Goal: Entertainment & Leisure: Browse casually

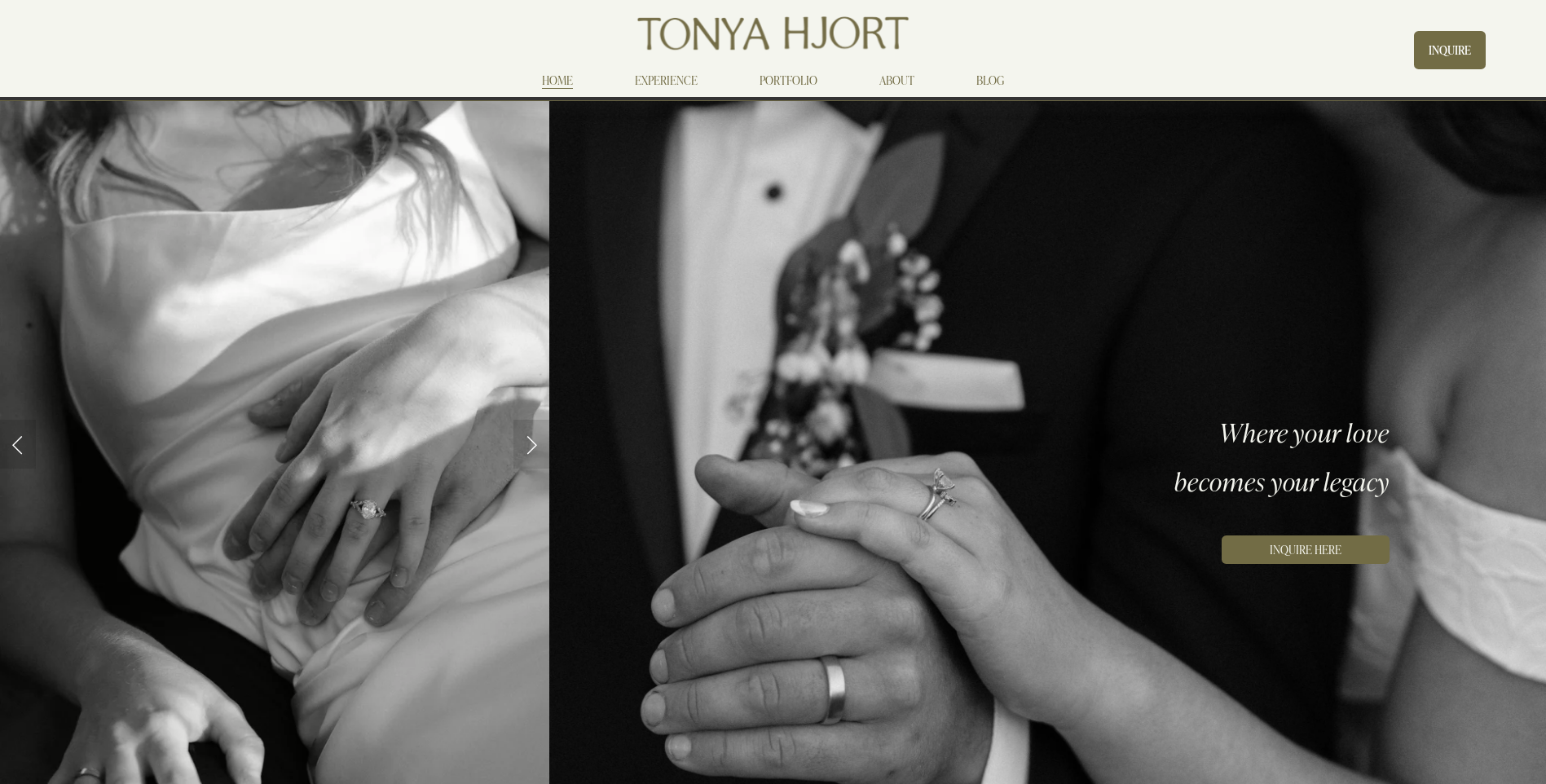
click at [784, 83] on link "PORTFOLIO" at bounding box center [788, 79] width 58 height 19
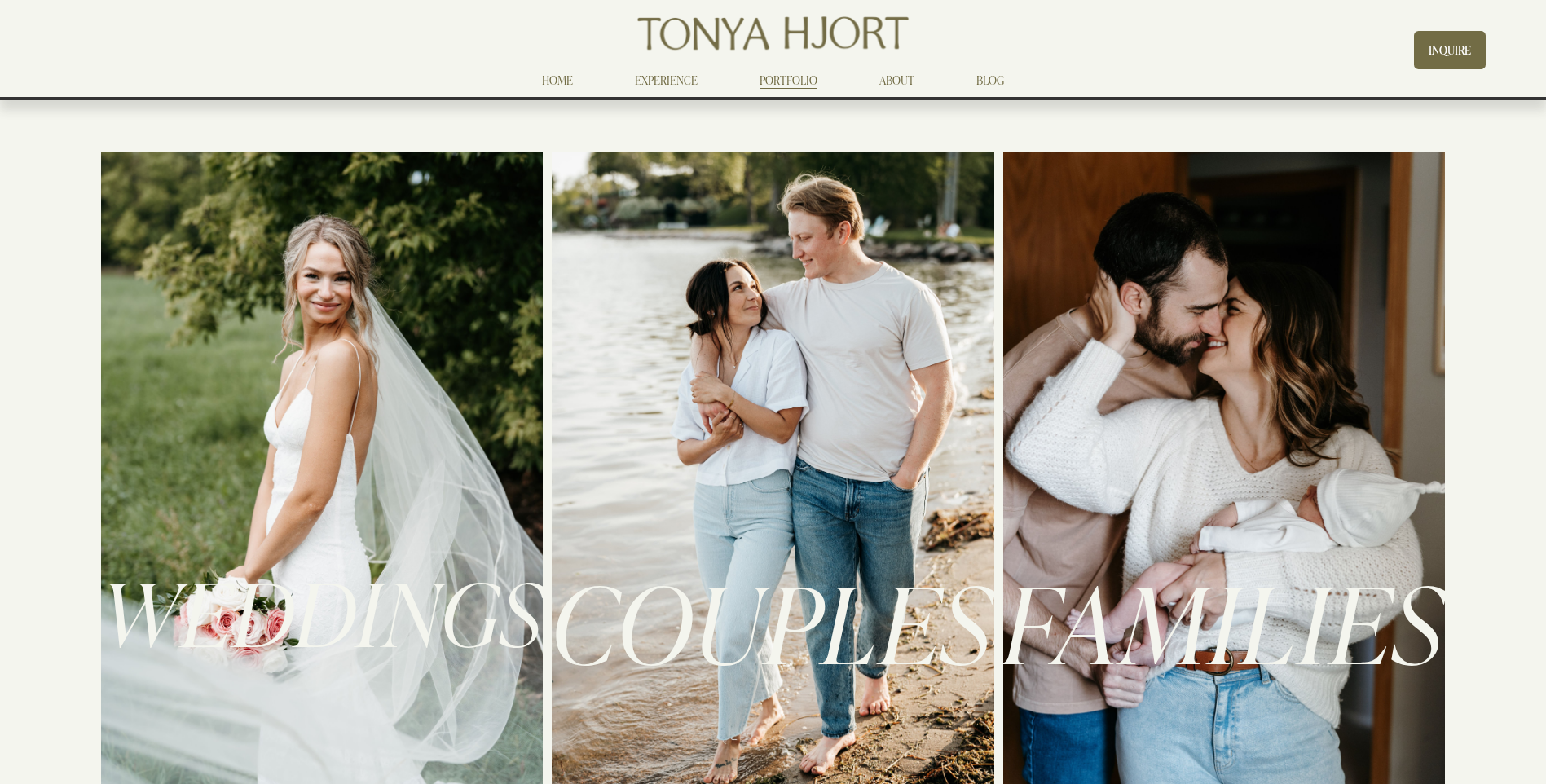
click at [559, 79] on link "HOME" at bounding box center [557, 79] width 31 height 19
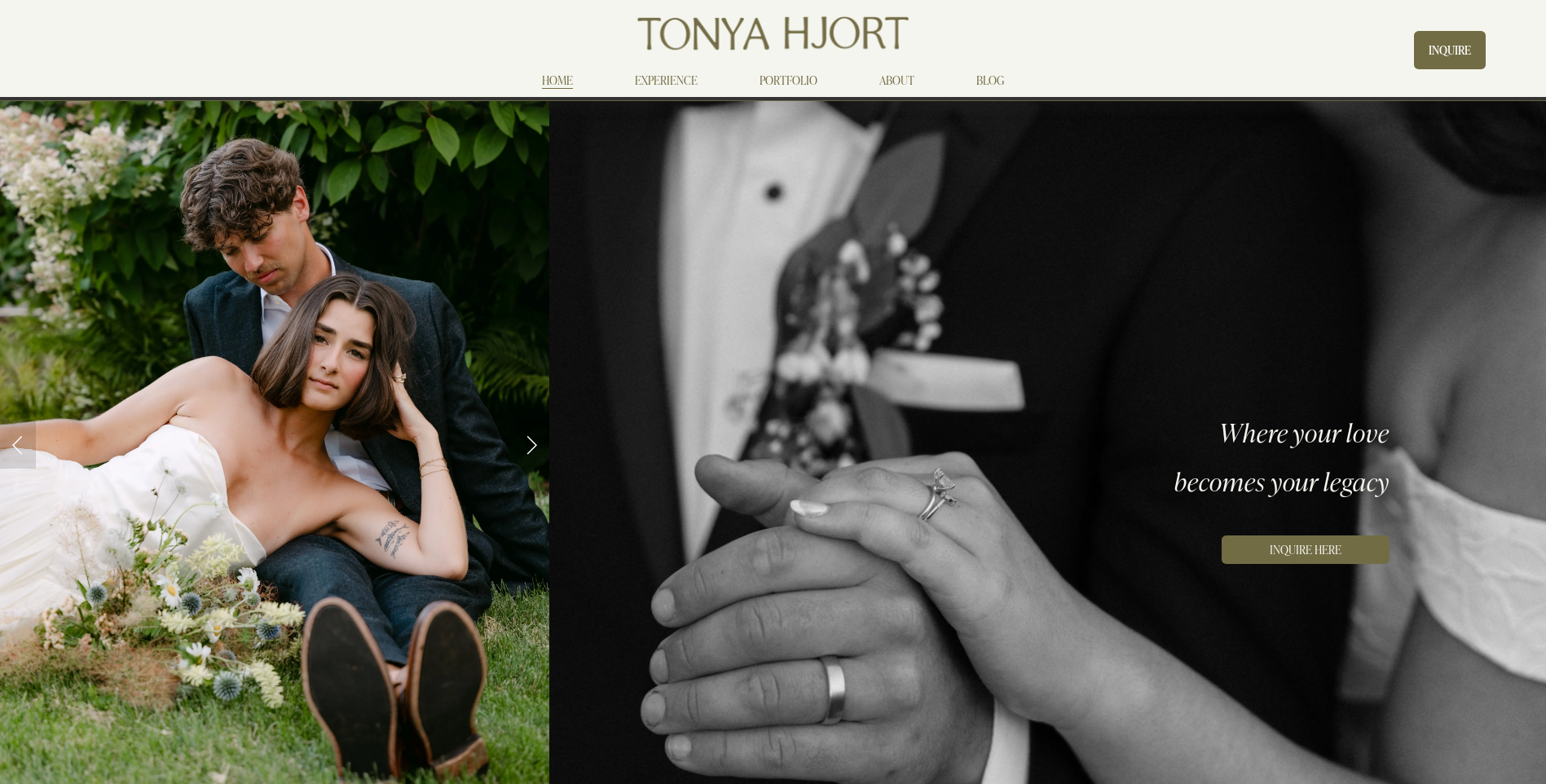
click at [662, 83] on link "EXPERIENCE" at bounding box center [666, 79] width 63 height 19
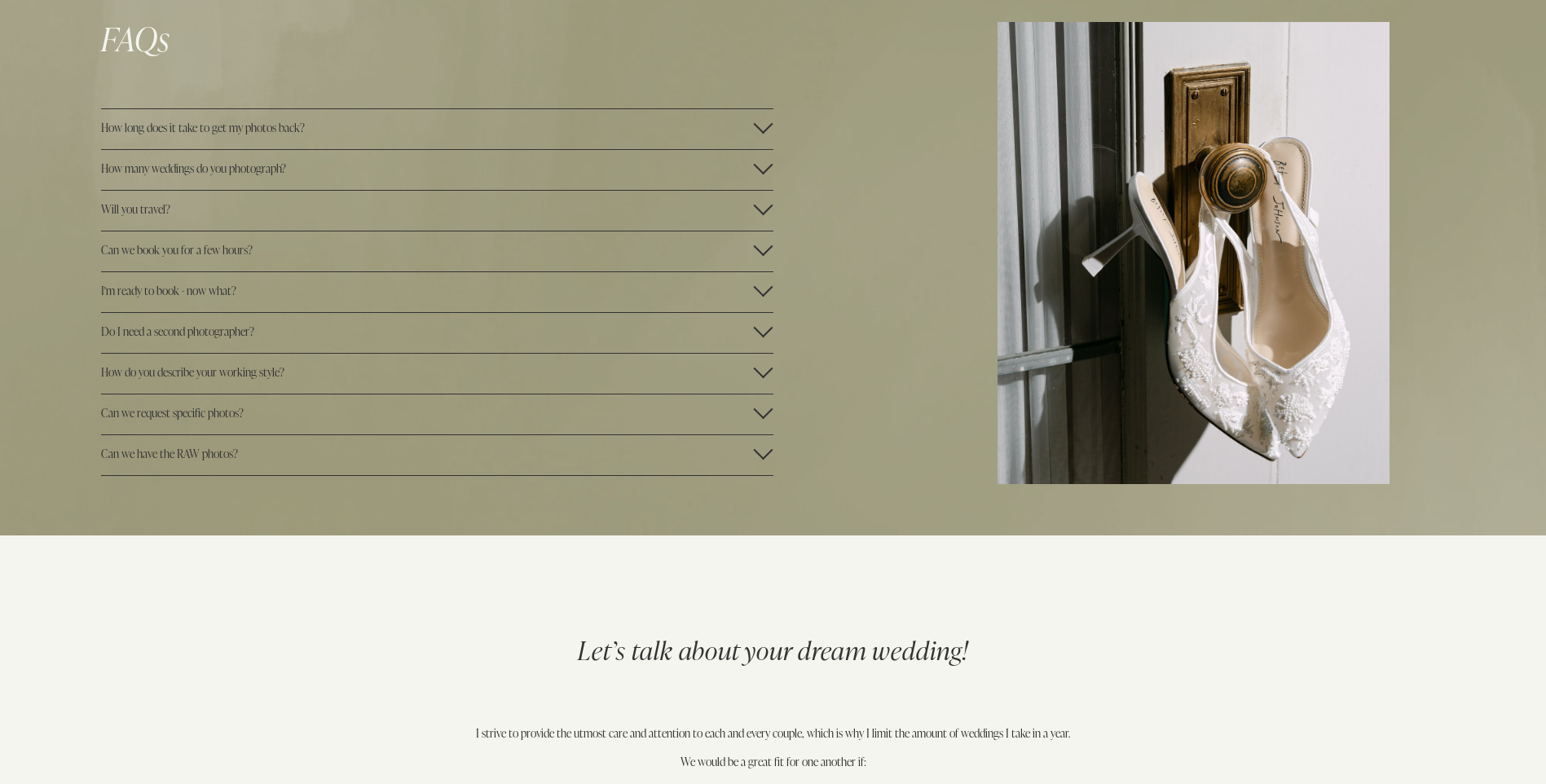
scroll to position [3096, 0]
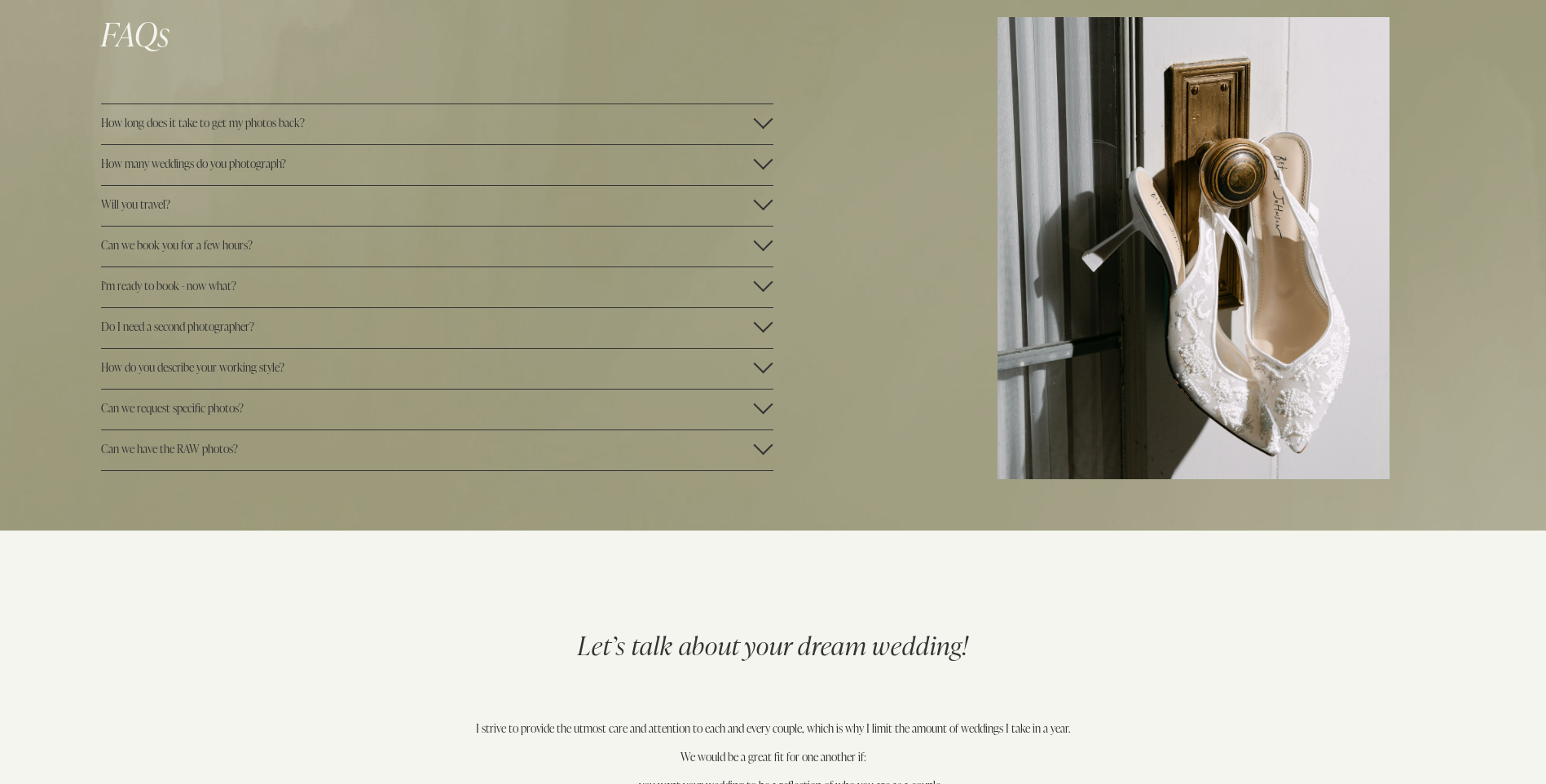
click at [762, 243] on div at bounding box center [763, 241] width 19 height 19
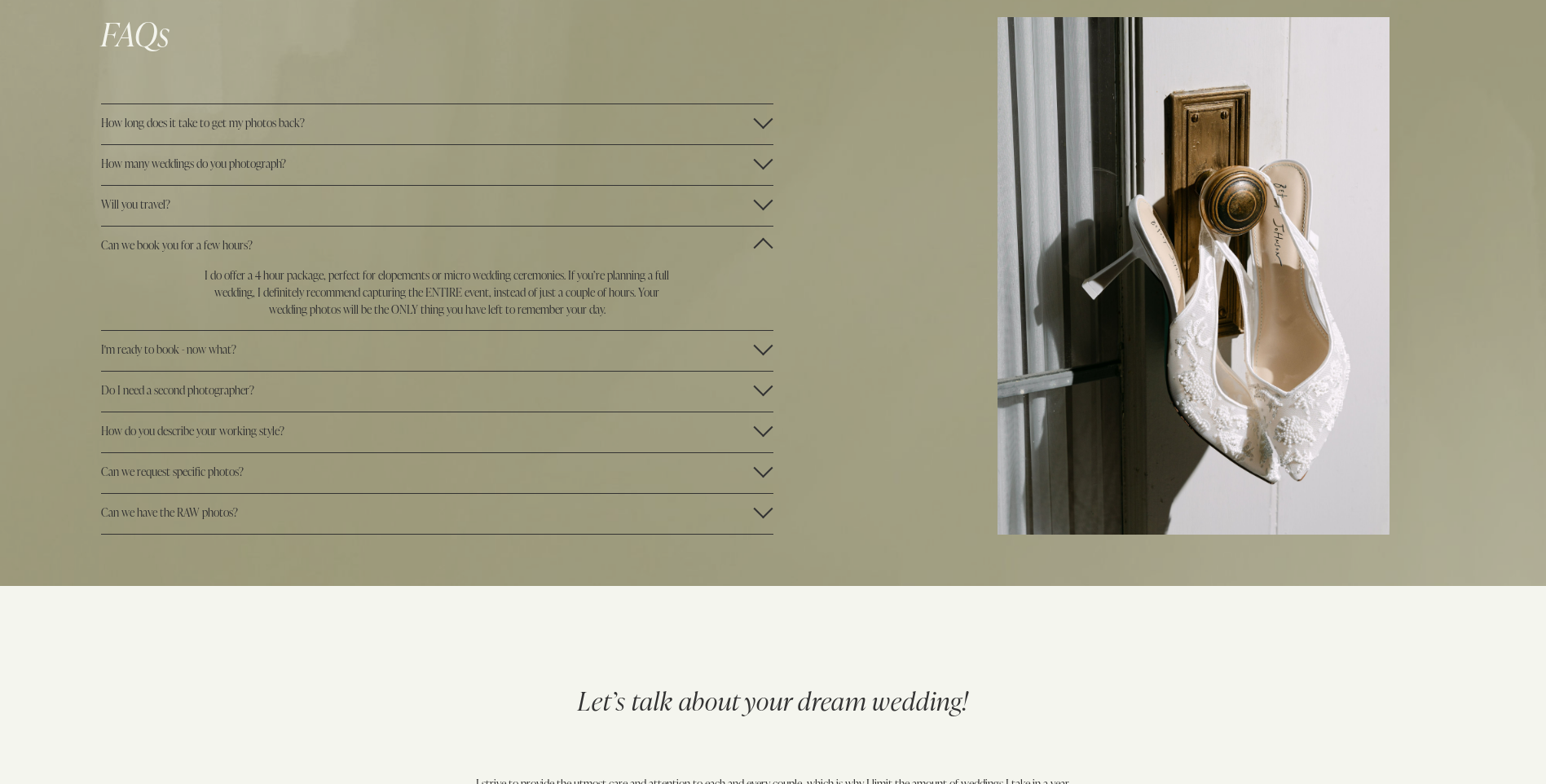
click at [763, 196] on div at bounding box center [763, 200] width 19 height 19
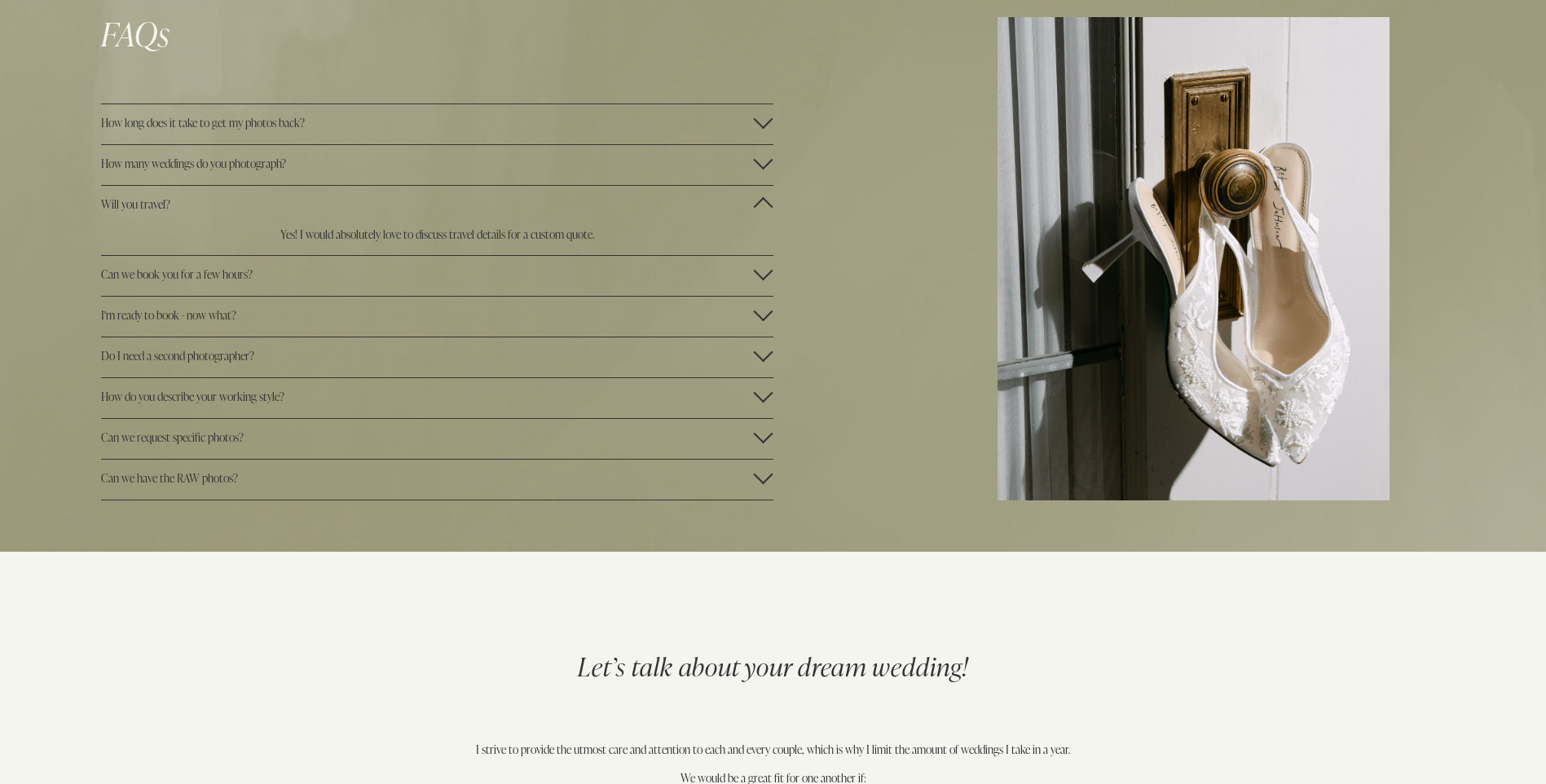
click at [761, 355] on div at bounding box center [763, 351] width 19 height 19
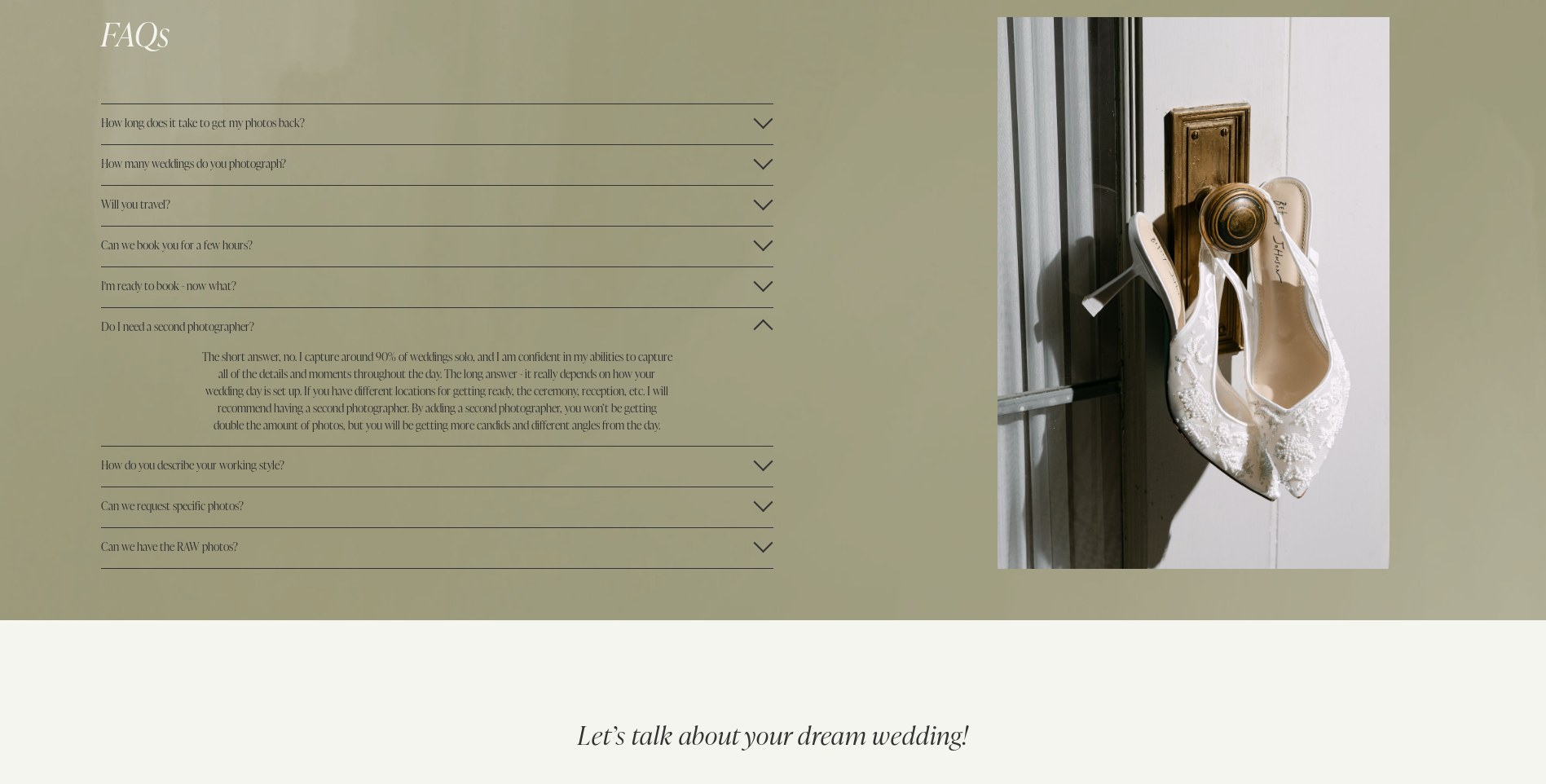
click at [766, 471] on div at bounding box center [763, 464] width 19 height 19
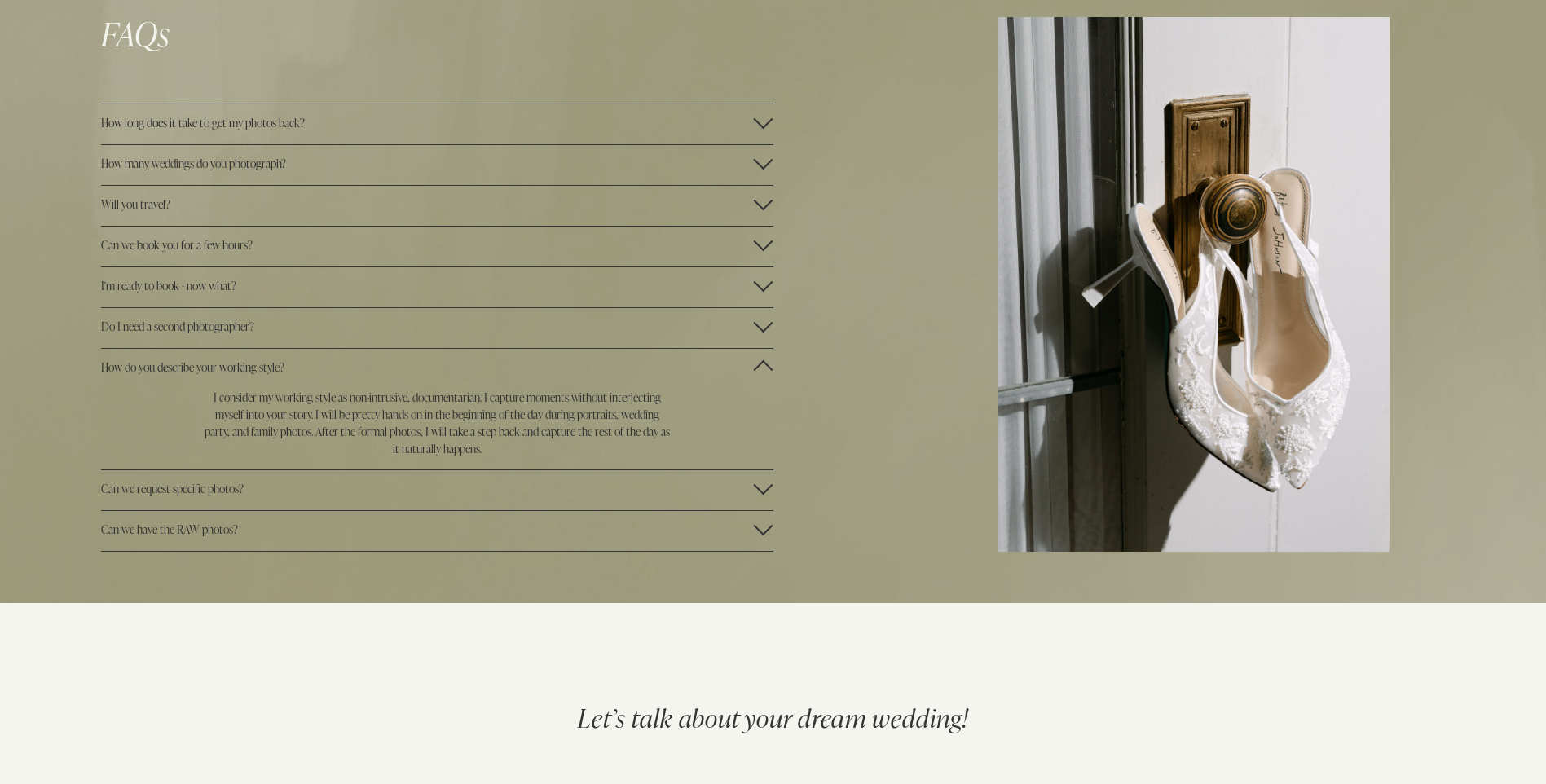
click at [768, 126] on div at bounding box center [763, 119] width 19 height 19
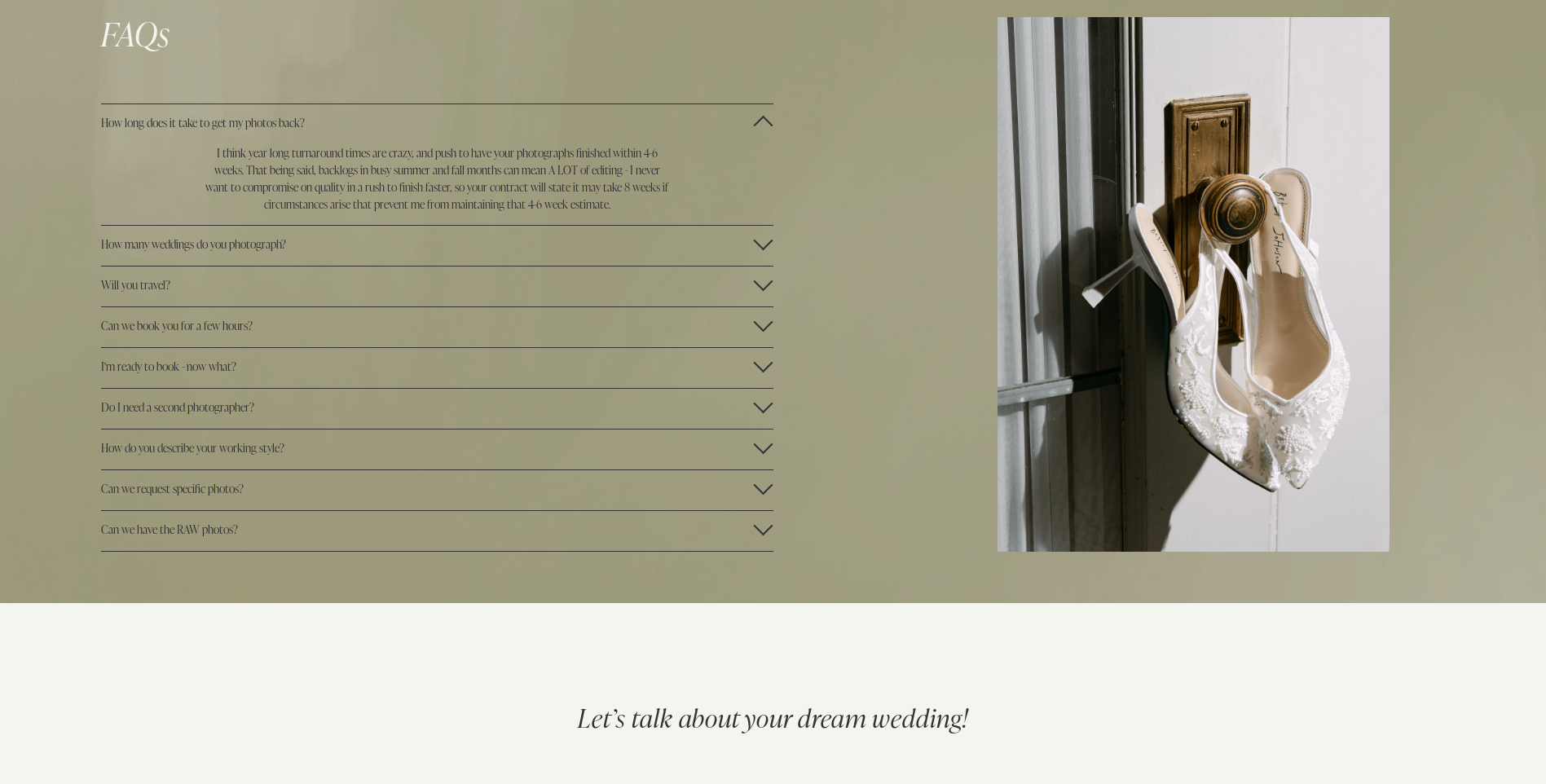
click at [761, 247] on div at bounding box center [763, 240] width 19 height 19
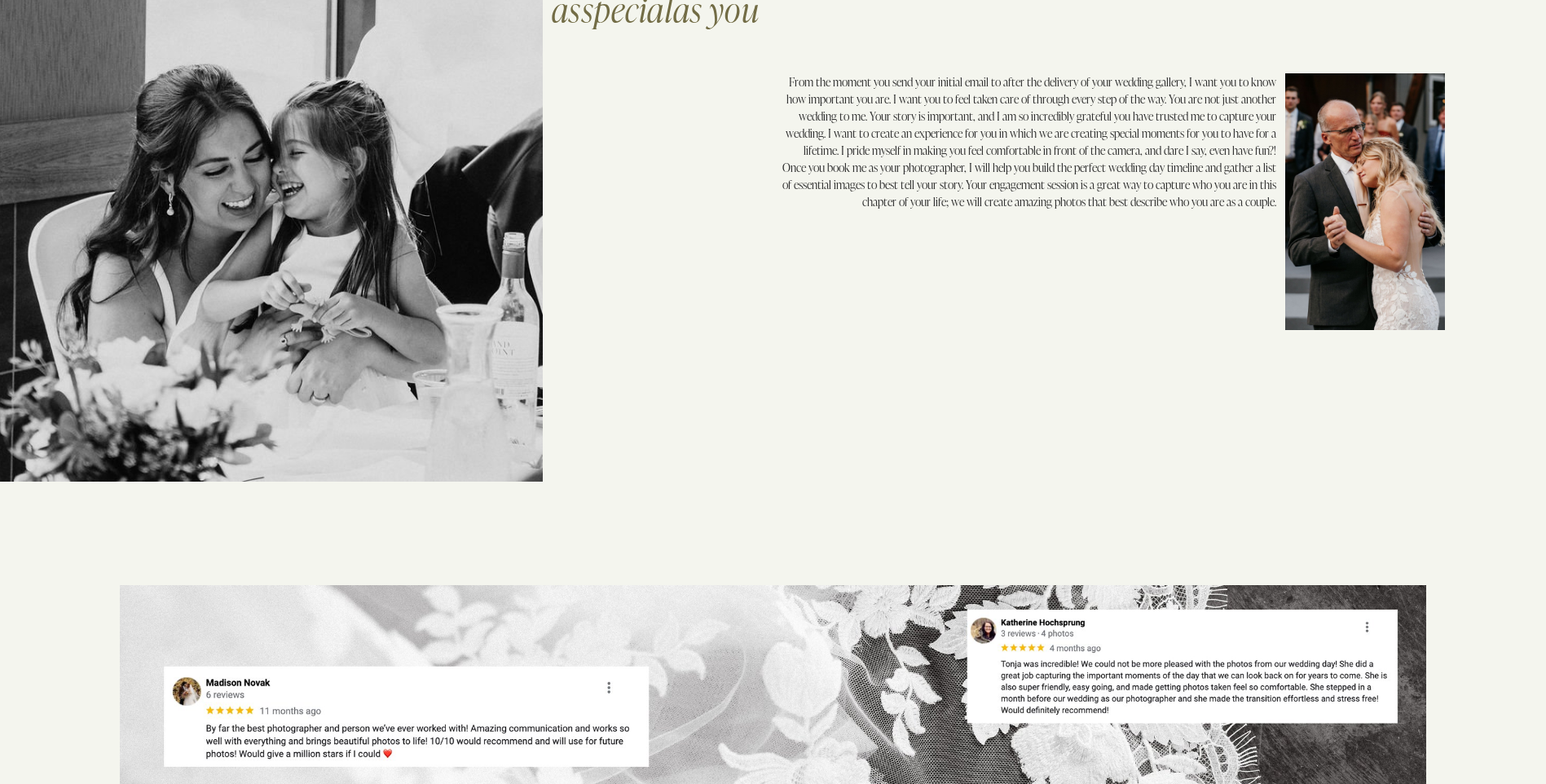
scroll to position [0, 0]
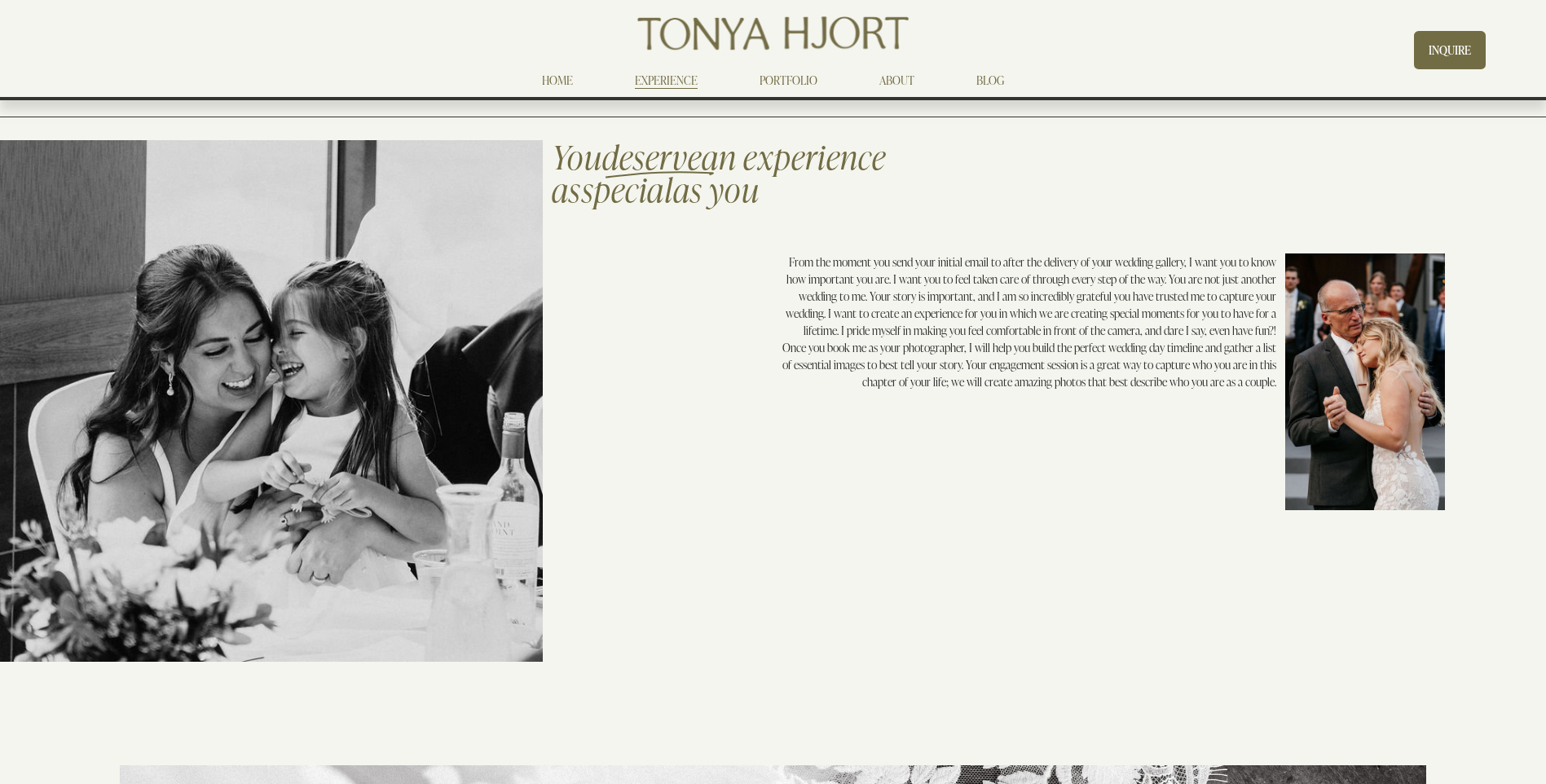
click at [992, 84] on link "BLOG" at bounding box center [990, 79] width 28 height 19
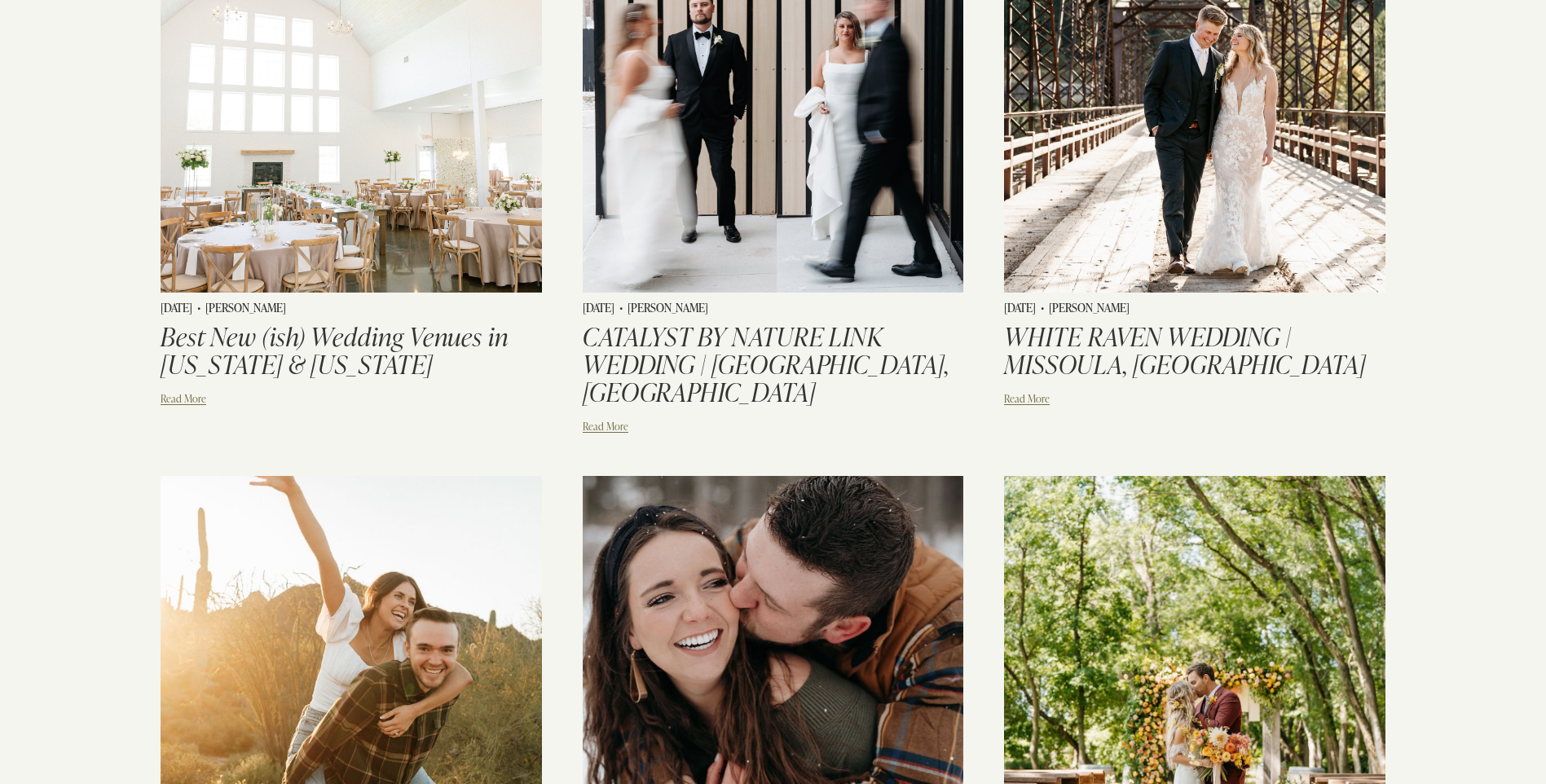
scroll to position [230, 0]
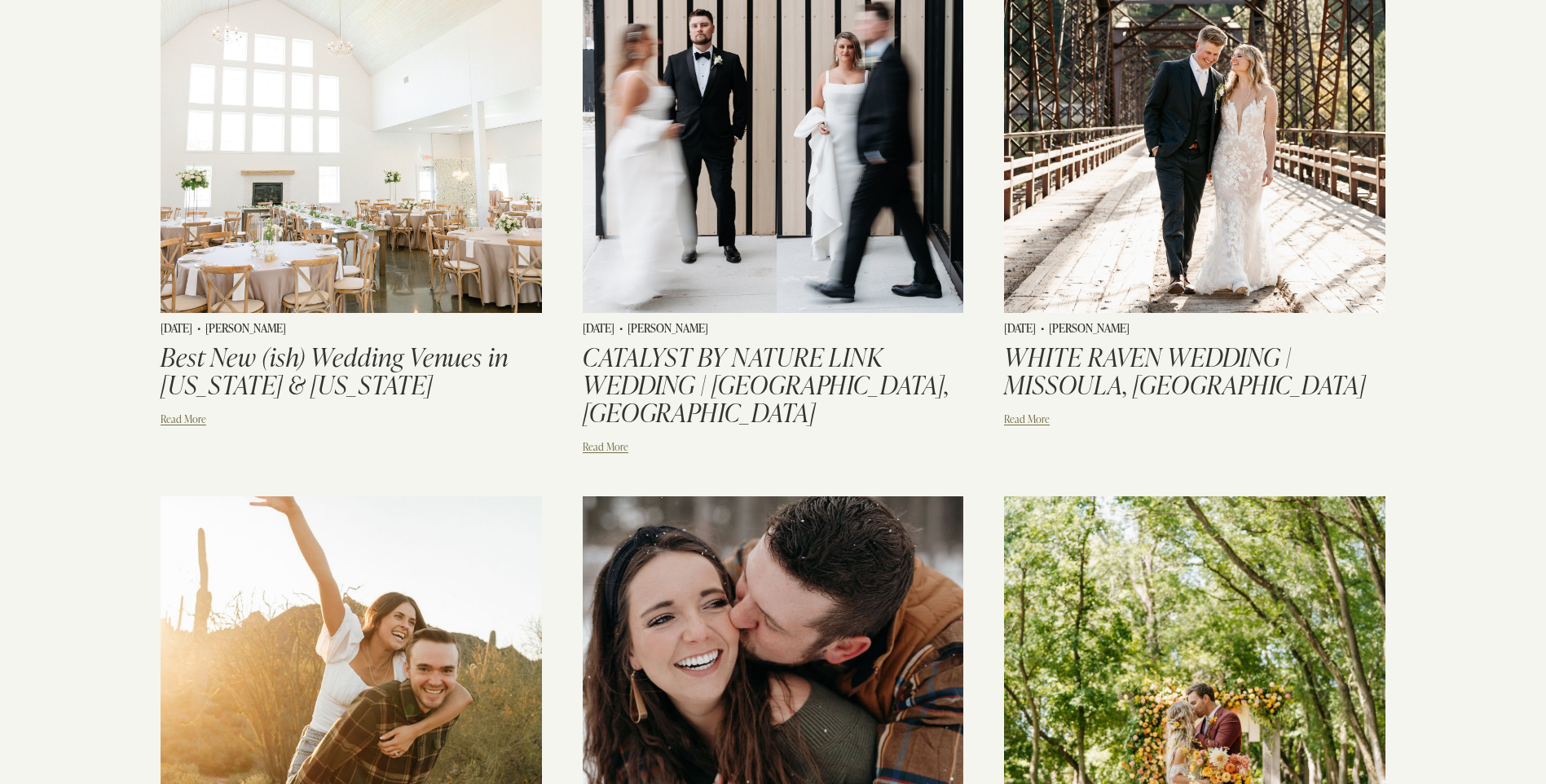
click at [375, 373] on link "Best New (ish) Wedding Venues in Minnesota & Wisconsin" at bounding box center [334, 370] width 347 height 61
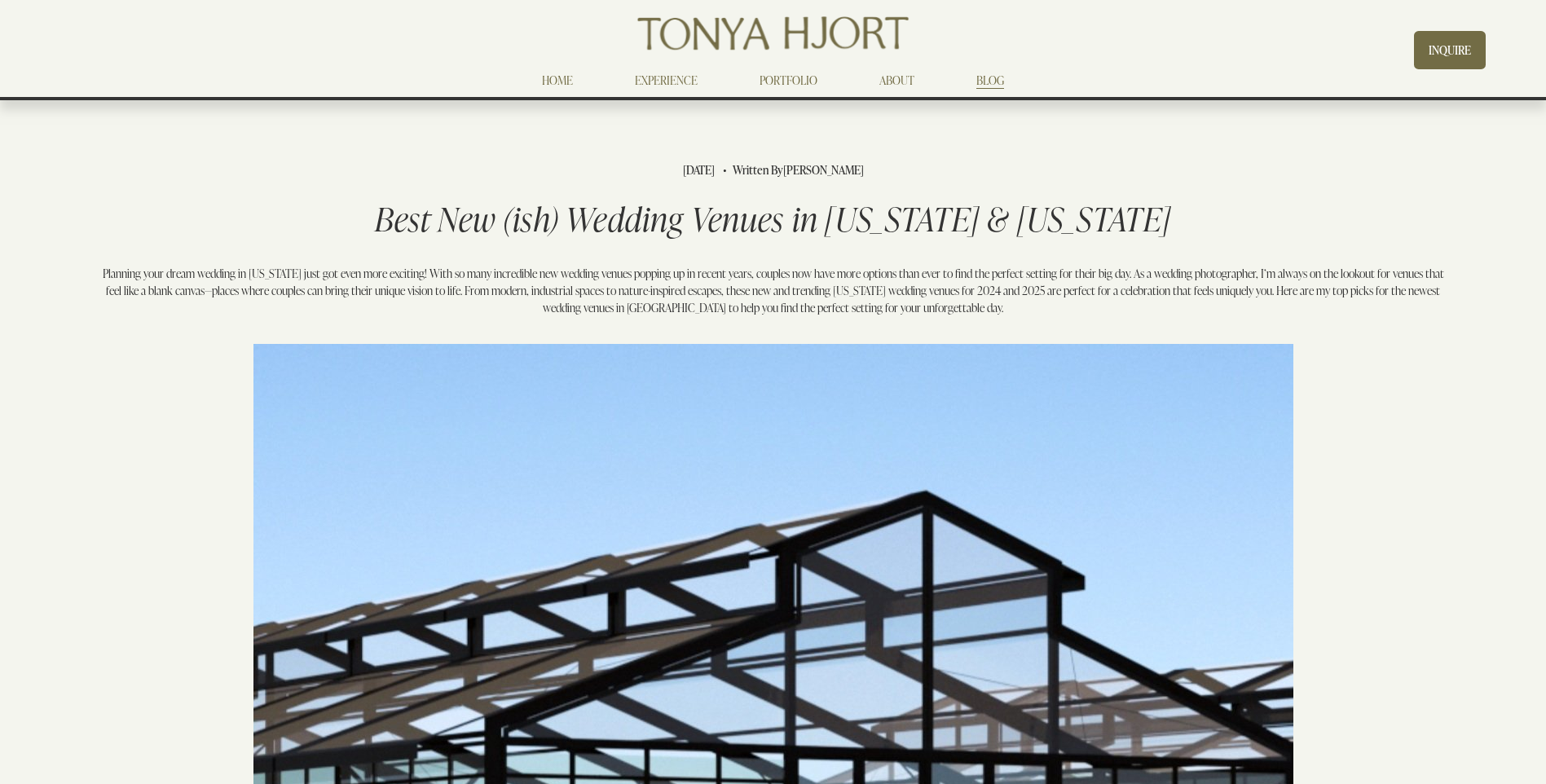
click at [780, 87] on link "PORTFOLIO" at bounding box center [788, 79] width 58 height 19
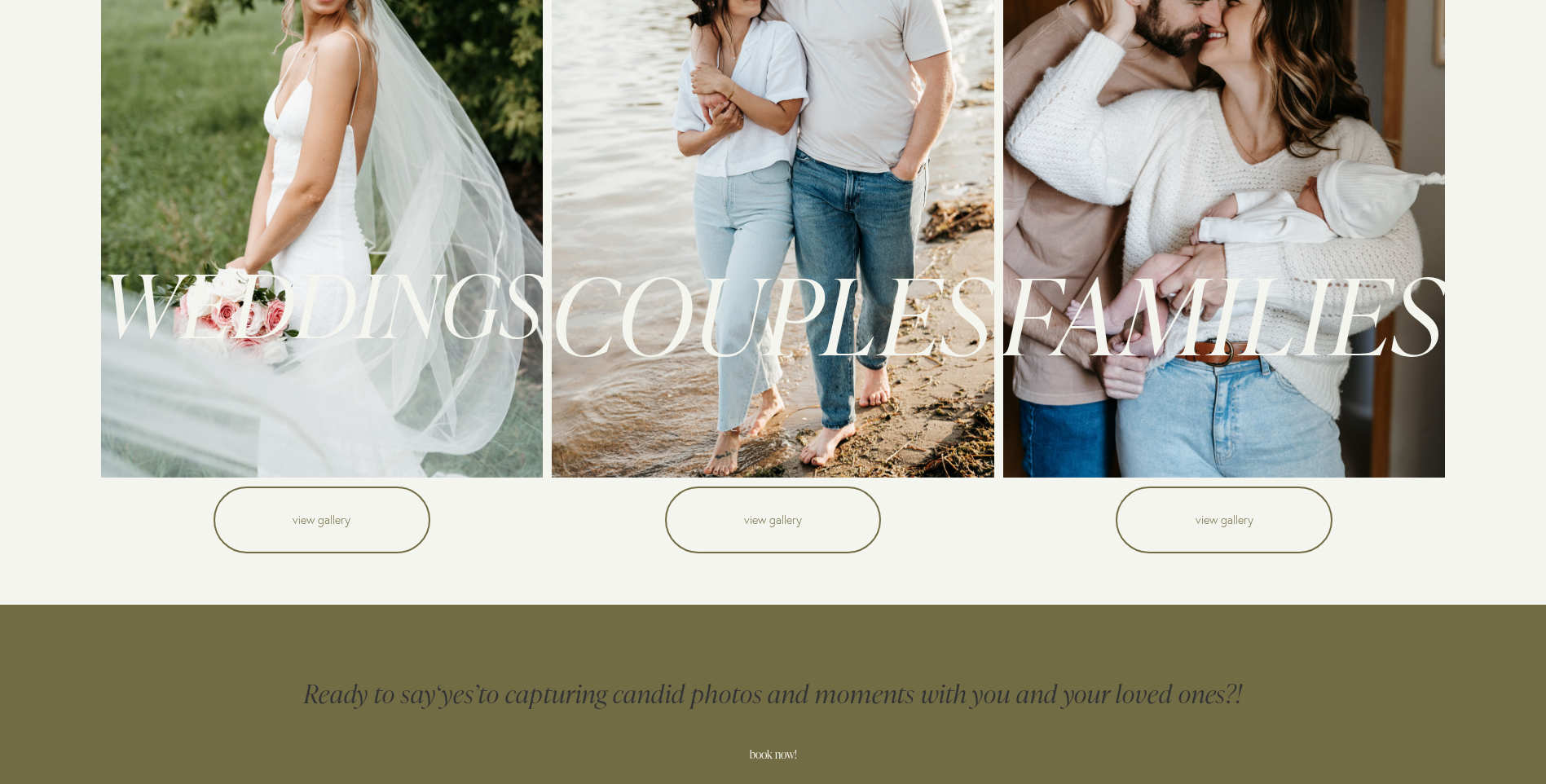
scroll to position [326, 0]
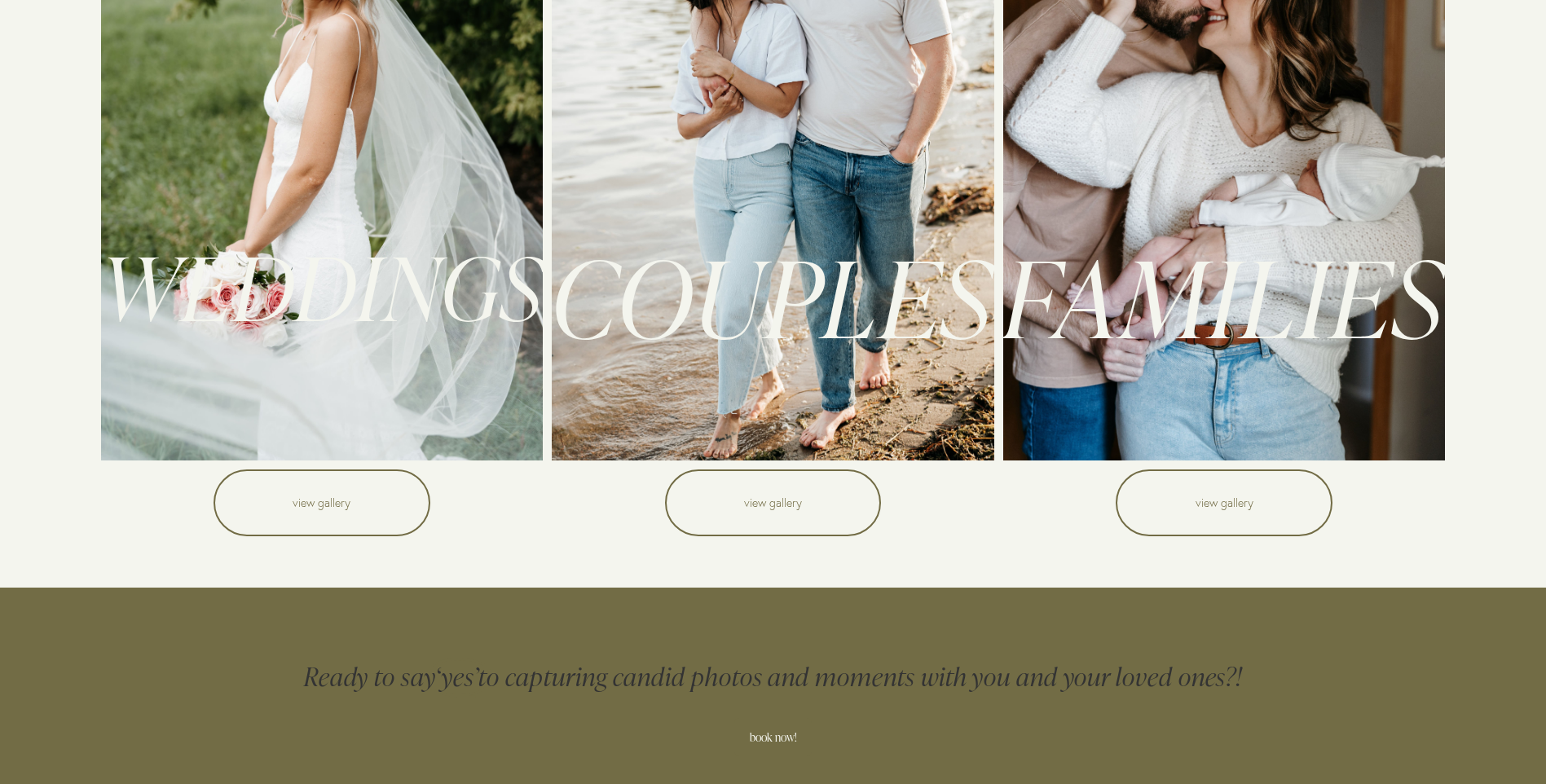
click at [302, 511] on link "view gallery" at bounding box center [321, 503] width 217 height 67
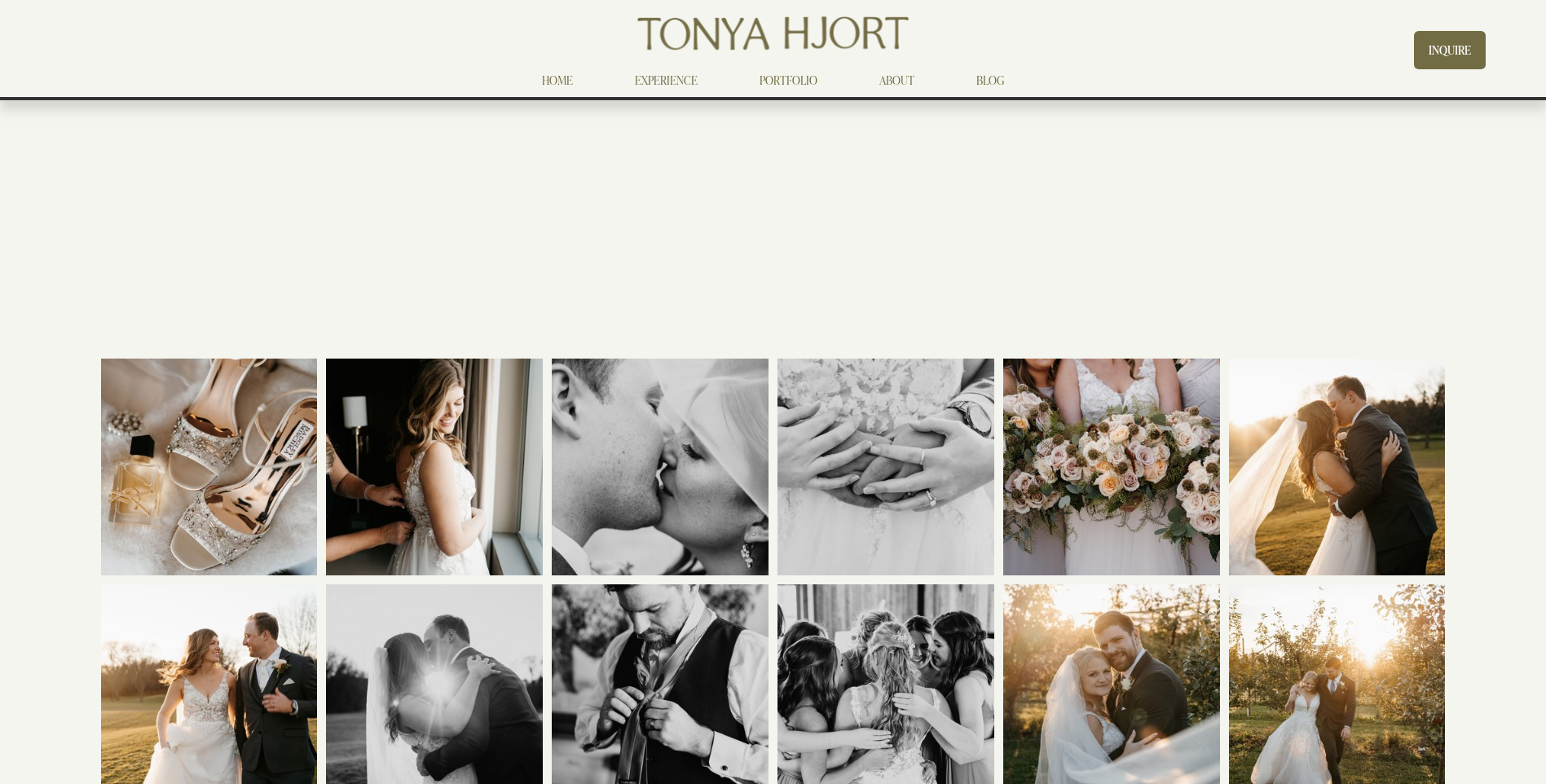
click at [561, 79] on link "HOME" at bounding box center [557, 79] width 31 height 19
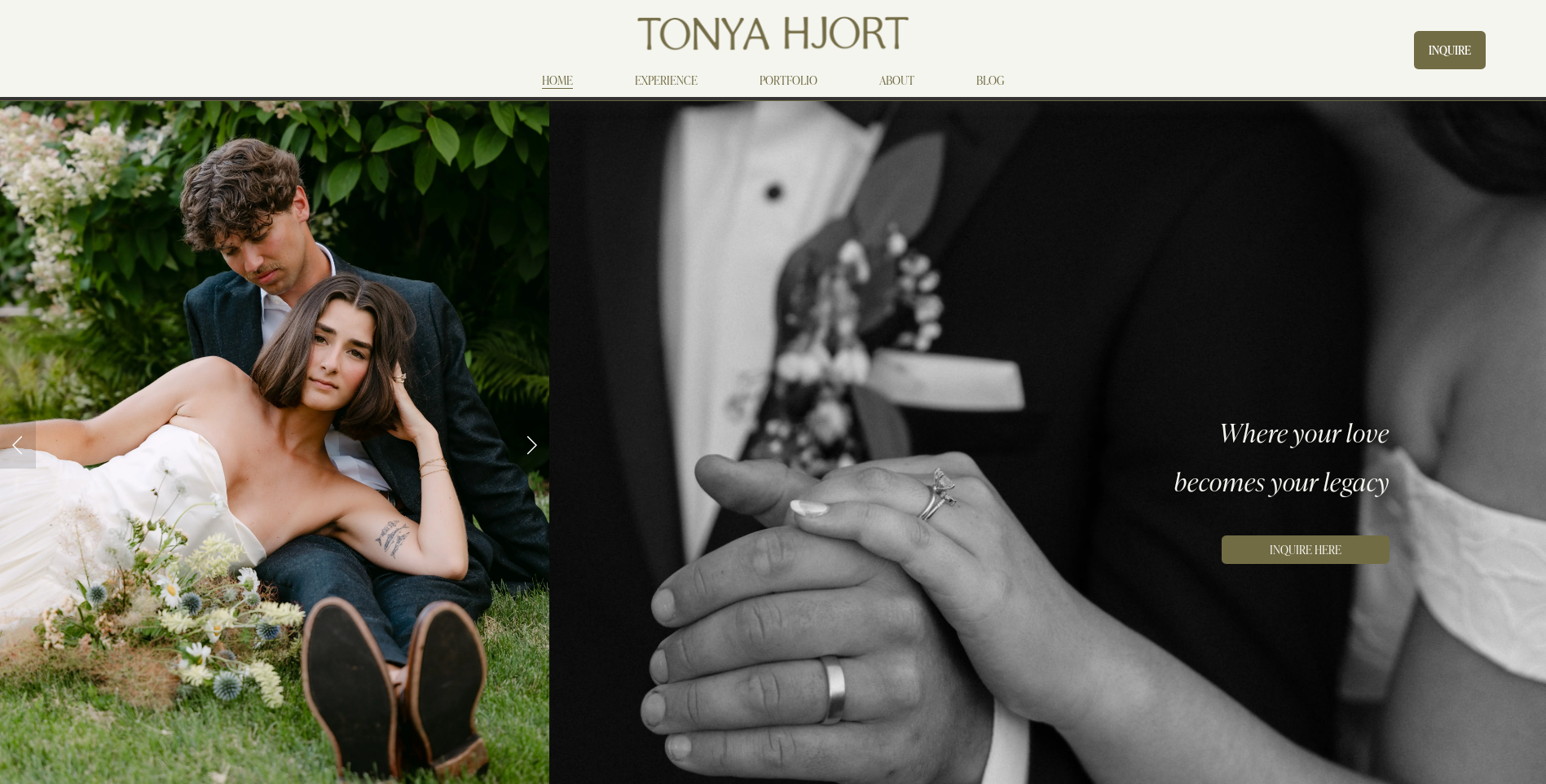
click at [666, 79] on link "EXPERIENCE" at bounding box center [666, 79] width 63 height 19
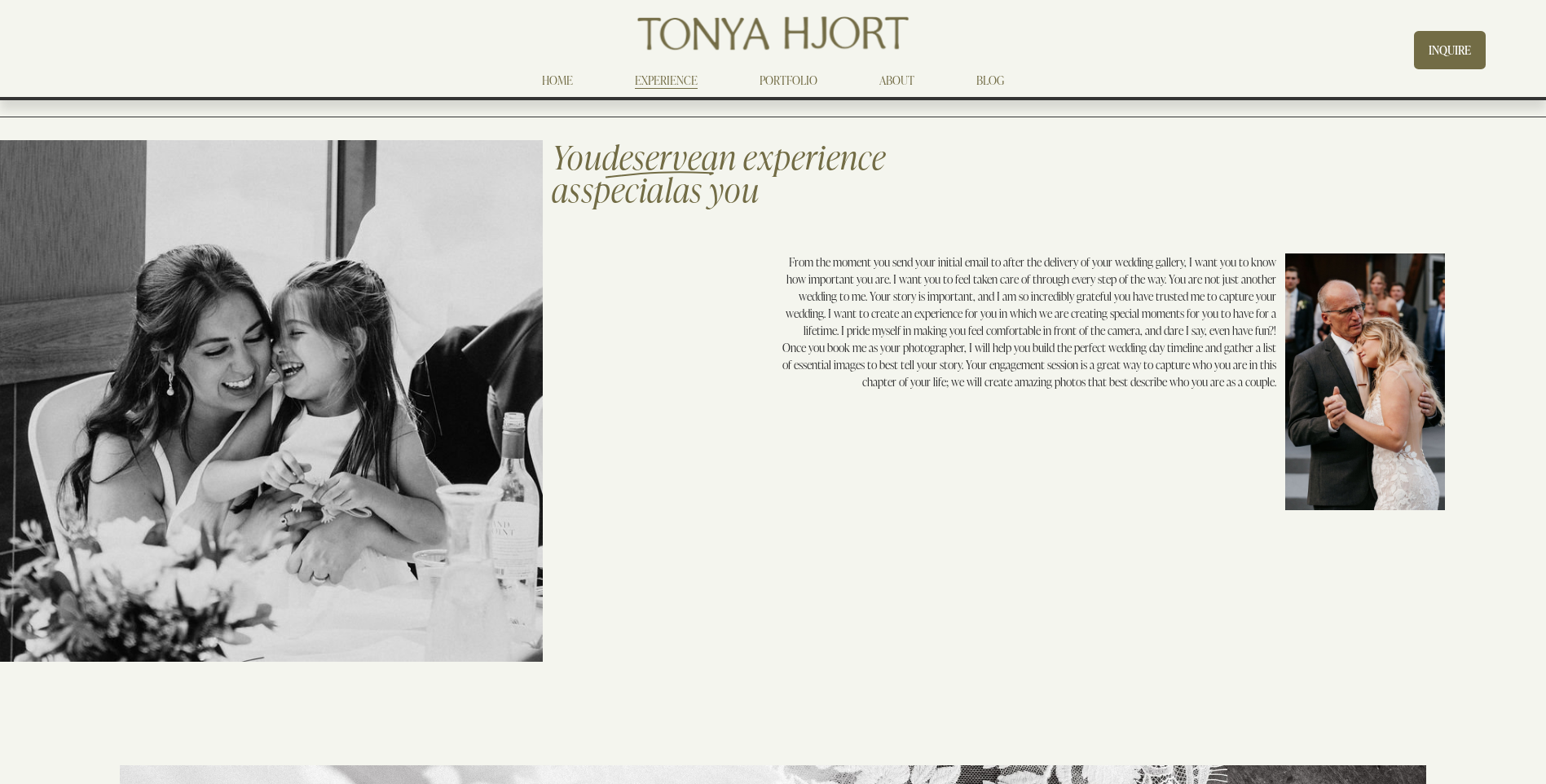
click at [778, 81] on link "PORTFOLIO" at bounding box center [788, 79] width 58 height 19
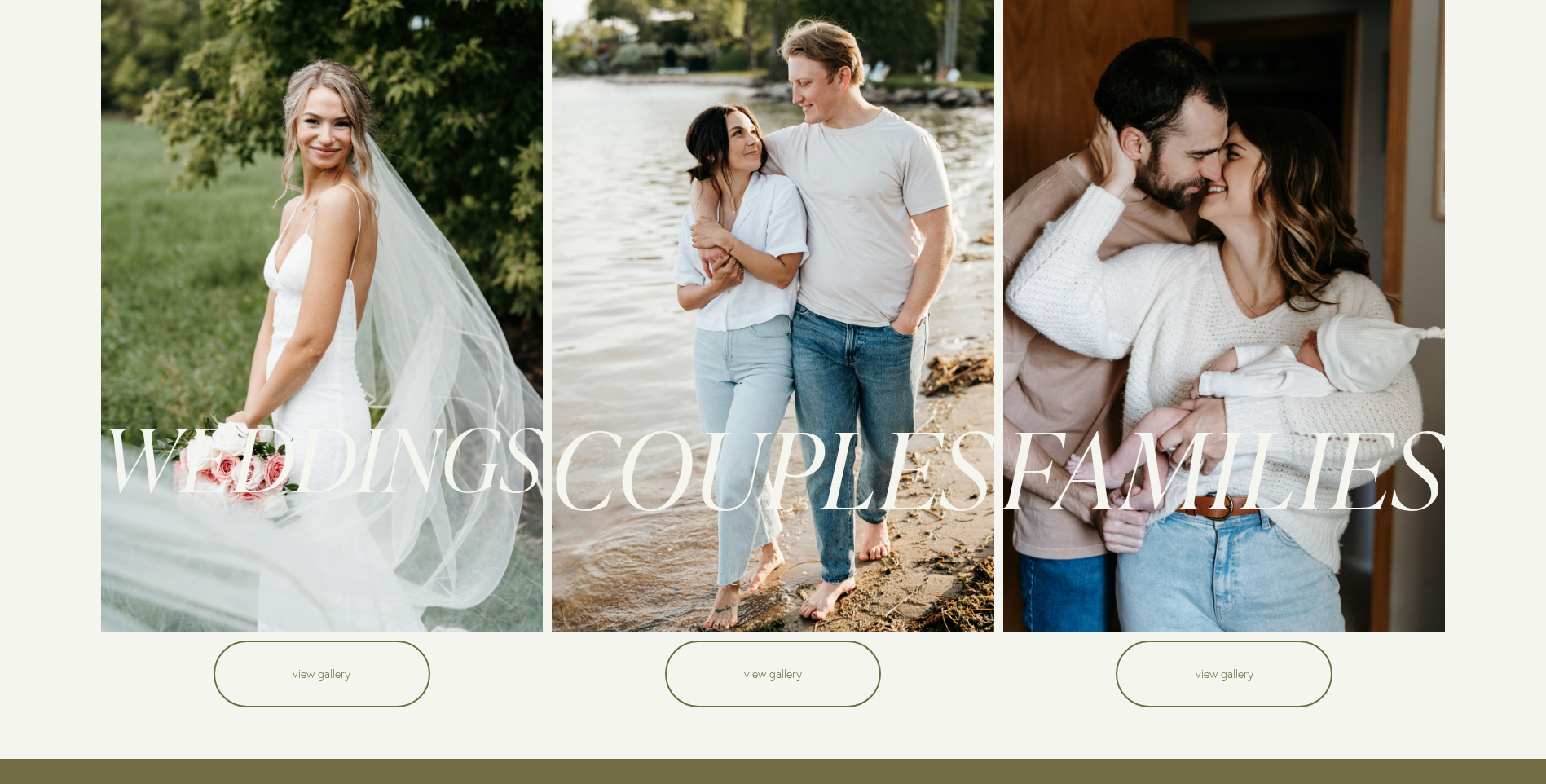
scroll to position [244, 0]
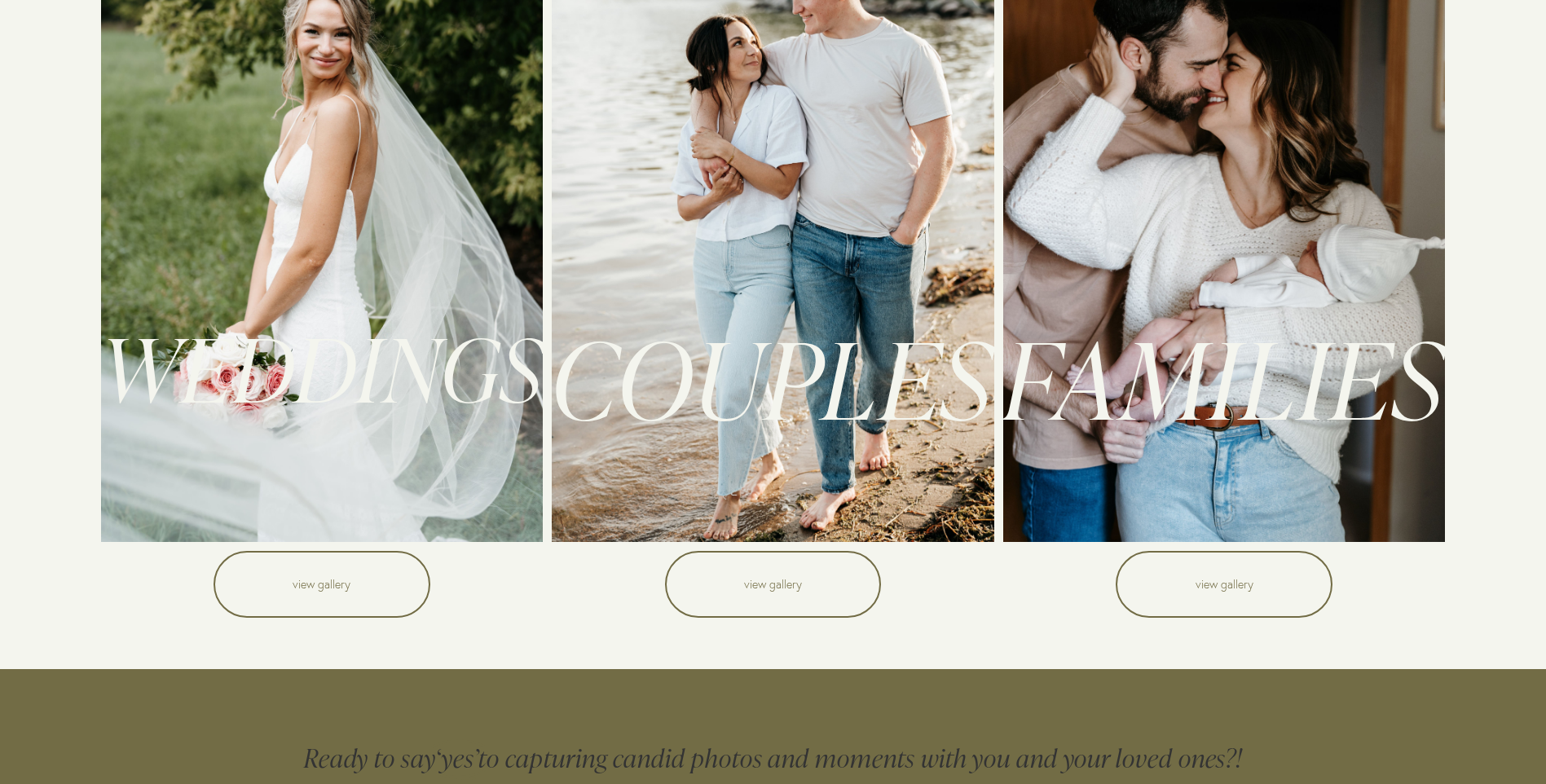
click at [758, 589] on link "view gallery" at bounding box center [773, 584] width 217 height 67
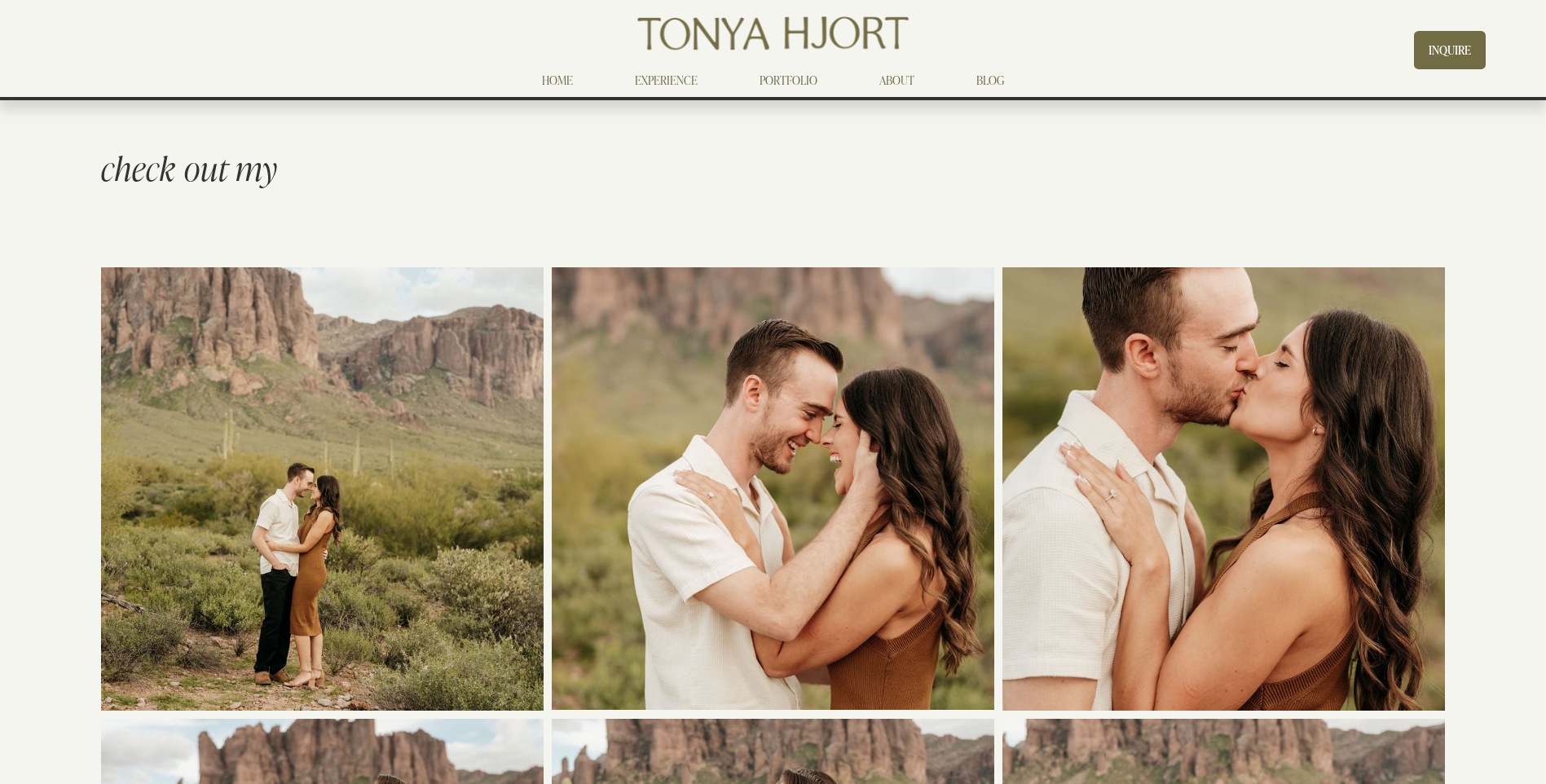
click at [793, 84] on link "PORTFOLIO" at bounding box center [788, 79] width 58 height 19
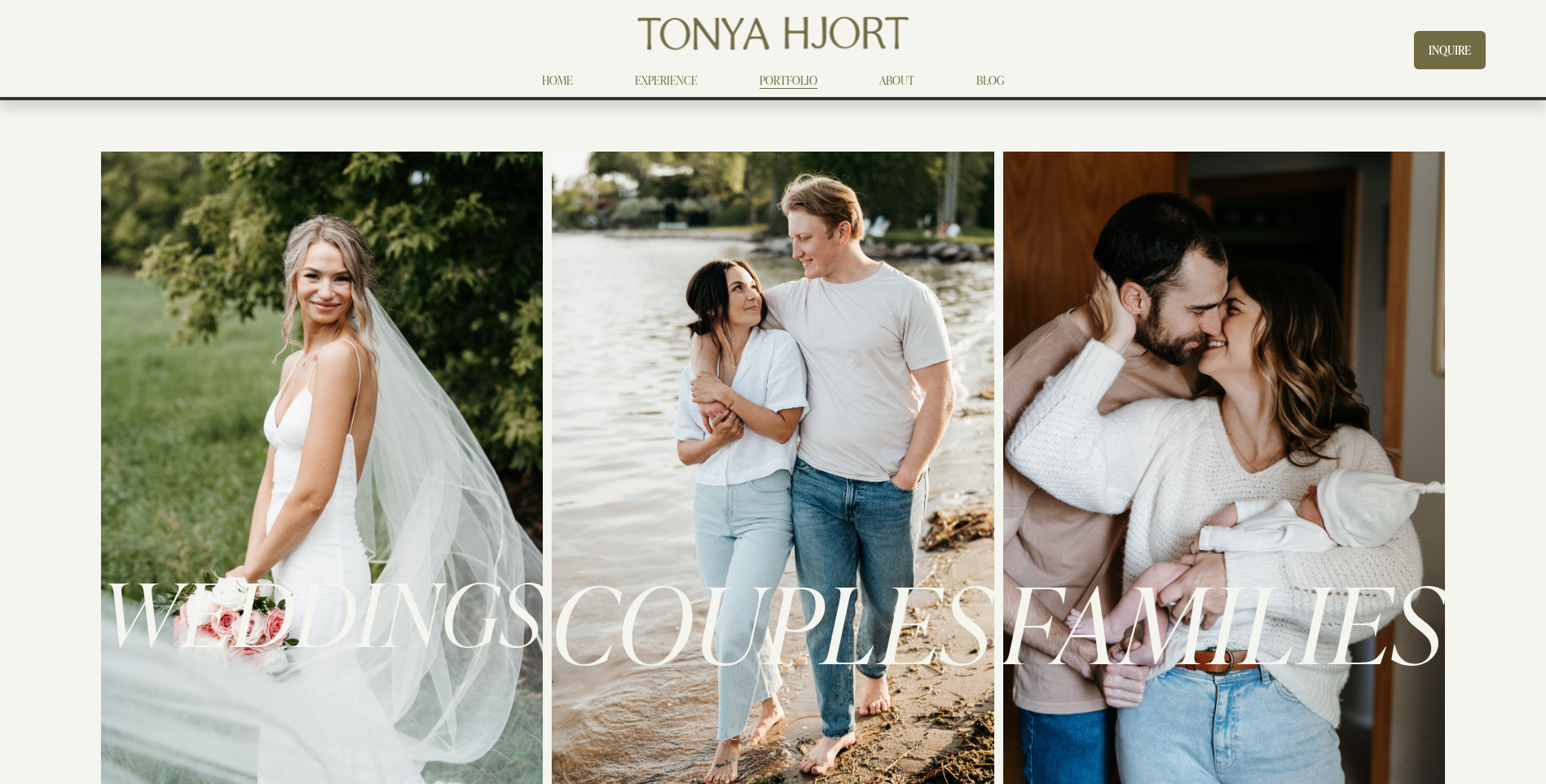
click at [1173, 504] on div at bounding box center [1224, 468] width 442 height 634
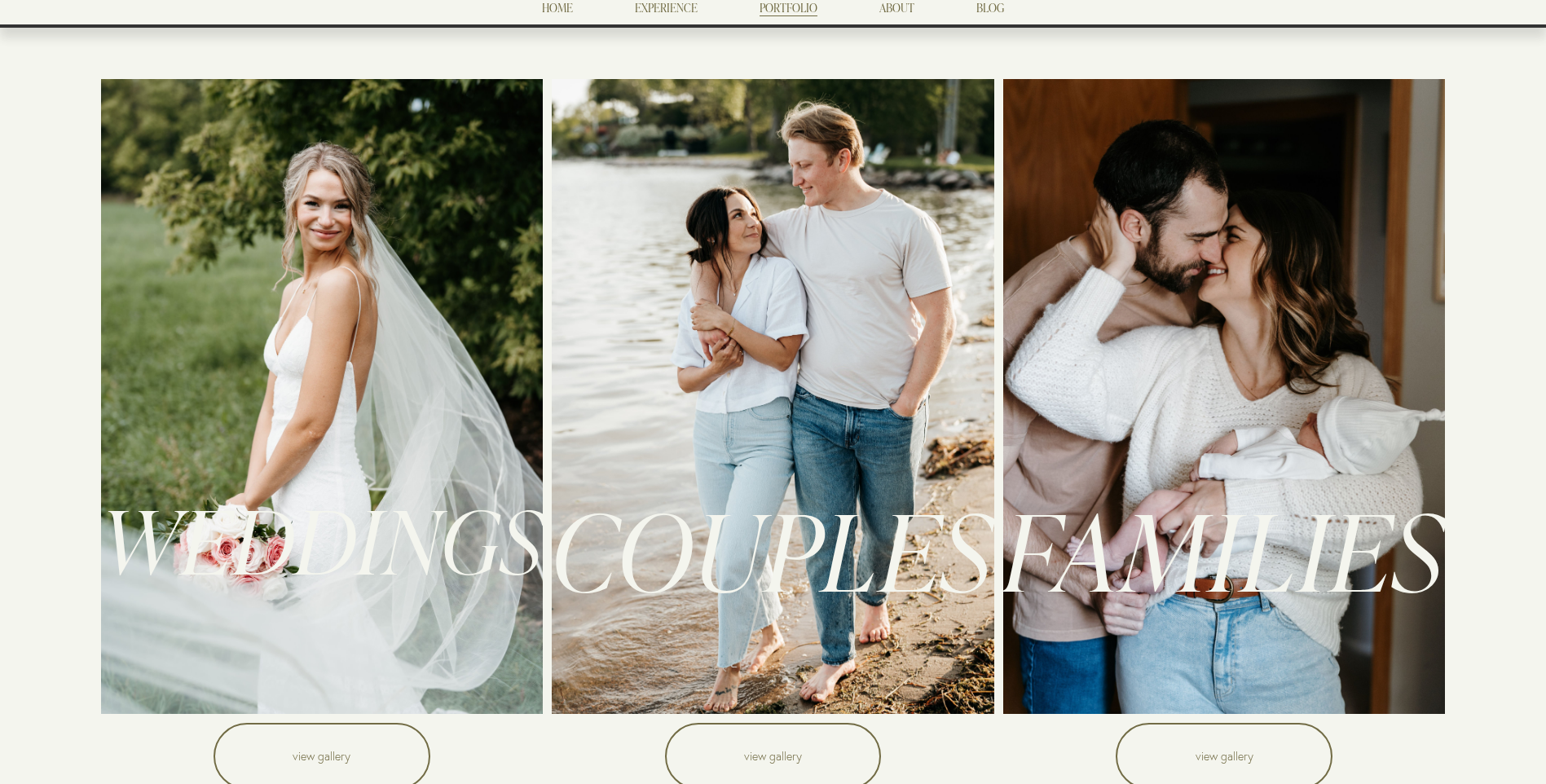
scroll to position [326, 0]
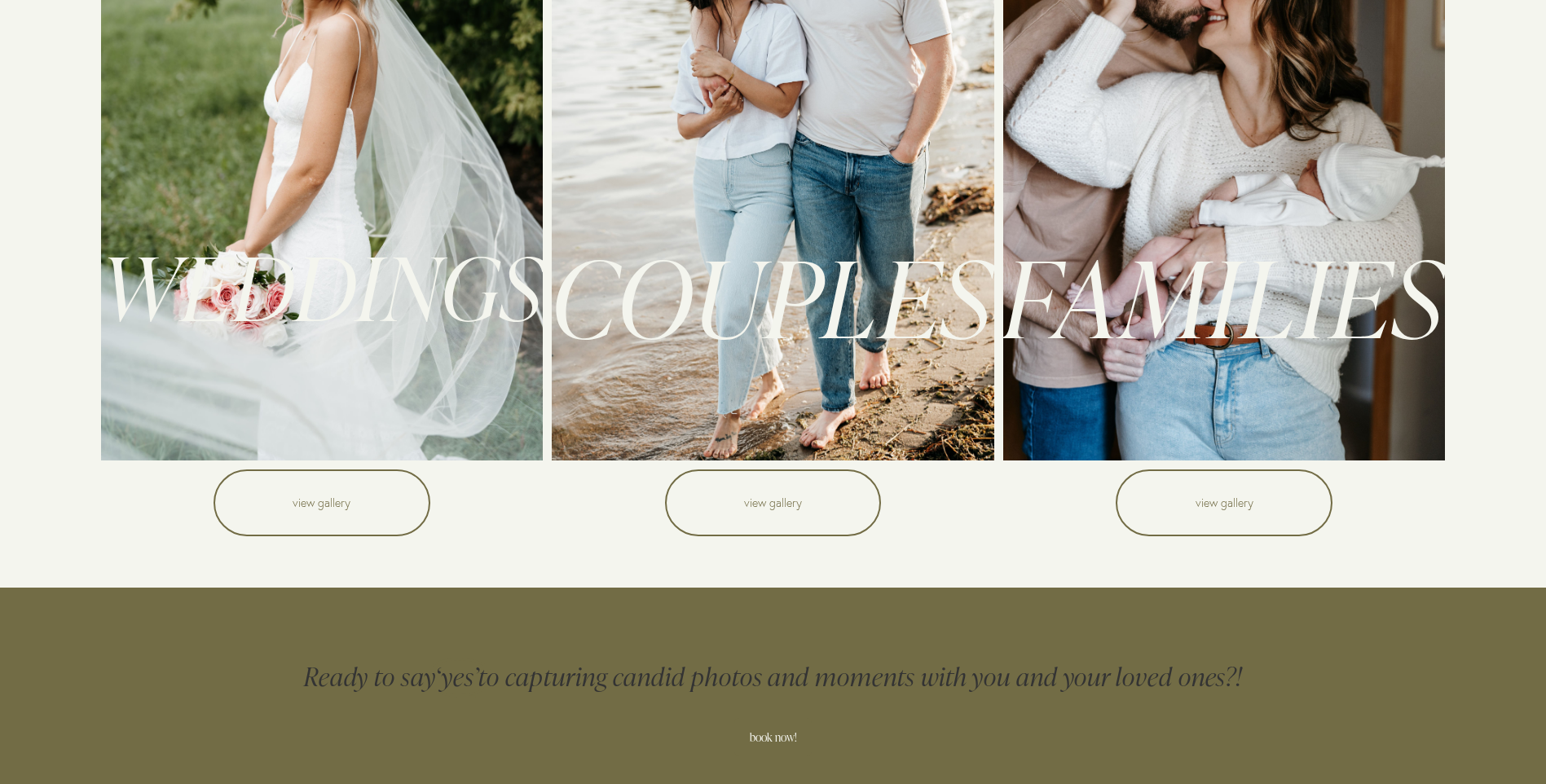
click at [1181, 512] on link "view gallery" at bounding box center [1224, 503] width 217 height 67
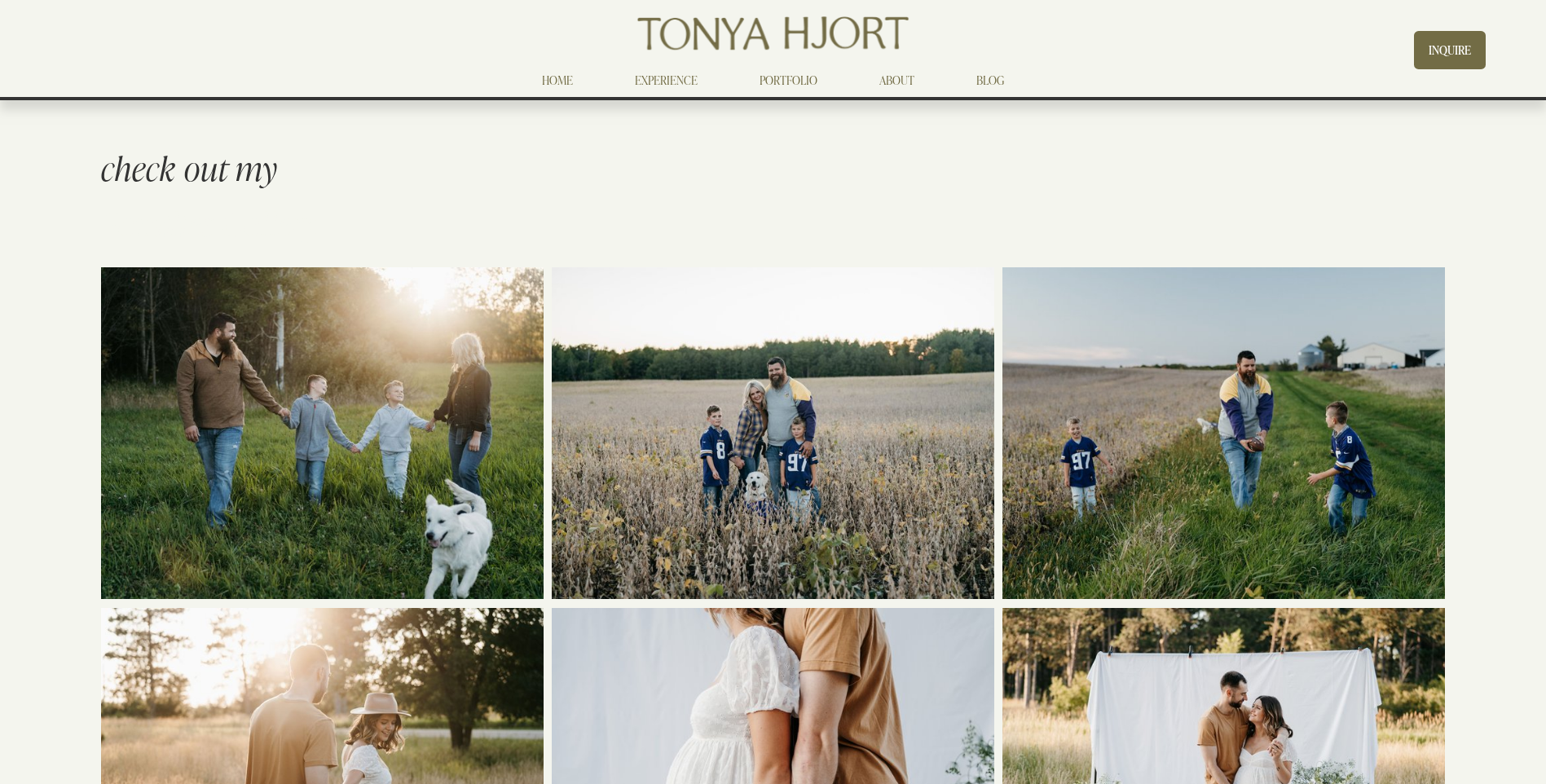
click at [459, 470] on img at bounding box center [323, 433] width 498 height 332
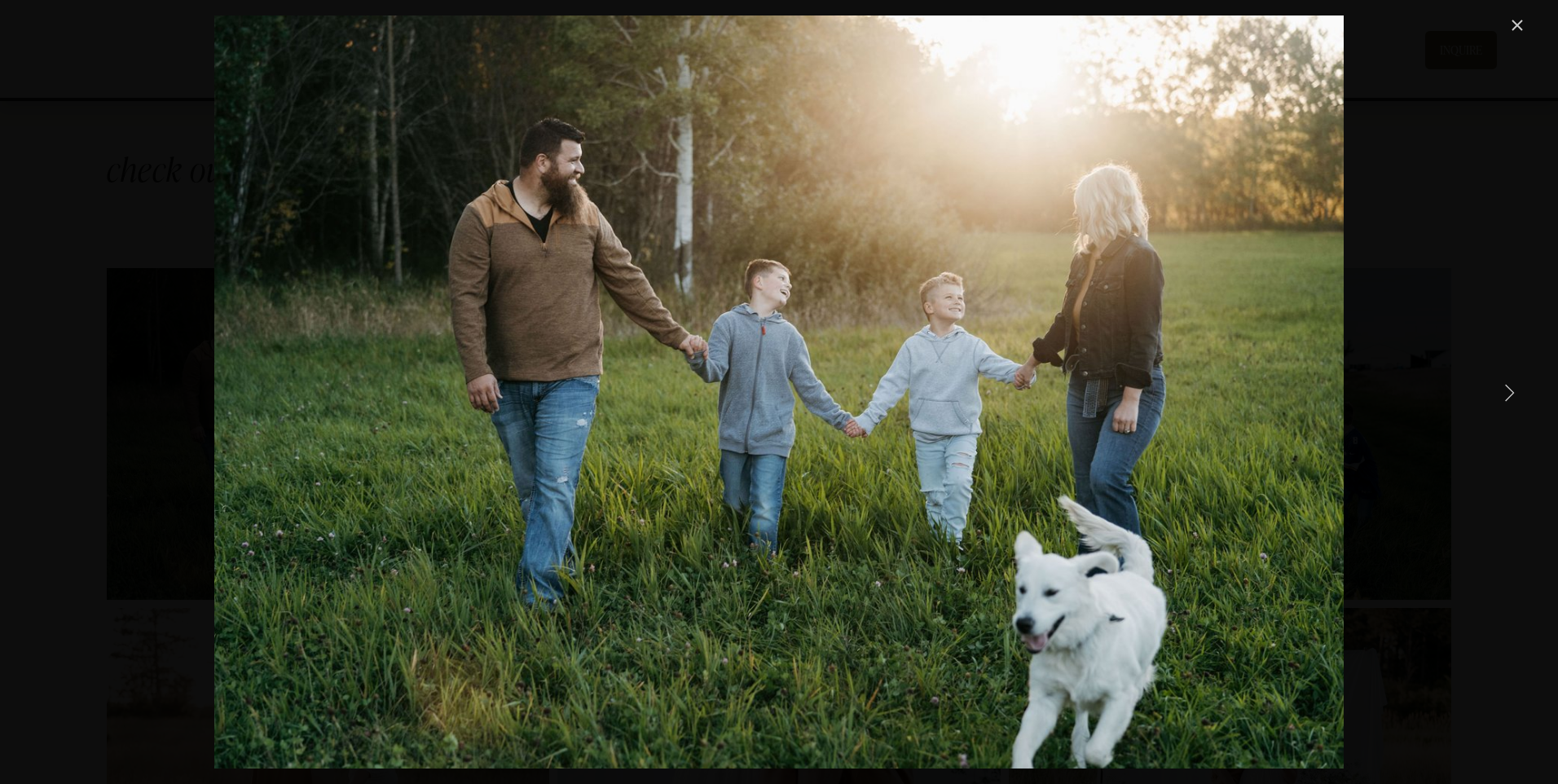
click at [1508, 394] on link "Next Item" at bounding box center [1509, 391] width 36 height 36
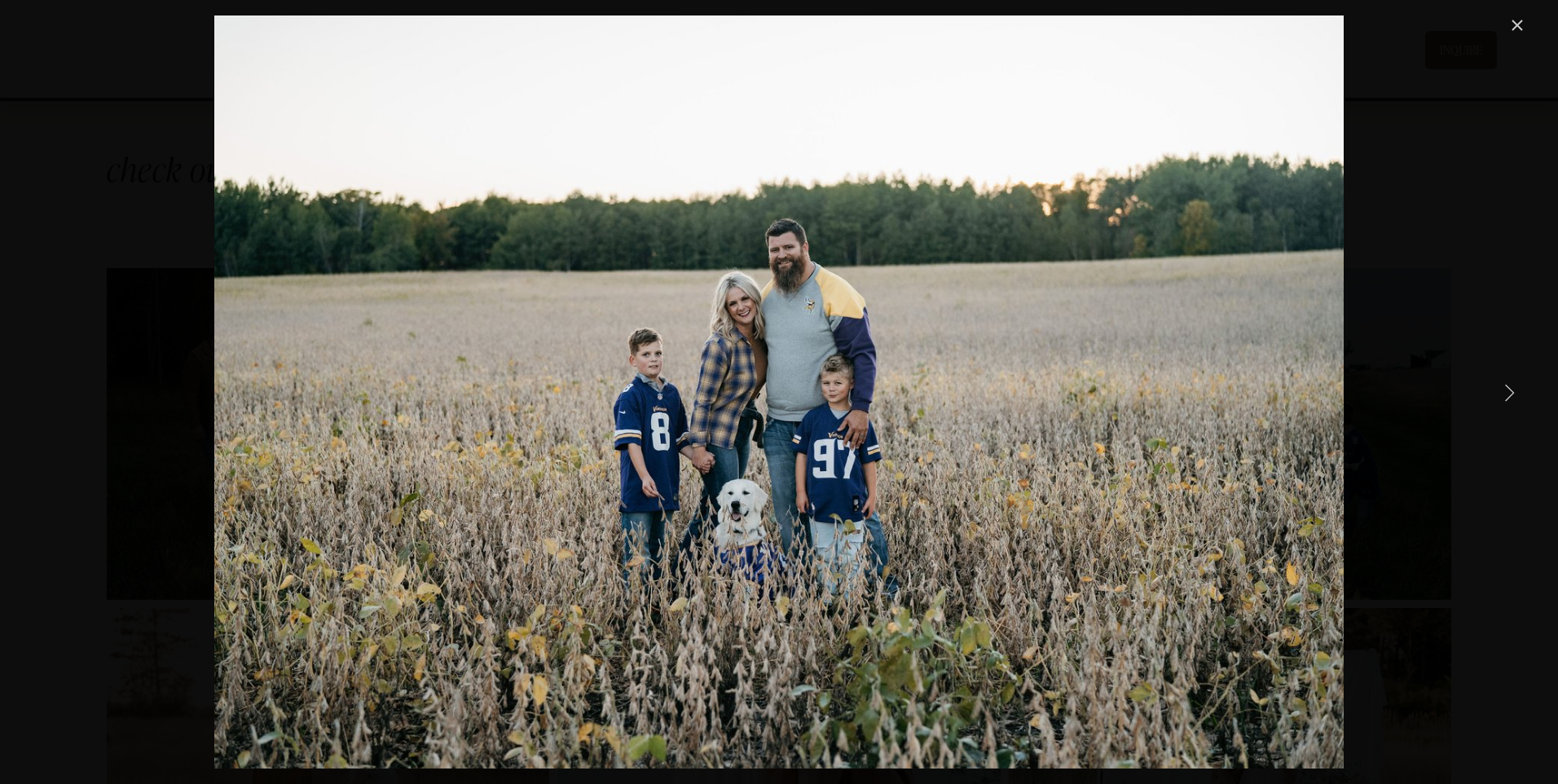
click at [1505, 392] on link "Next Item" at bounding box center [1509, 391] width 36 height 36
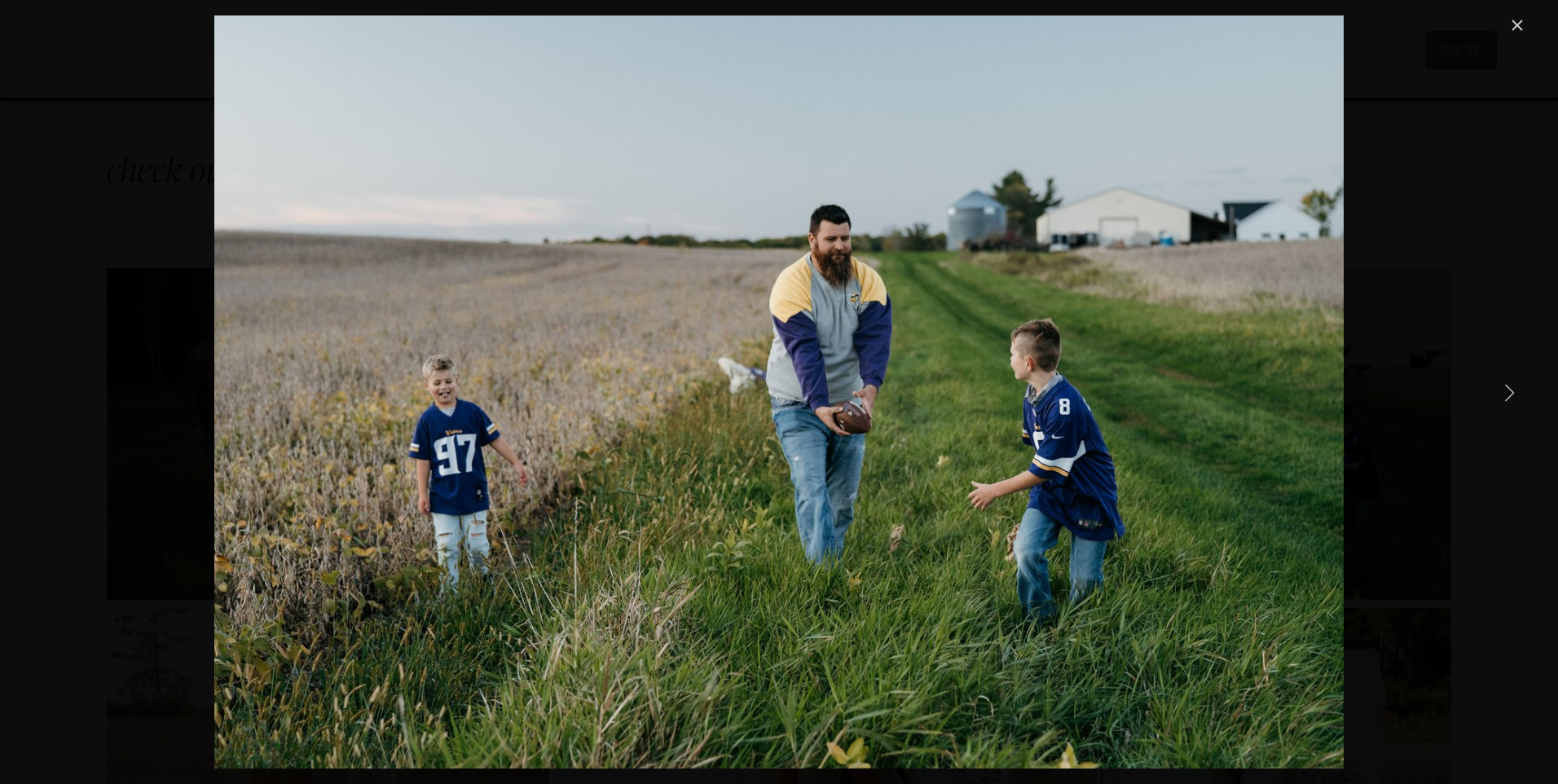
click at [1505, 392] on link "Next Item" at bounding box center [1509, 391] width 36 height 36
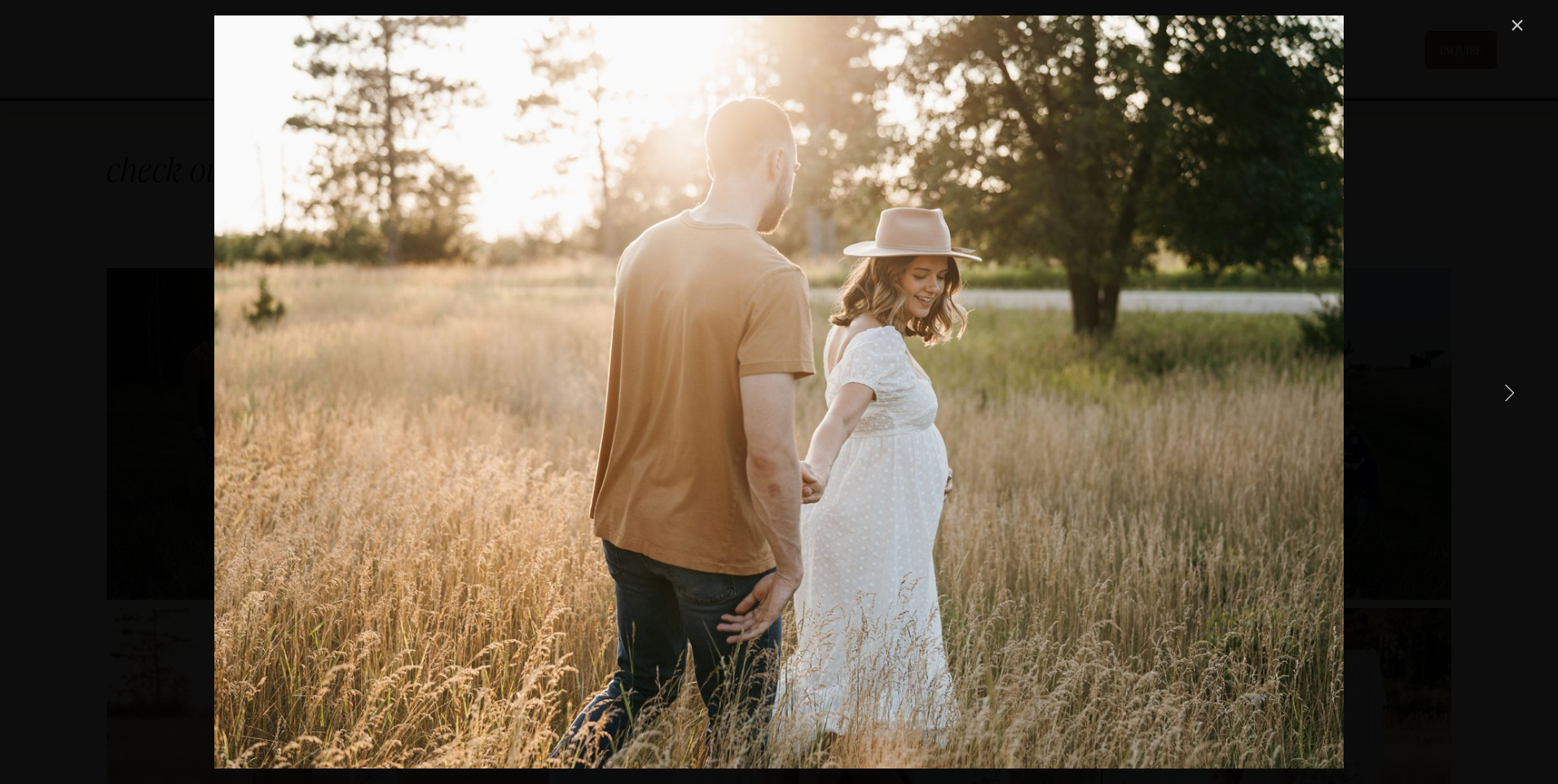
click at [1505, 392] on link "Next Item" at bounding box center [1509, 391] width 36 height 36
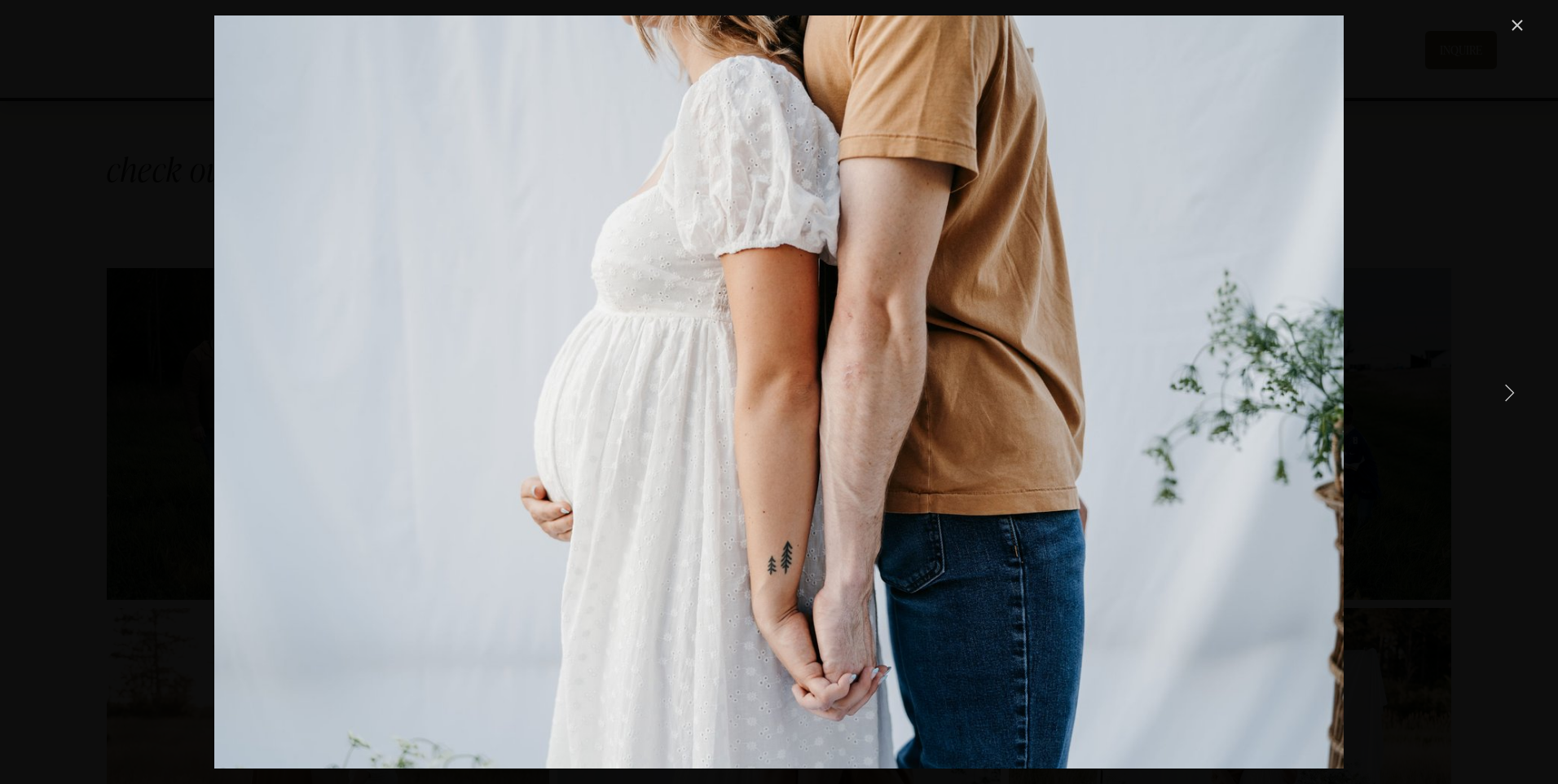
click at [1505, 392] on link "Next Item" at bounding box center [1509, 391] width 36 height 36
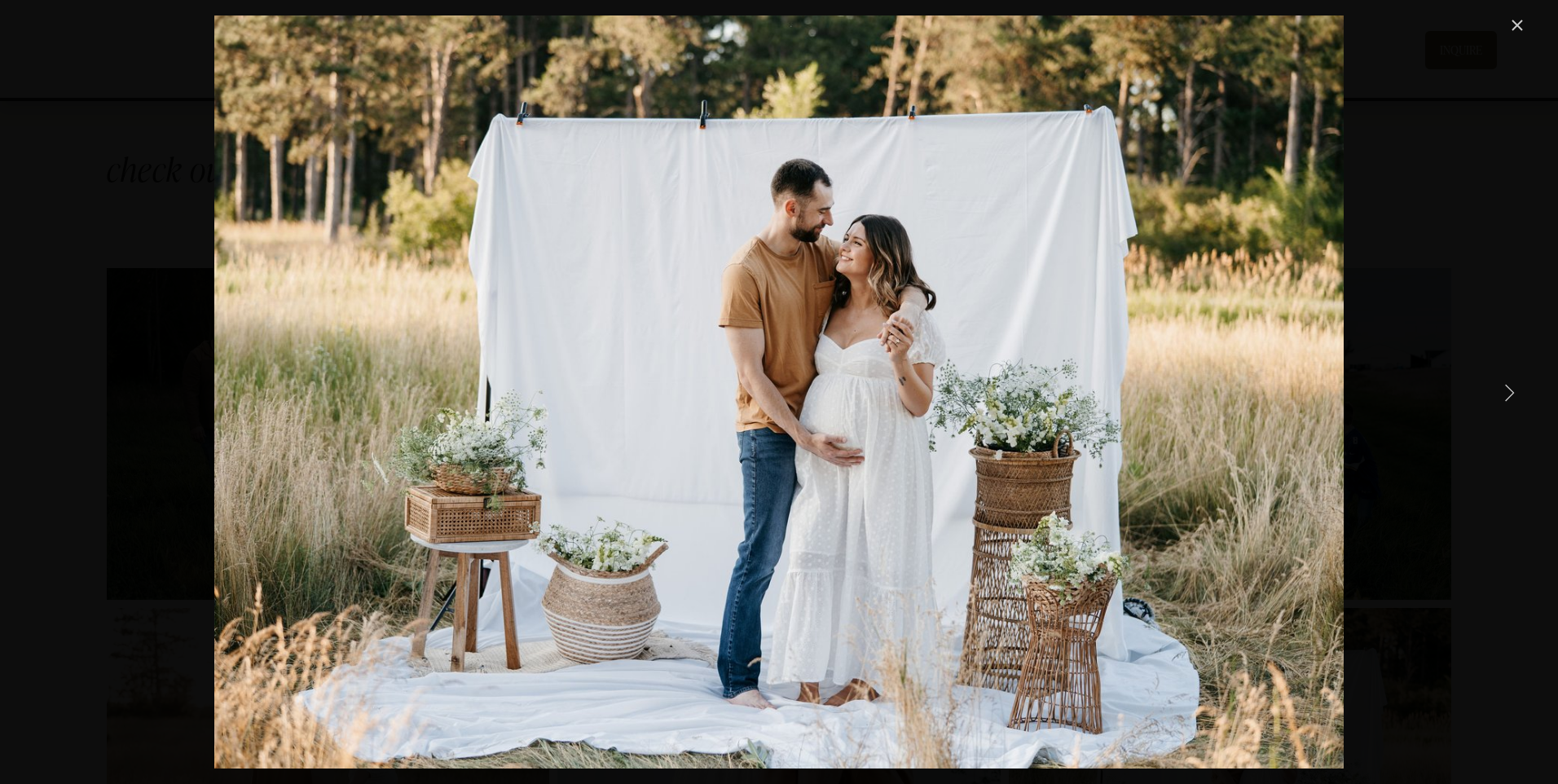
click at [1505, 392] on link "Next Item" at bounding box center [1509, 391] width 36 height 36
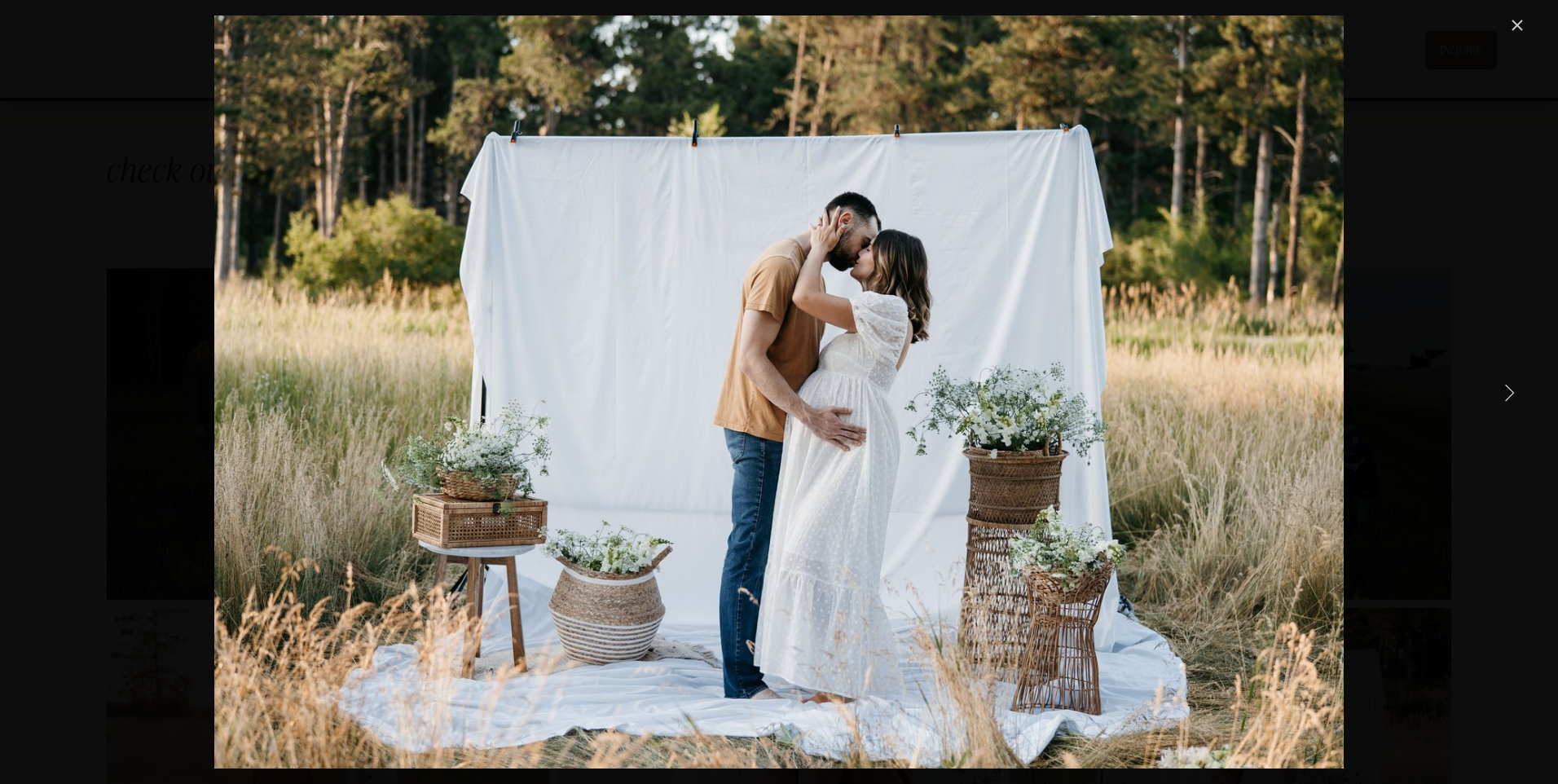
click at [1505, 392] on link "Next Item" at bounding box center [1509, 391] width 36 height 36
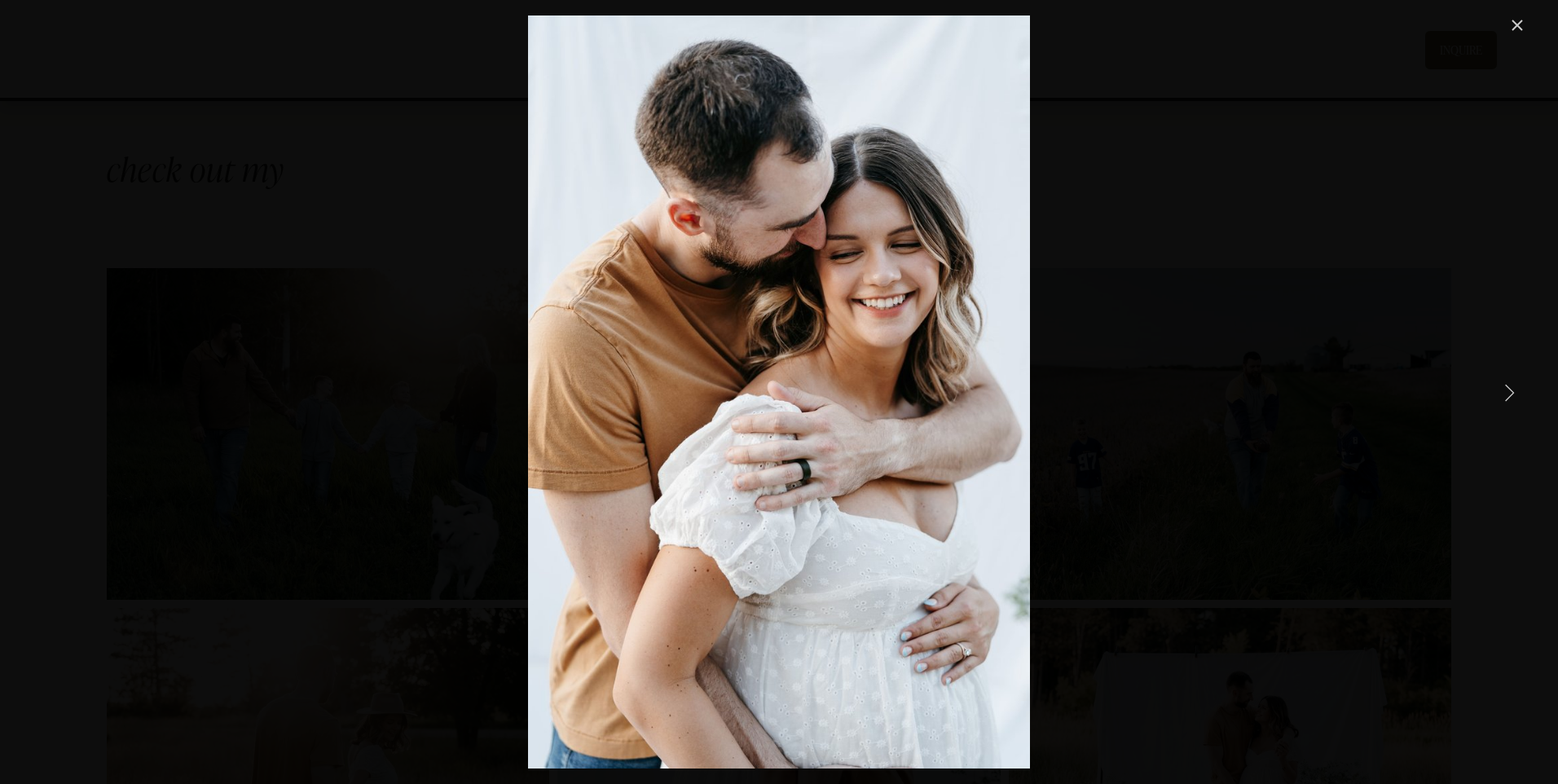
click at [1505, 392] on link "Next Item" at bounding box center [1509, 391] width 36 height 36
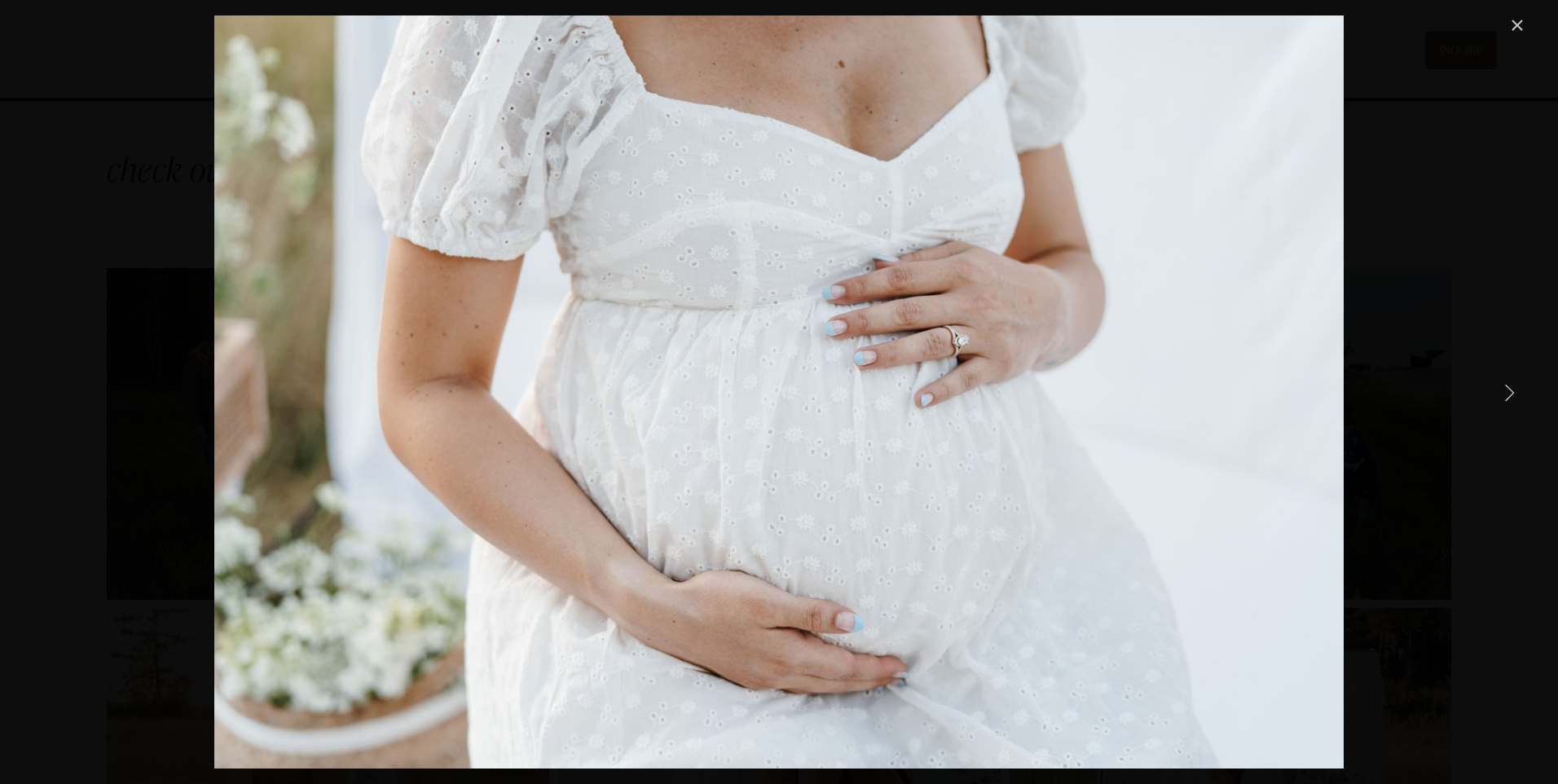
click at [1505, 393] on link "Next Item" at bounding box center [1509, 391] width 36 height 36
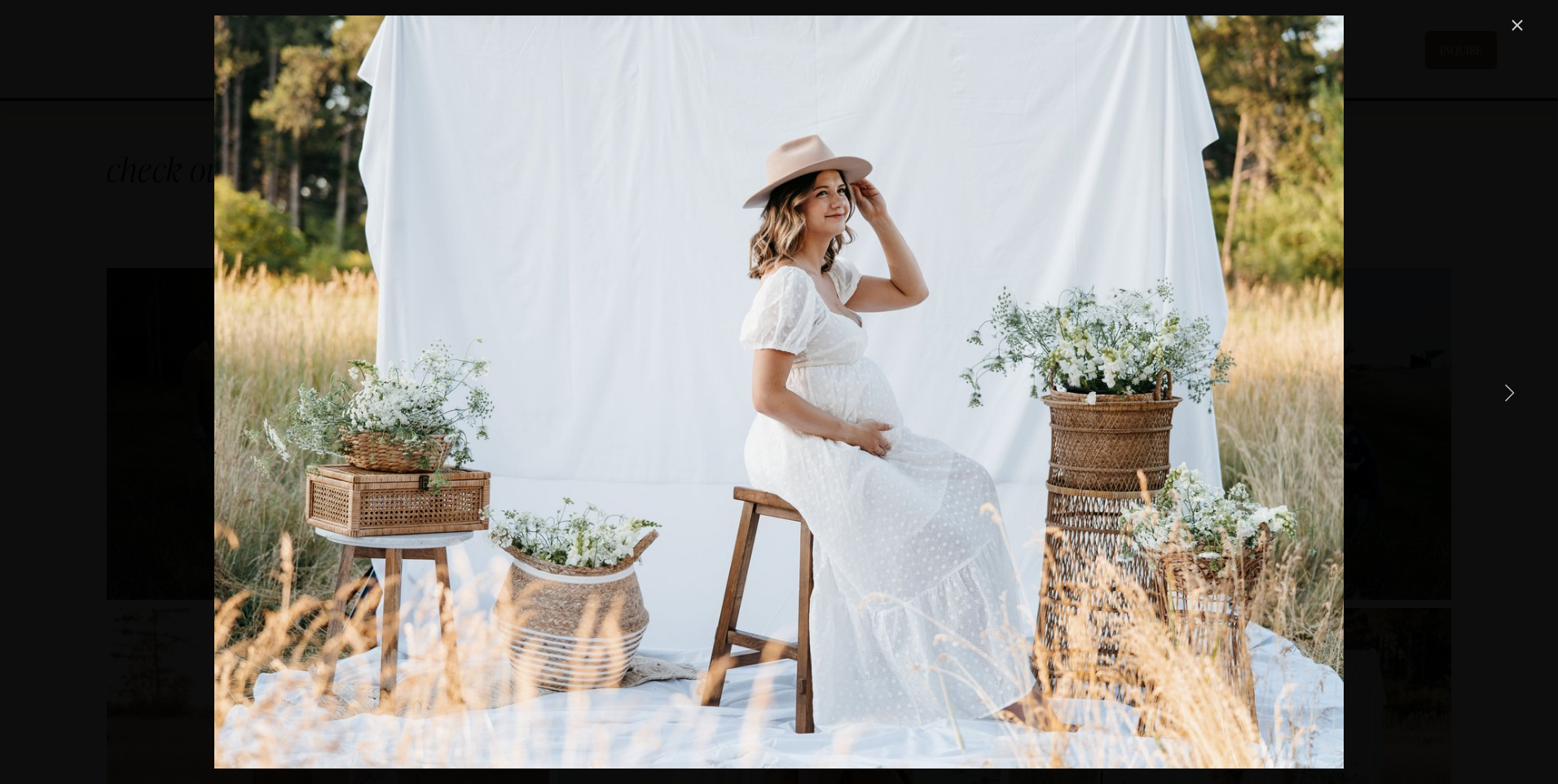
click at [1505, 393] on link "Next Item" at bounding box center [1509, 391] width 36 height 36
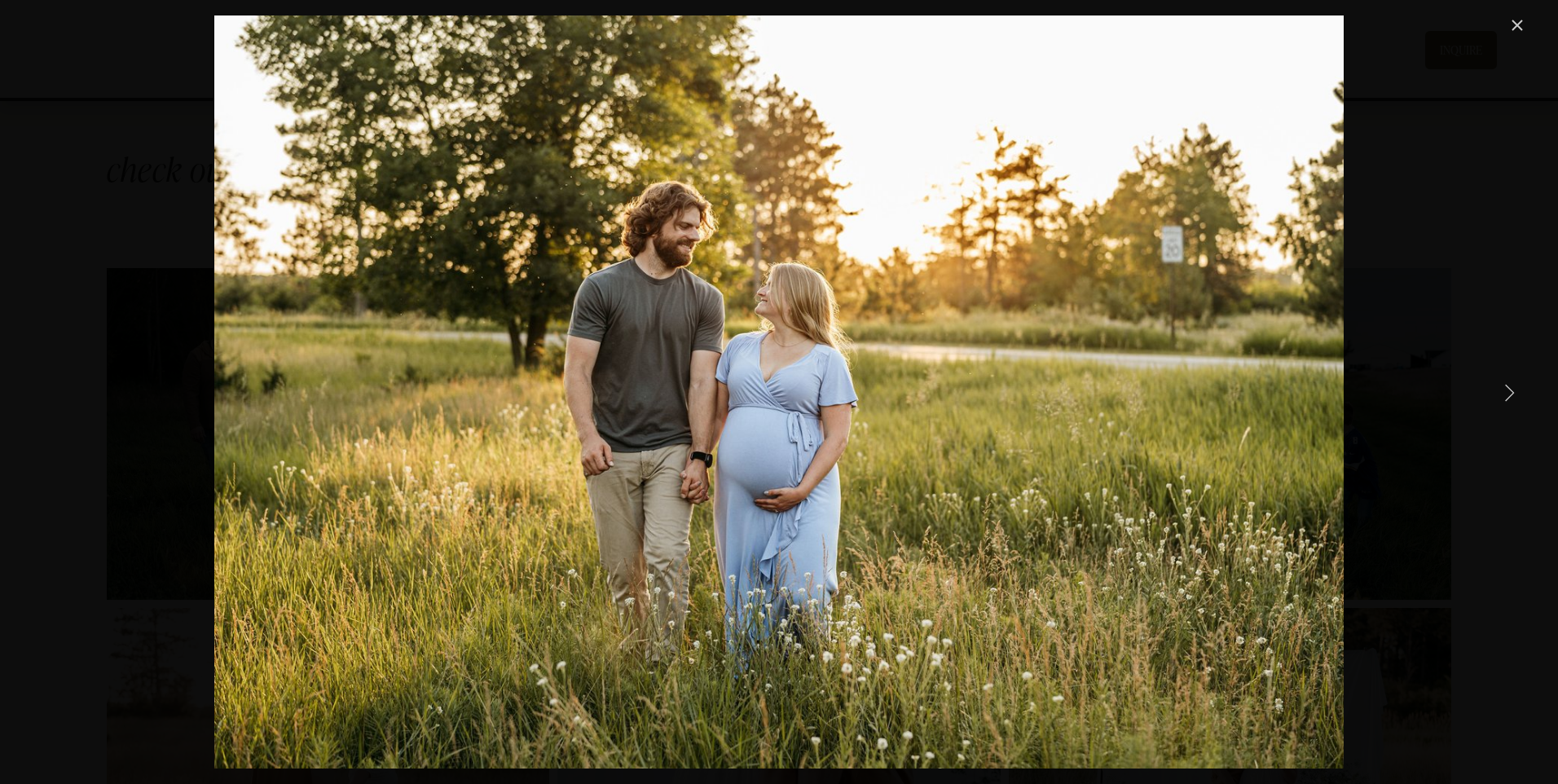
click at [1505, 393] on link "Next Item" at bounding box center [1509, 391] width 36 height 36
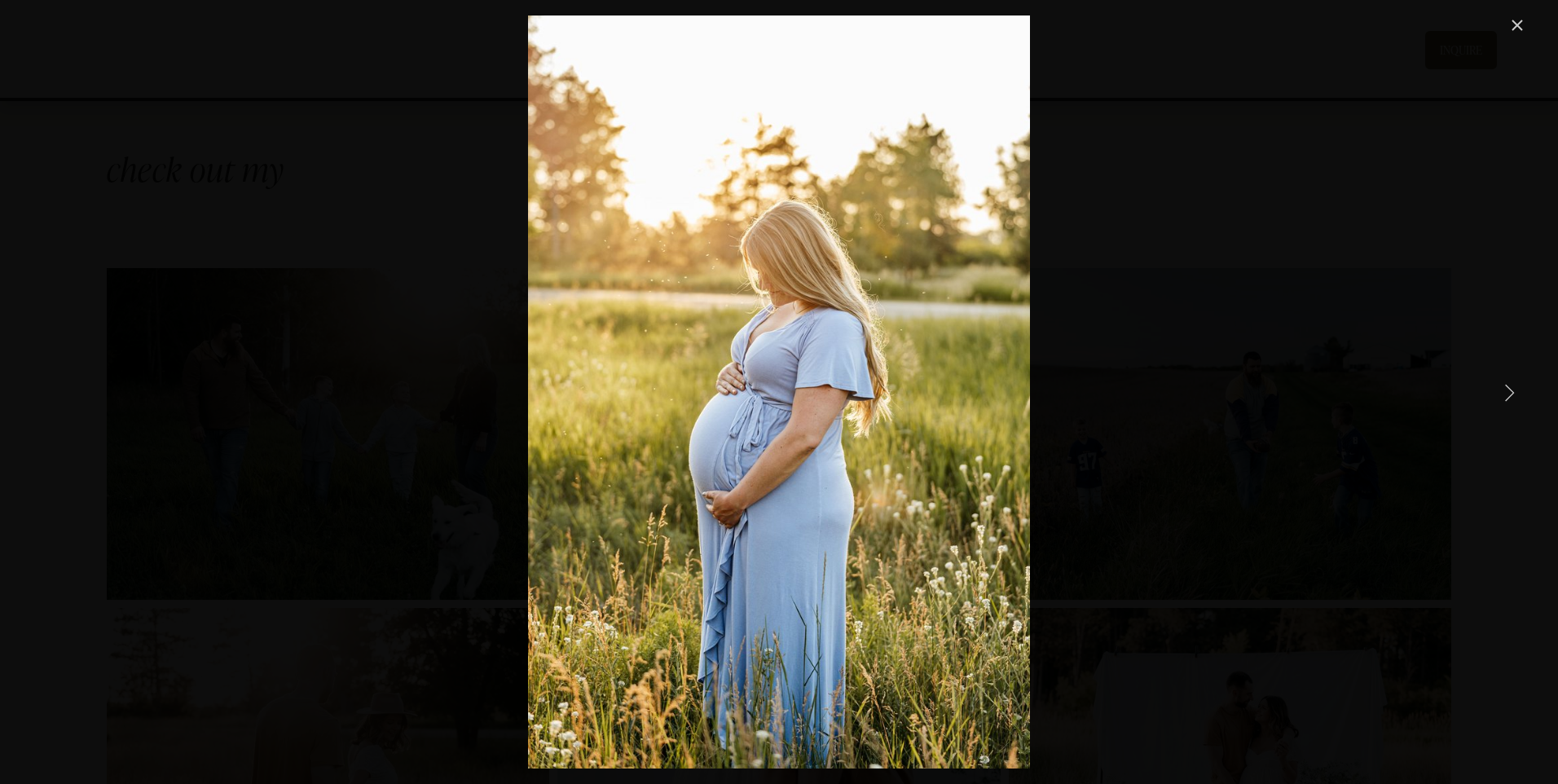
click at [1505, 393] on link "Next Item" at bounding box center [1509, 391] width 36 height 36
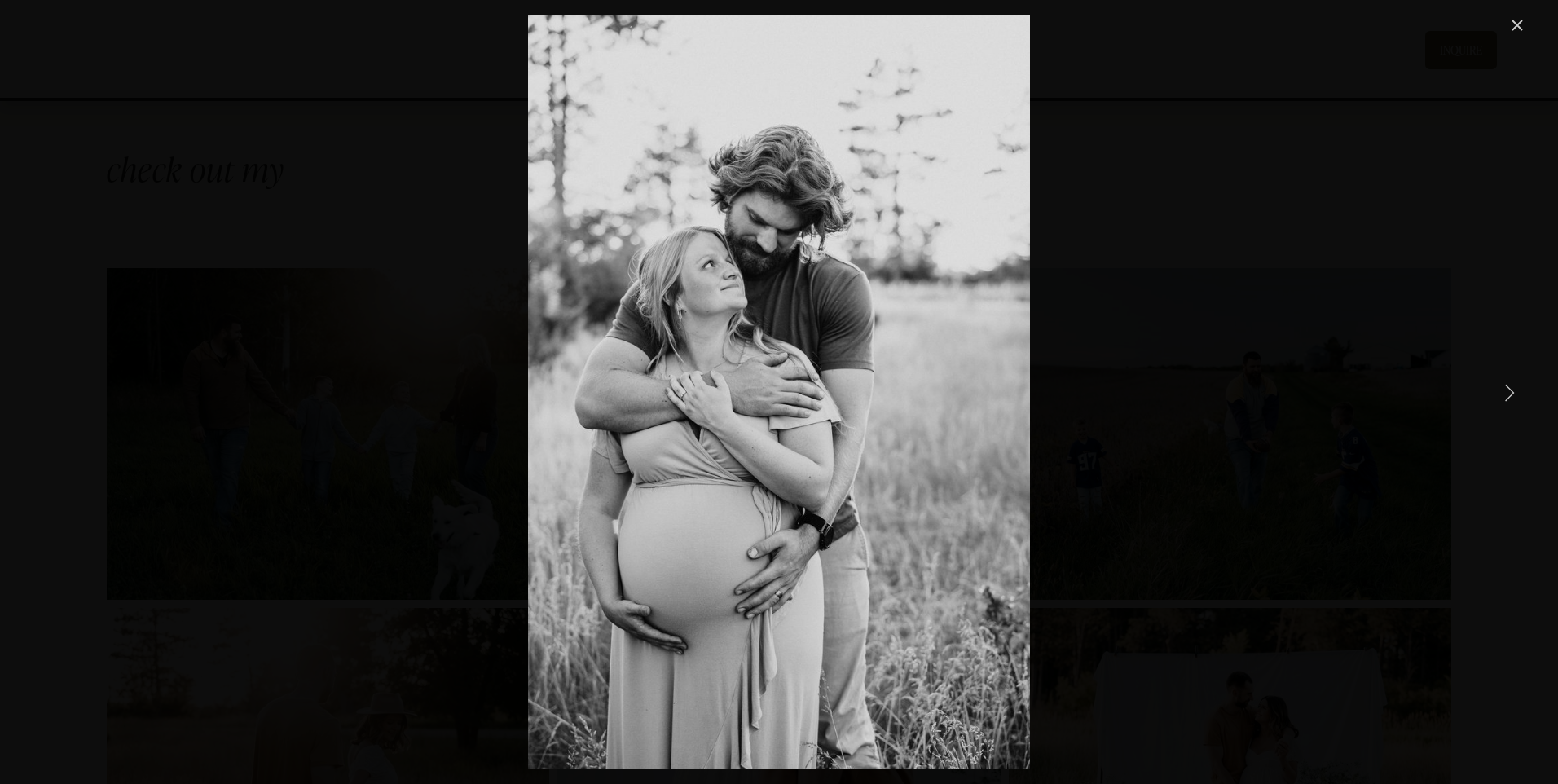
click at [1505, 393] on link "Next Item" at bounding box center [1509, 391] width 36 height 36
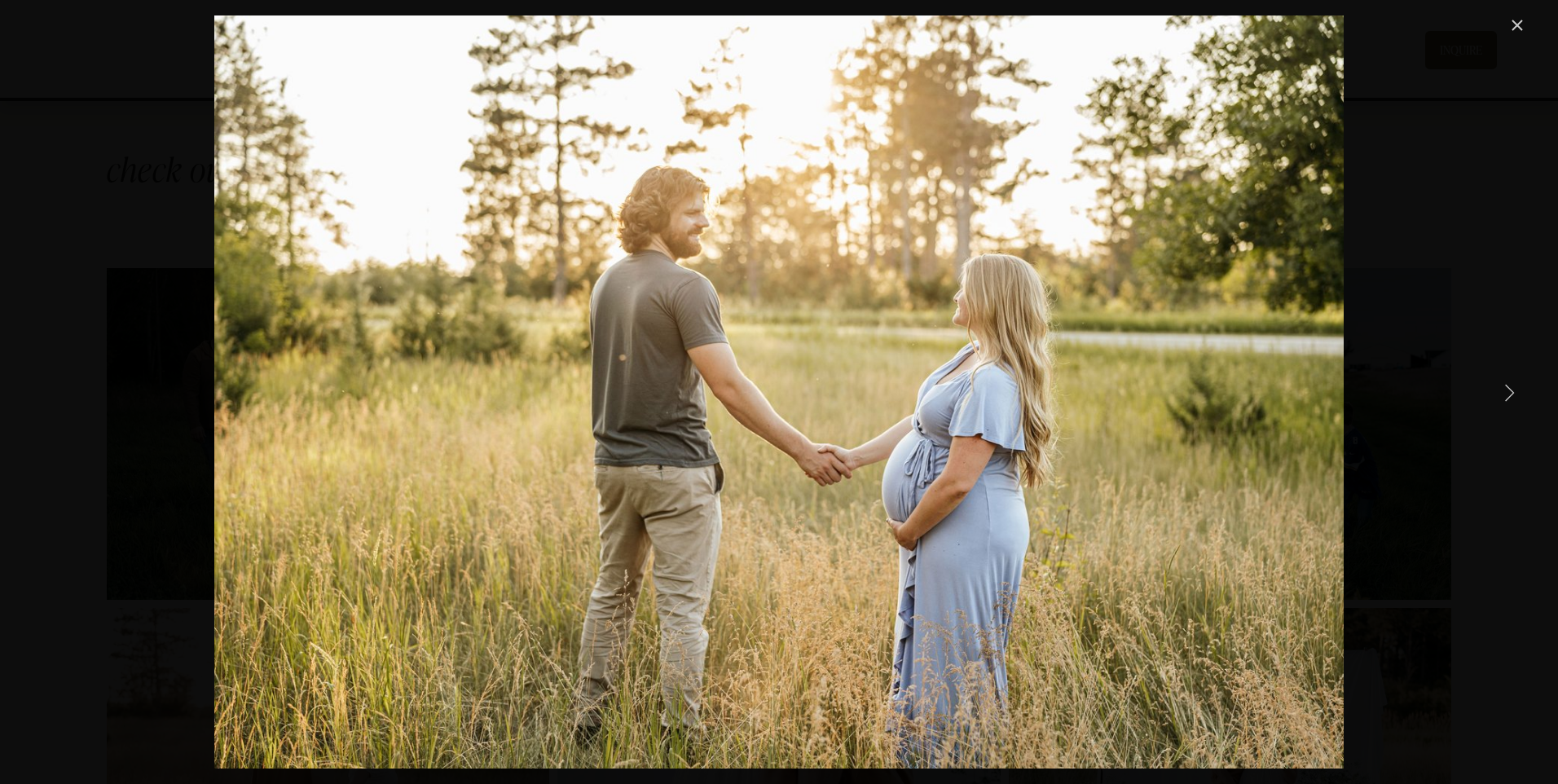
click at [1505, 393] on link "Next Item" at bounding box center [1509, 391] width 36 height 36
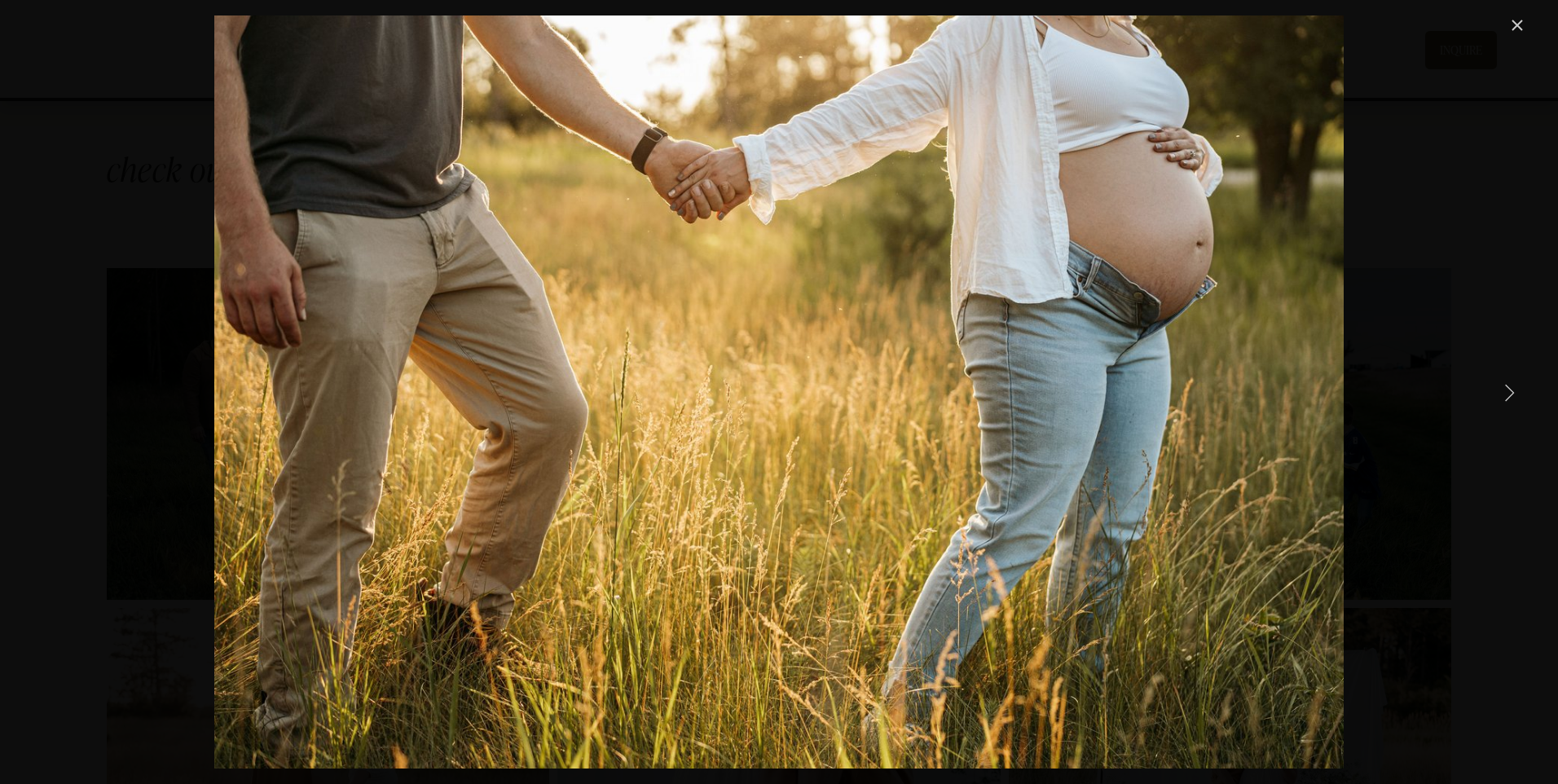
click at [1505, 393] on link "Next Item" at bounding box center [1509, 391] width 36 height 36
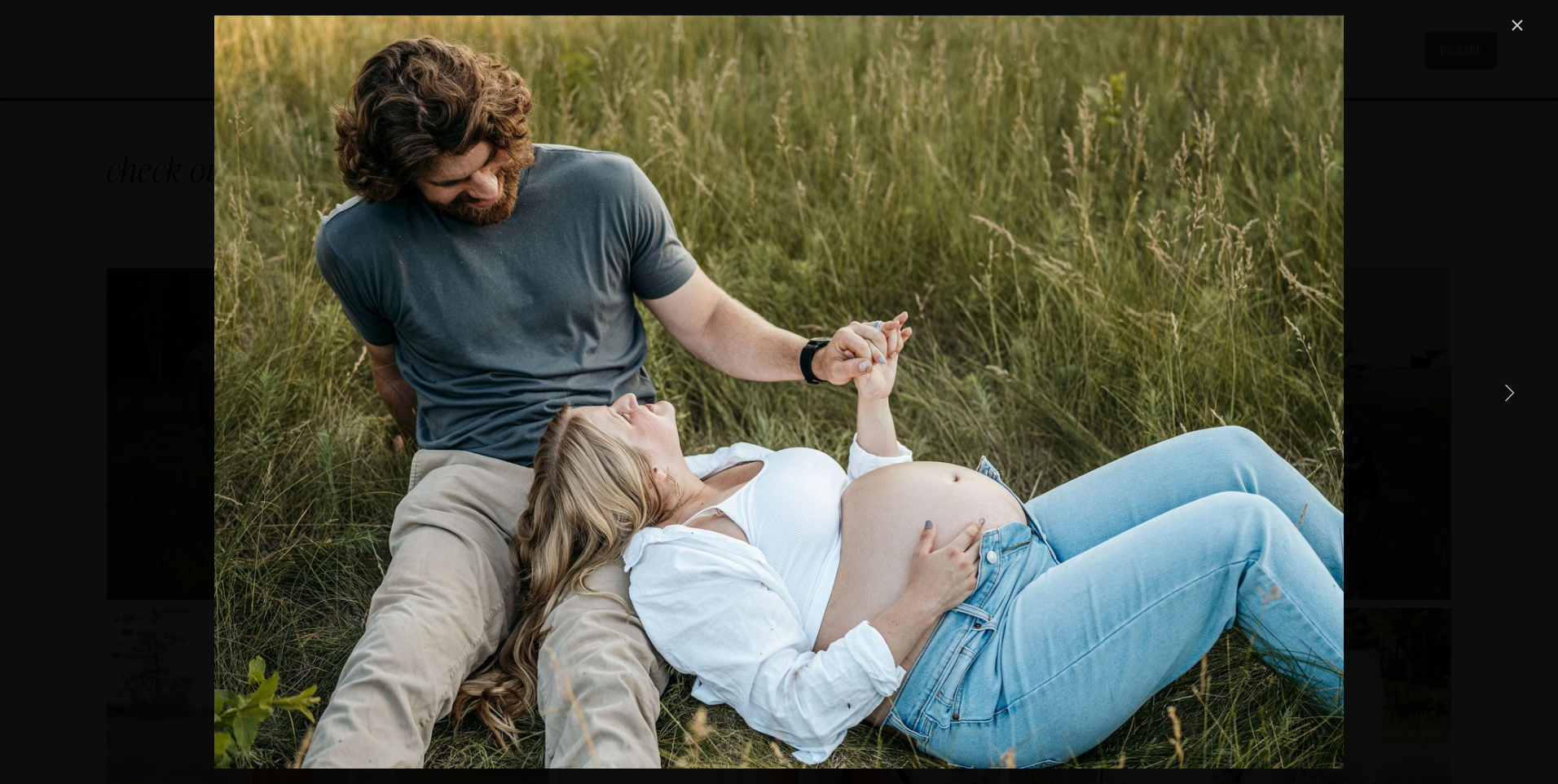
click at [1505, 393] on link "Next Item" at bounding box center [1509, 391] width 36 height 36
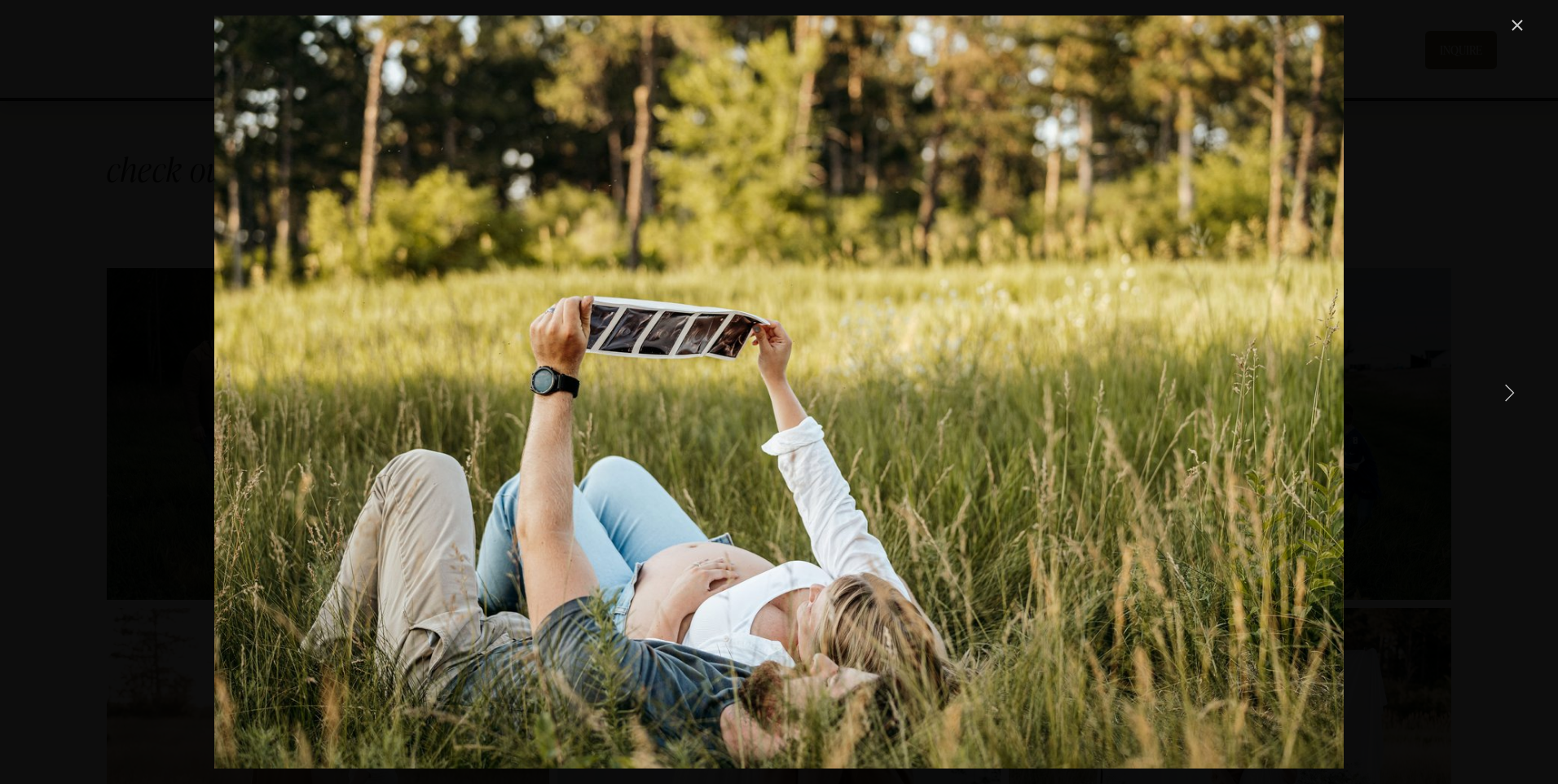
click at [1505, 393] on link "Next Item" at bounding box center [1509, 391] width 36 height 36
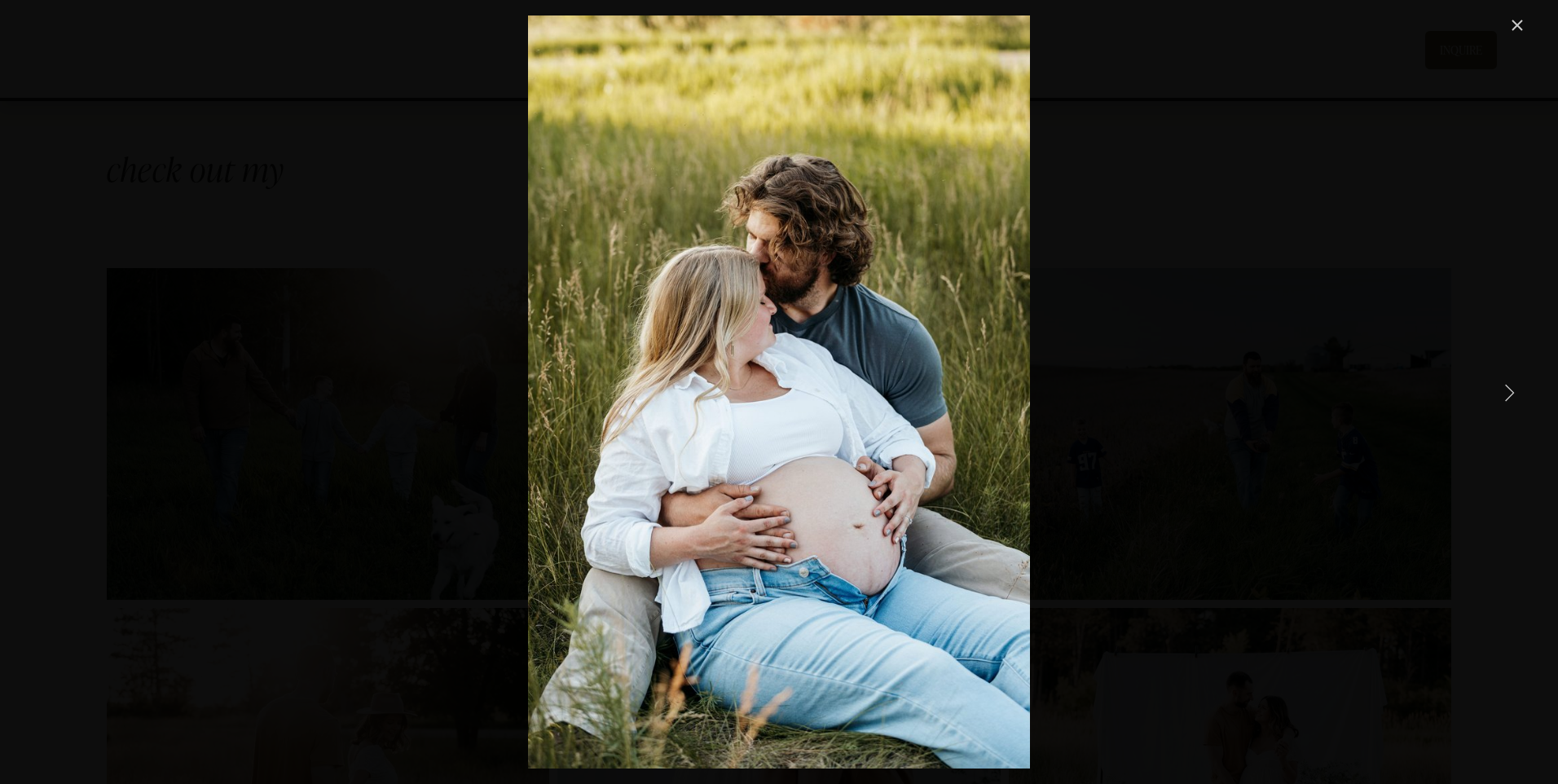
click at [1505, 393] on link "Next Item" at bounding box center [1509, 391] width 36 height 36
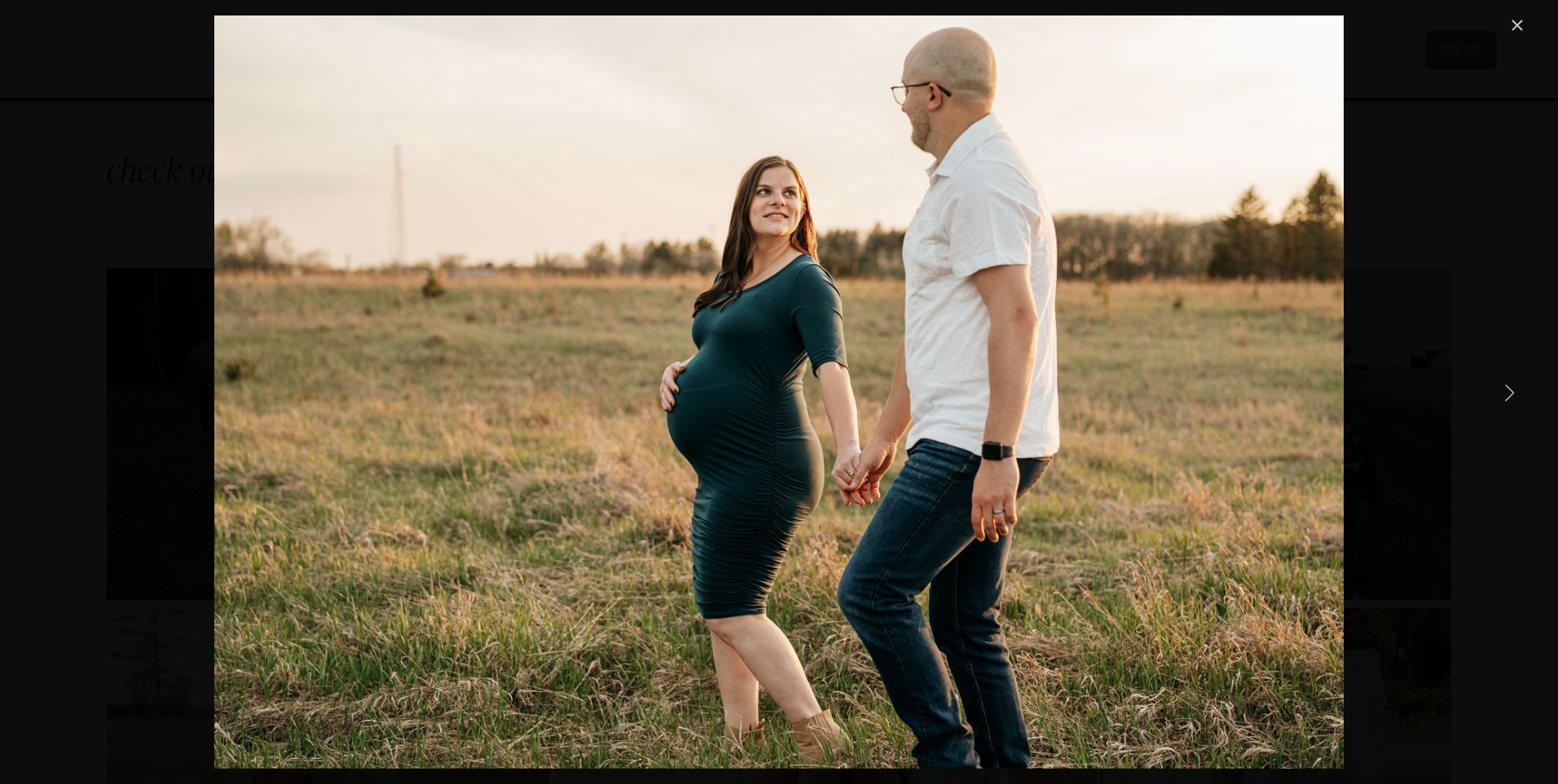
click at [1505, 393] on link "Next Item" at bounding box center [1509, 391] width 36 height 36
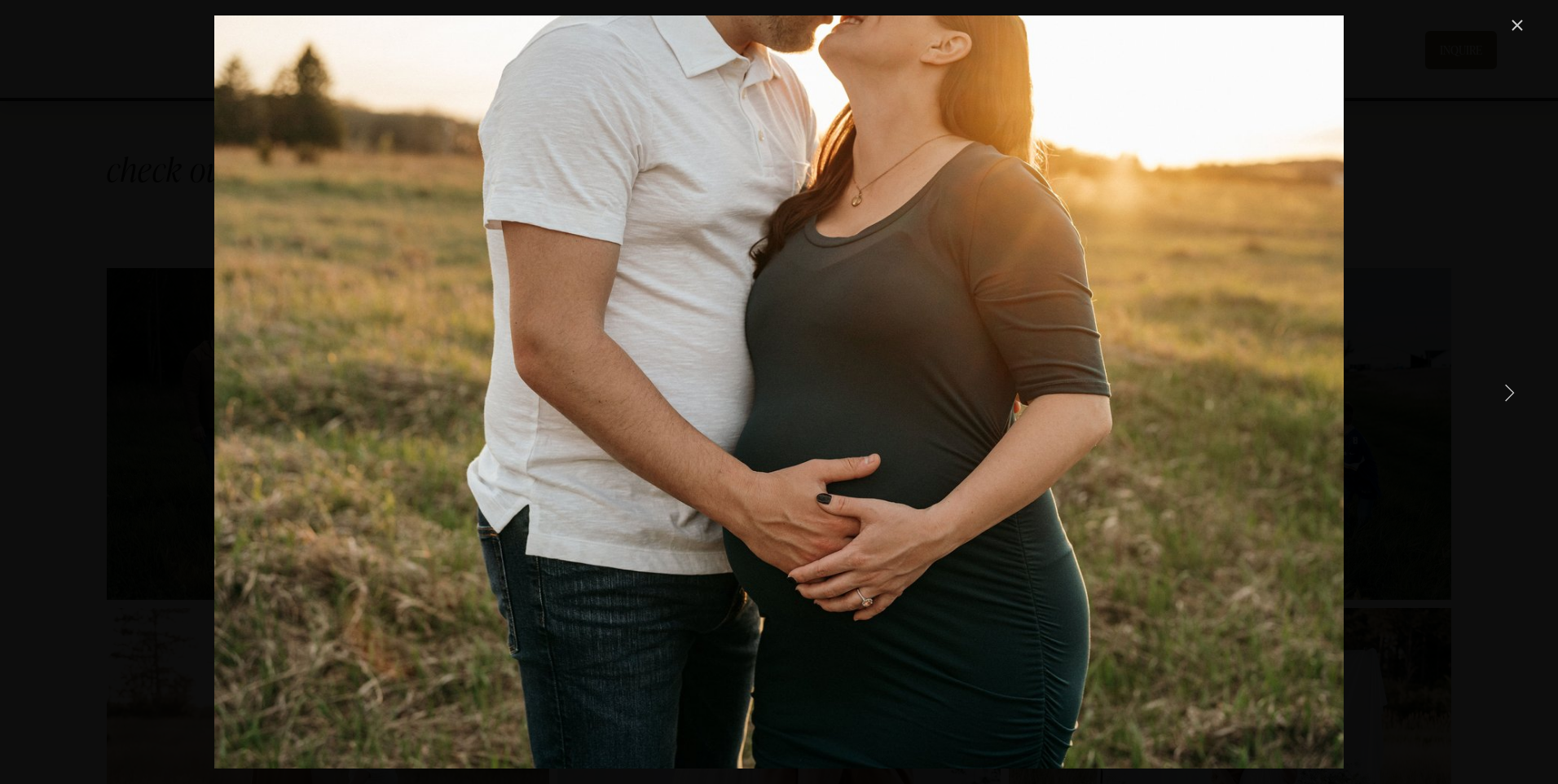
click at [1505, 393] on link "Next Item" at bounding box center [1509, 391] width 36 height 36
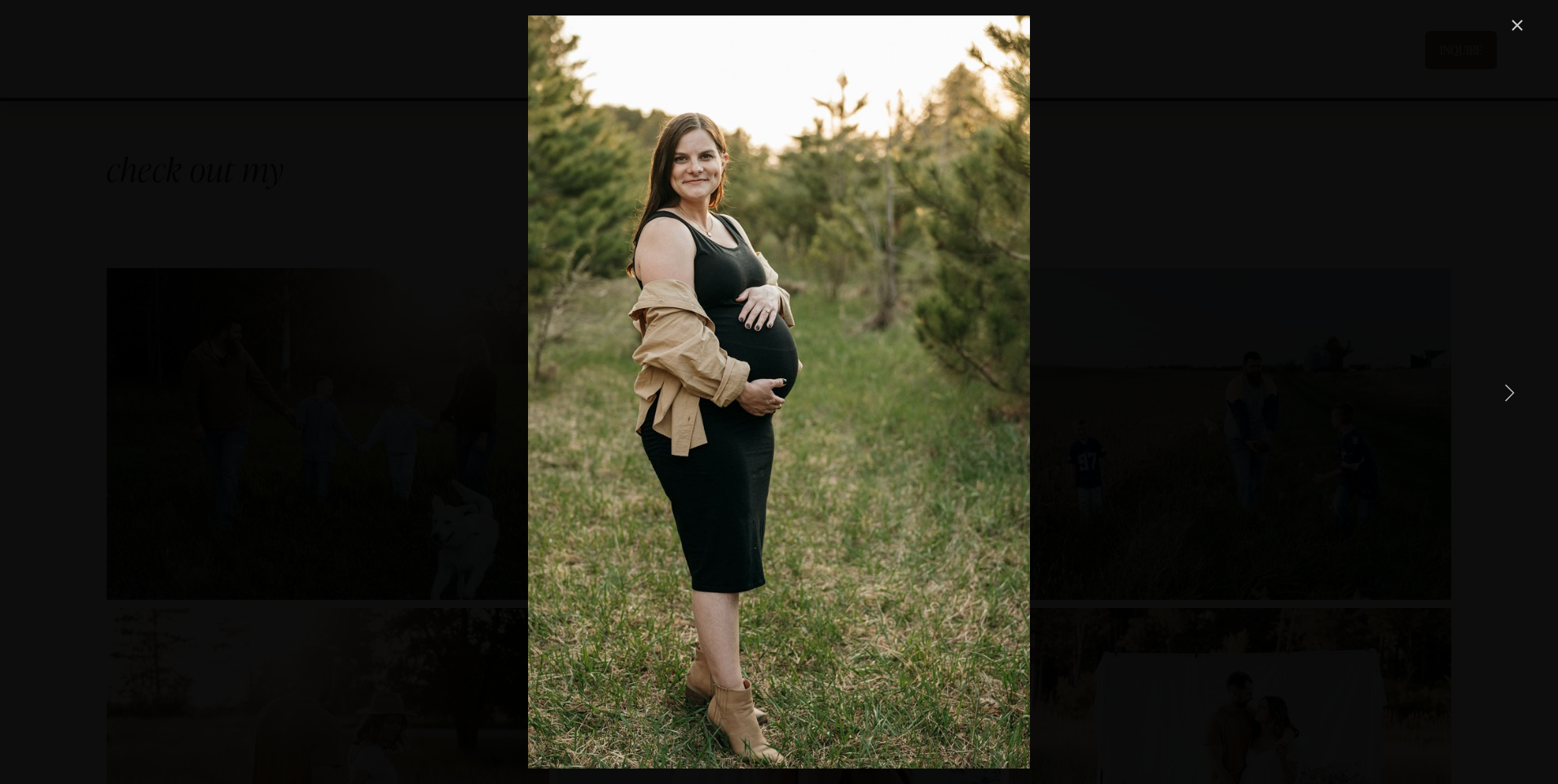
click at [1505, 393] on link "Next Item" at bounding box center [1509, 391] width 36 height 36
click at [1508, 395] on link "Next Item" at bounding box center [1509, 391] width 36 height 36
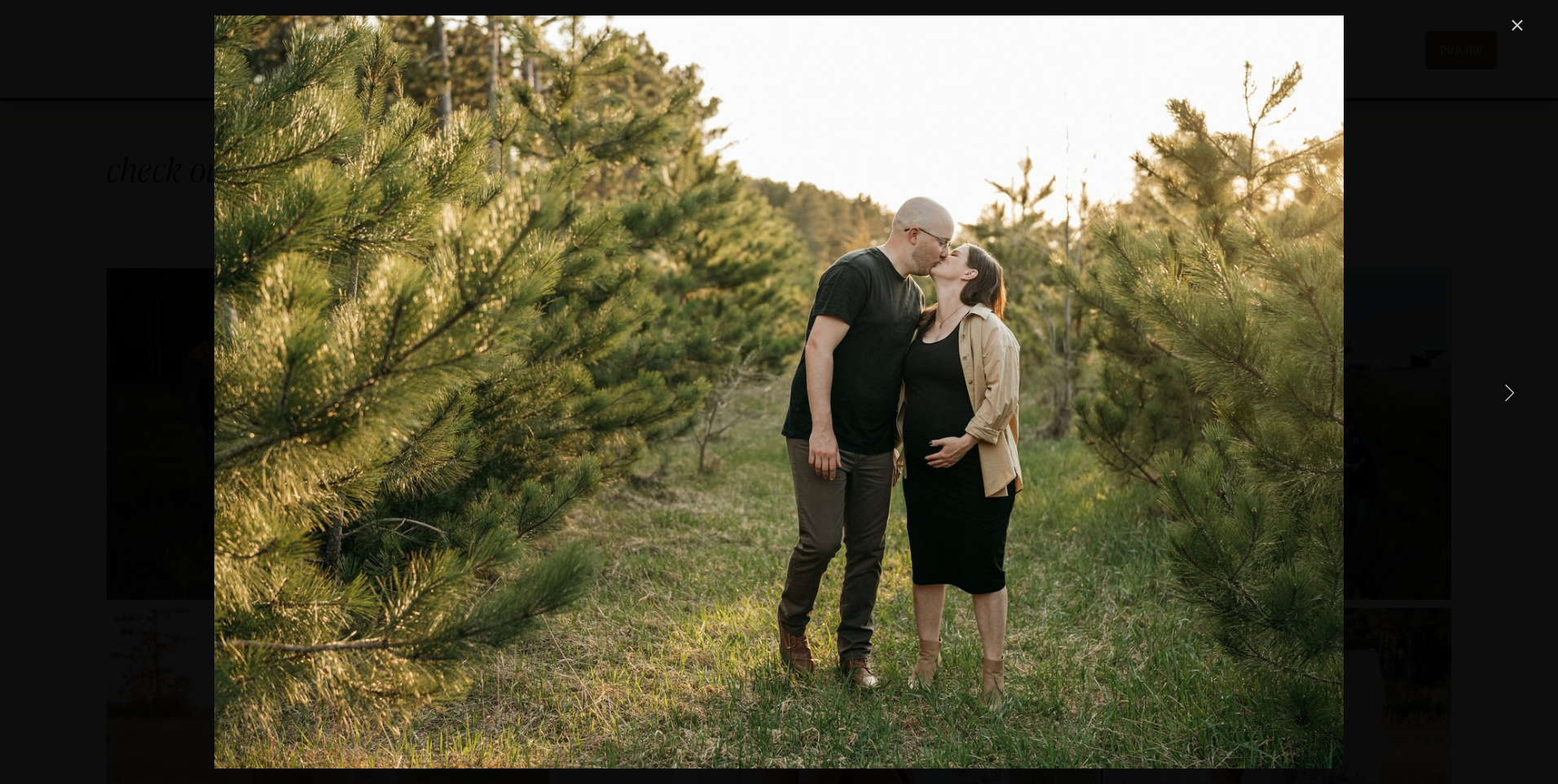
click at [1508, 395] on link "Next Item" at bounding box center [1509, 391] width 36 height 36
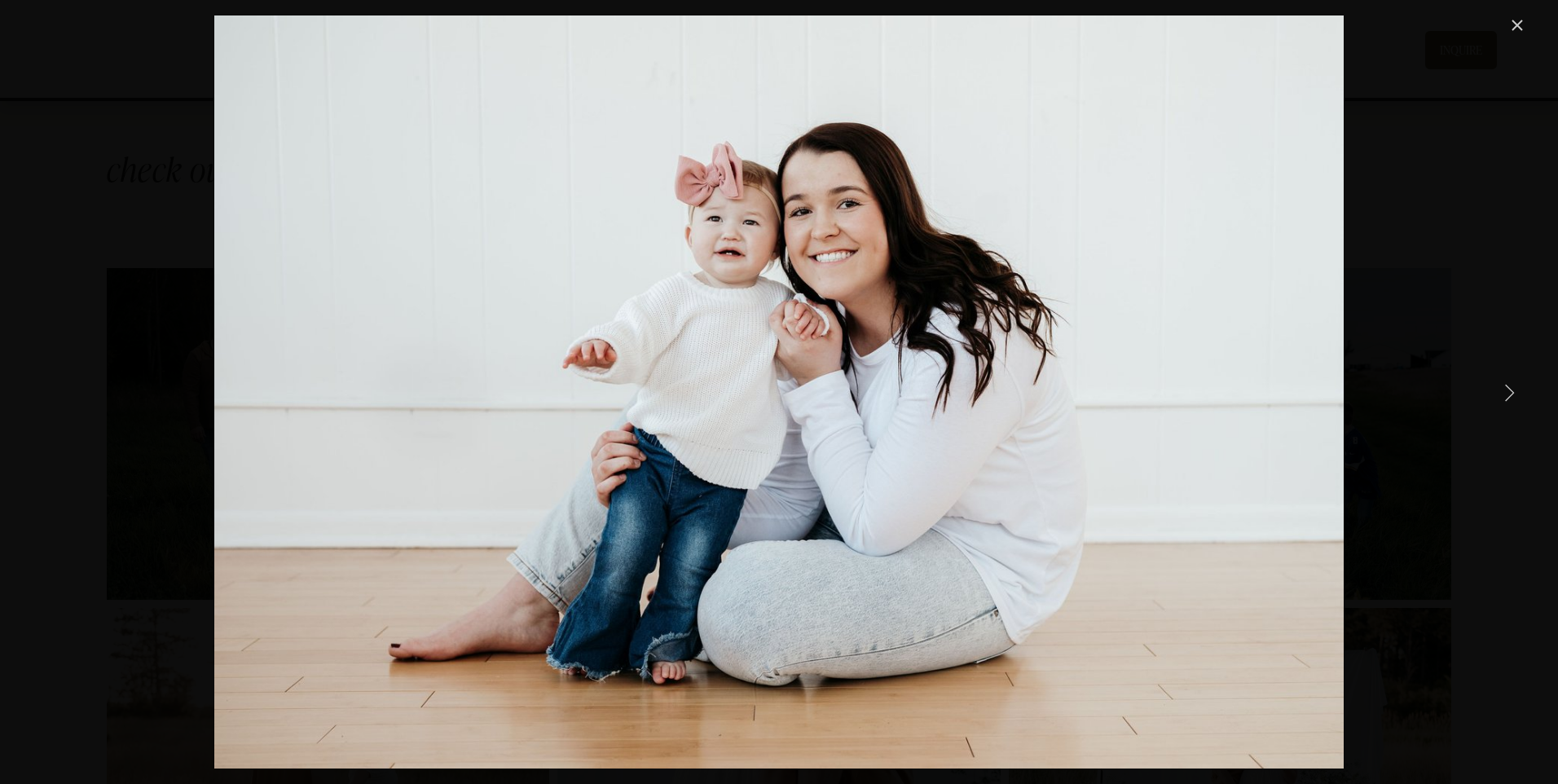
click at [1508, 395] on link "Next Item" at bounding box center [1509, 391] width 36 height 36
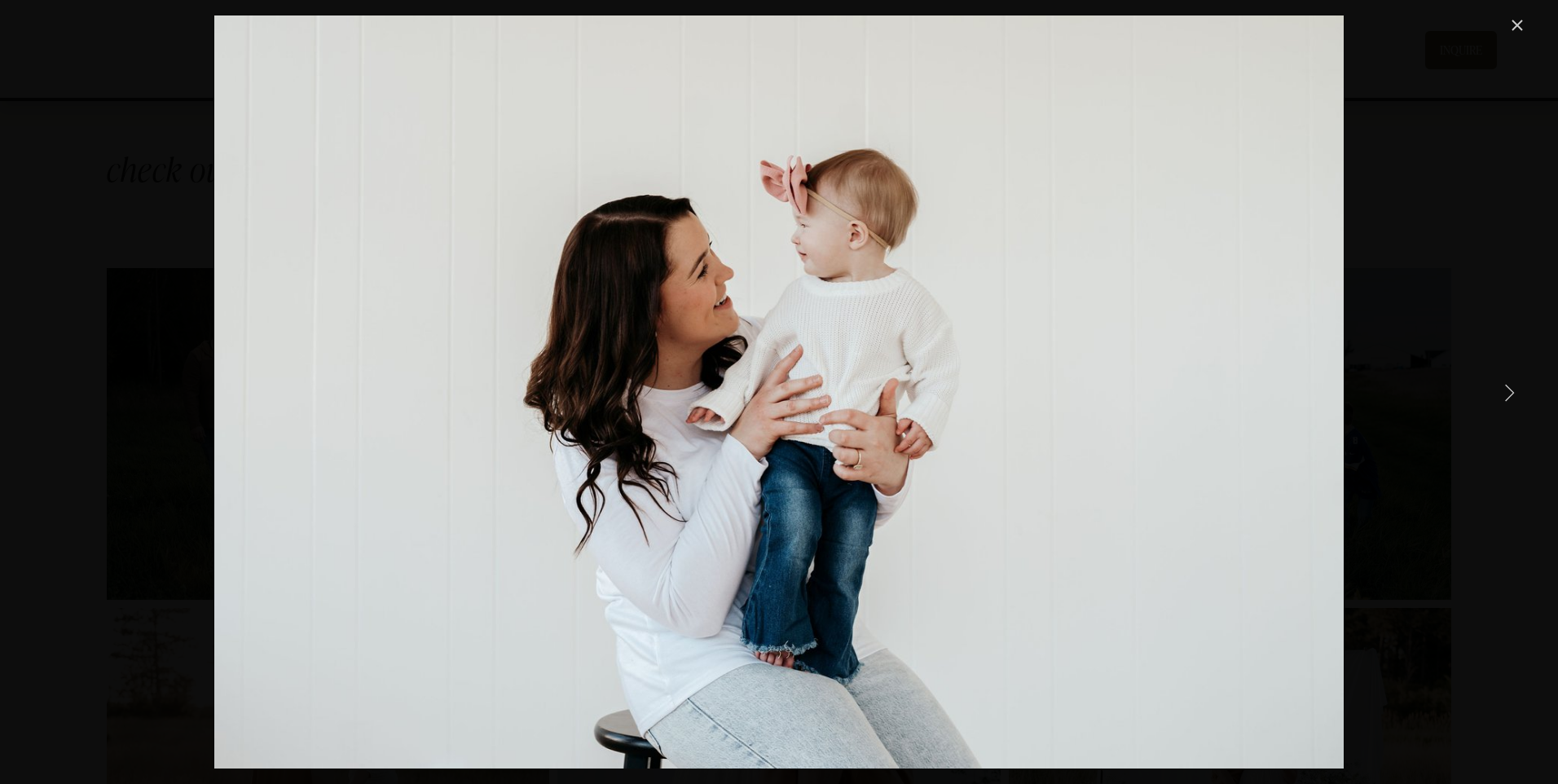
click at [1508, 395] on link "Next Item" at bounding box center [1509, 391] width 36 height 36
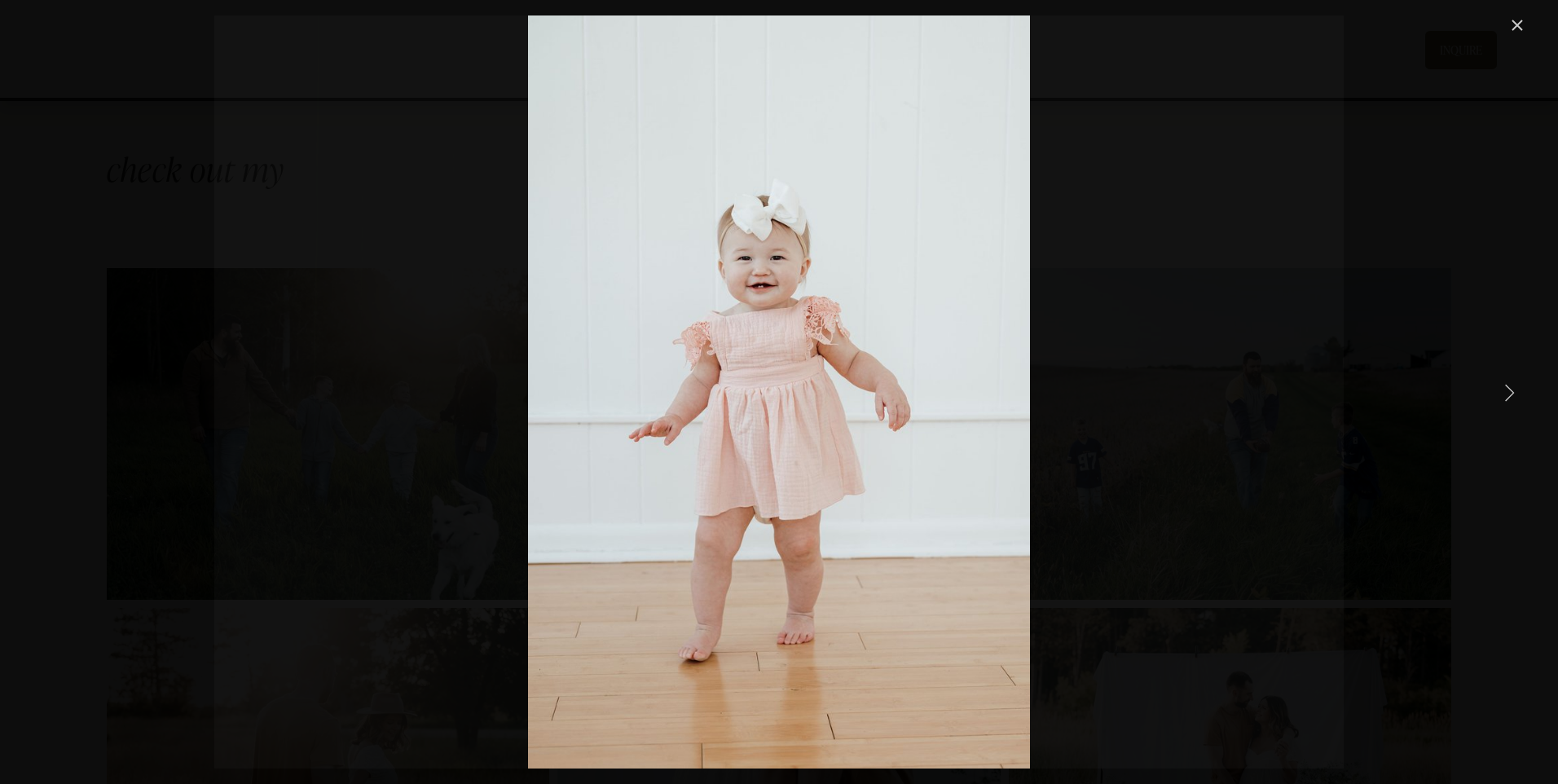
click at [1508, 395] on link "Next Item" at bounding box center [1509, 391] width 36 height 36
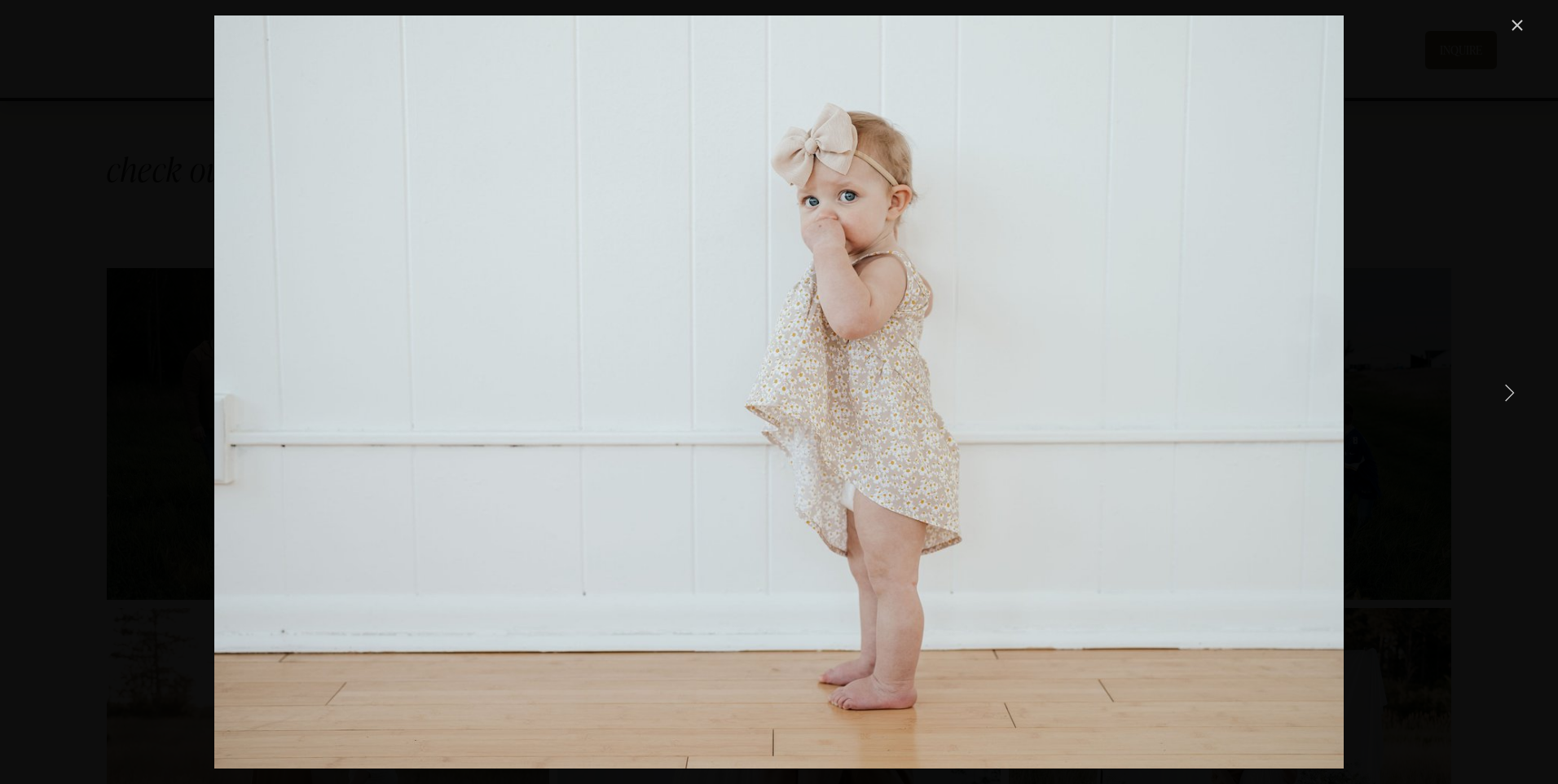
click at [1508, 395] on link "Next Item" at bounding box center [1509, 391] width 36 height 36
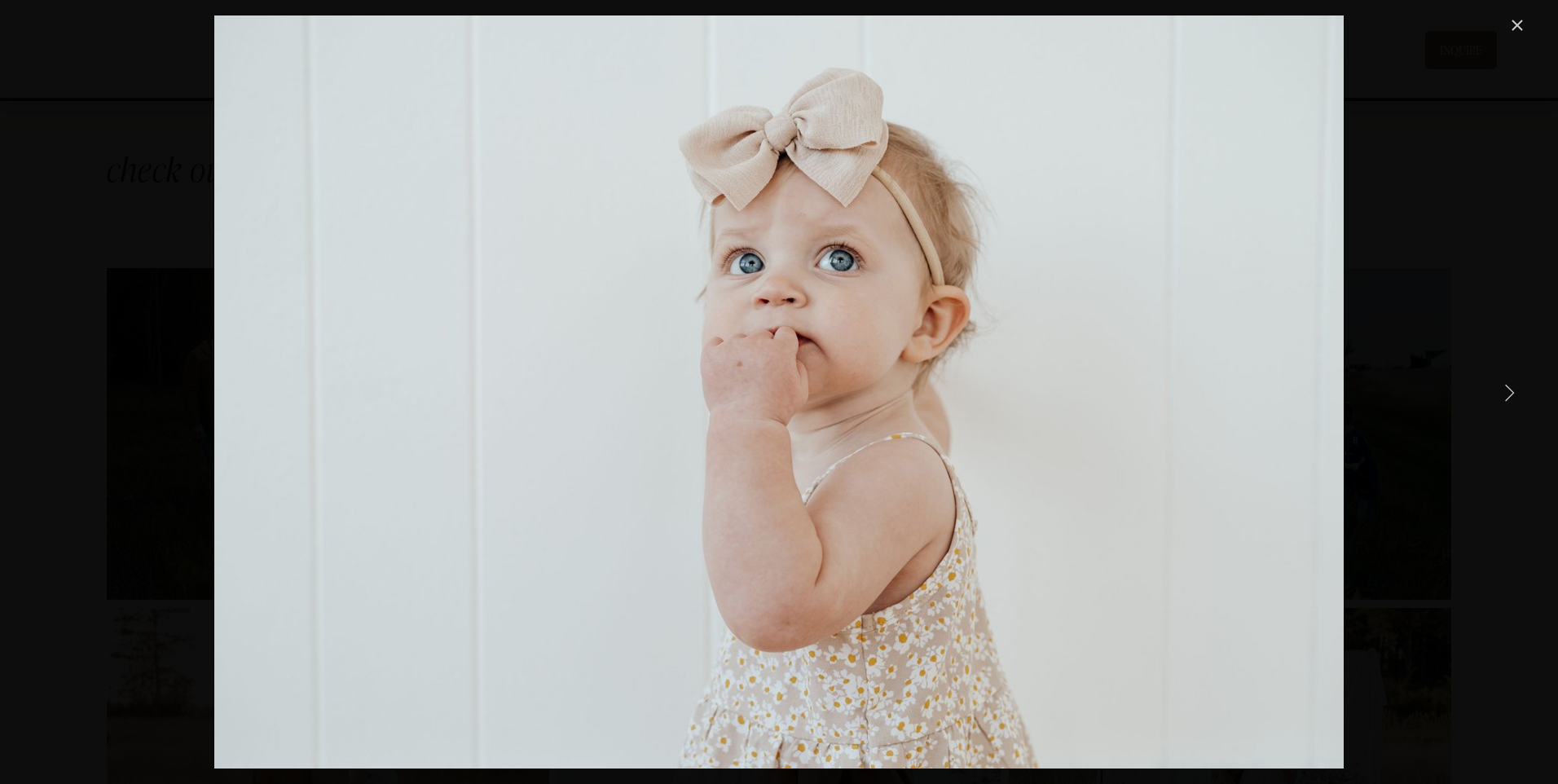
click at [1508, 395] on link "Next Item" at bounding box center [1509, 391] width 36 height 36
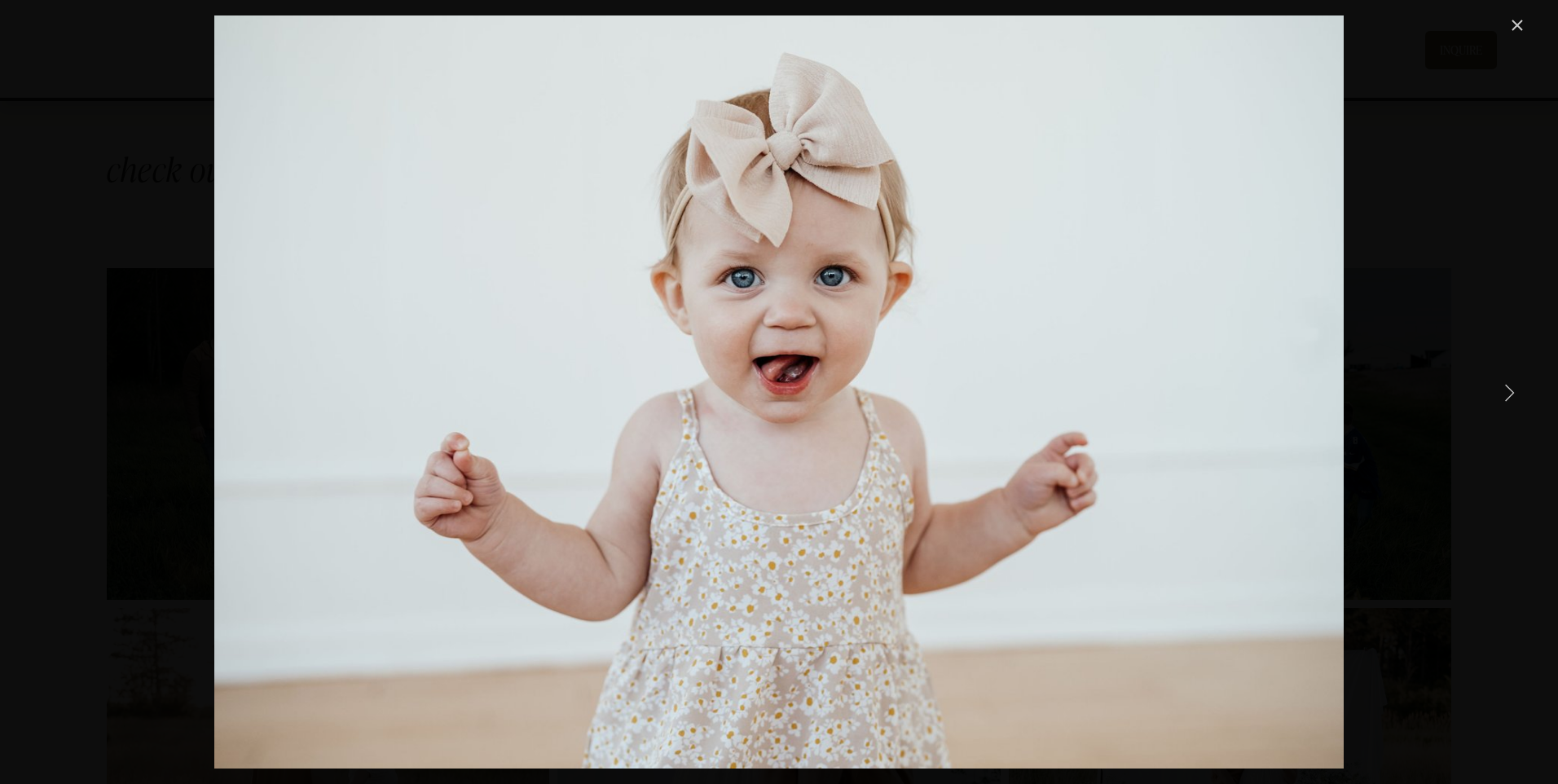
click at [1508, 395] on link "Next Item" at bounding box center [1509, 391] width 36 height 36
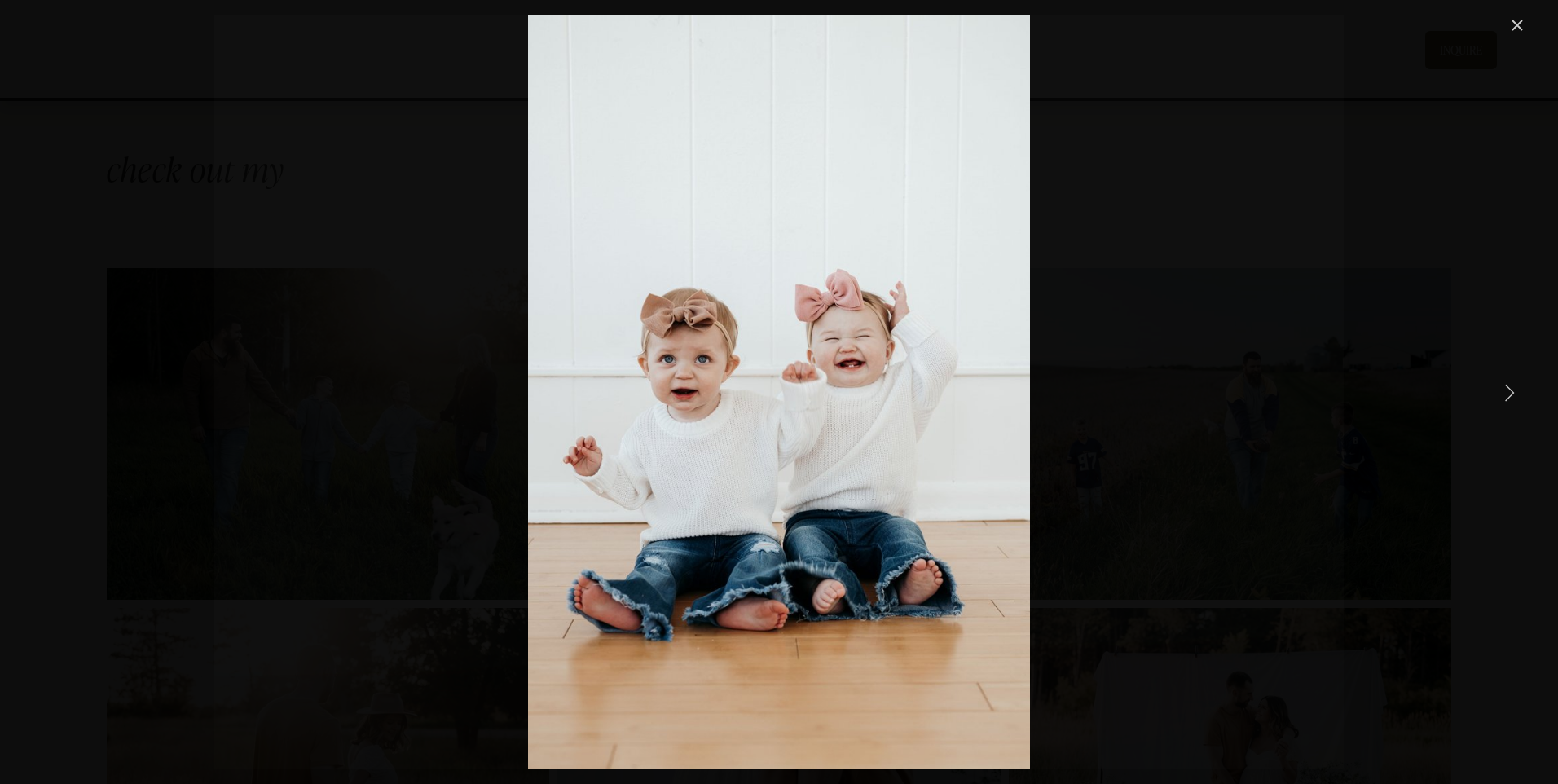
click at [1508, 395] on link "Next Item" at bounding box center [1509, 391] width 36 height 36
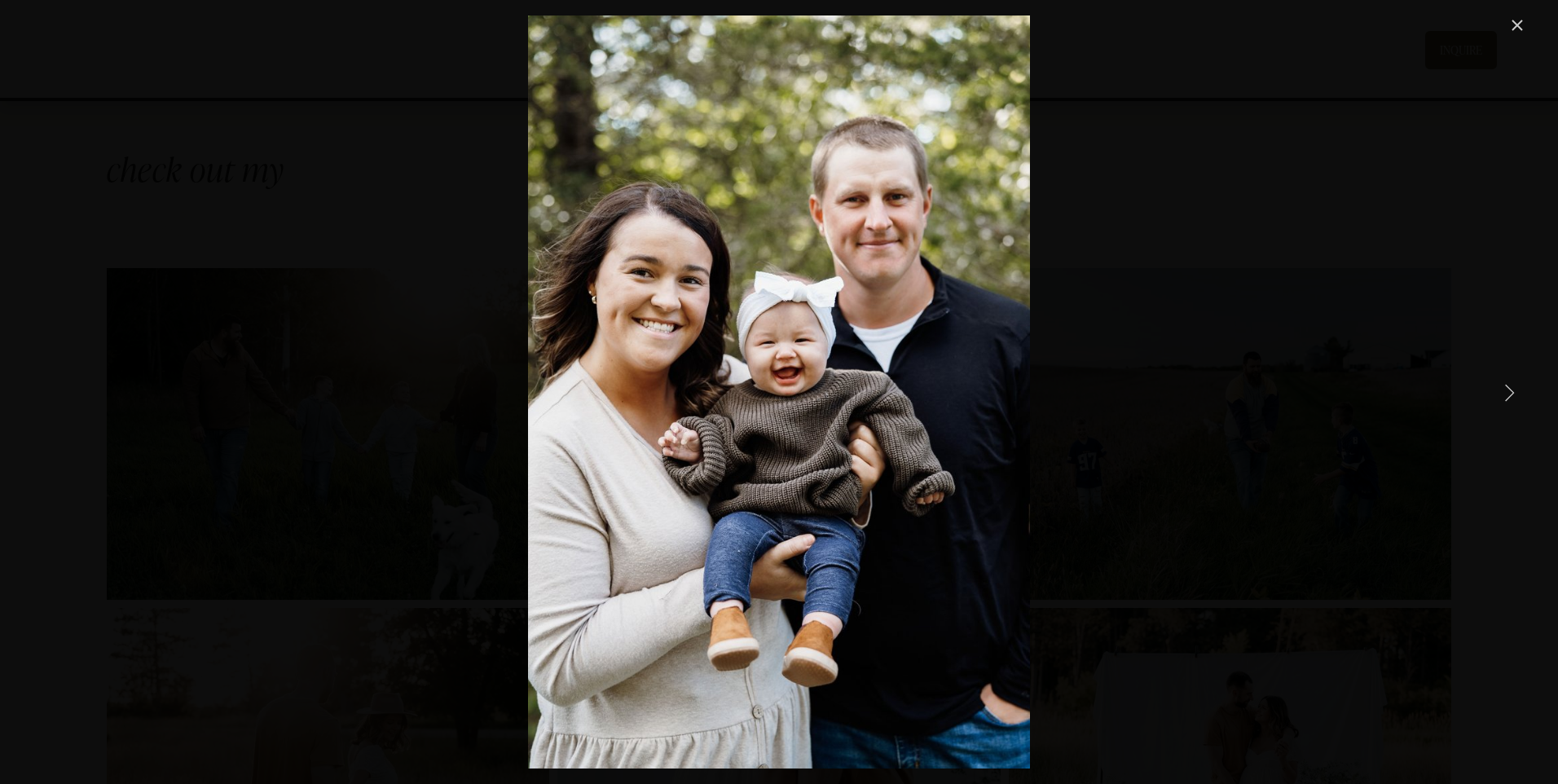
click at [1508, 395] on link "Next Item" at bounding box center [1509, 391] width 36 height 36
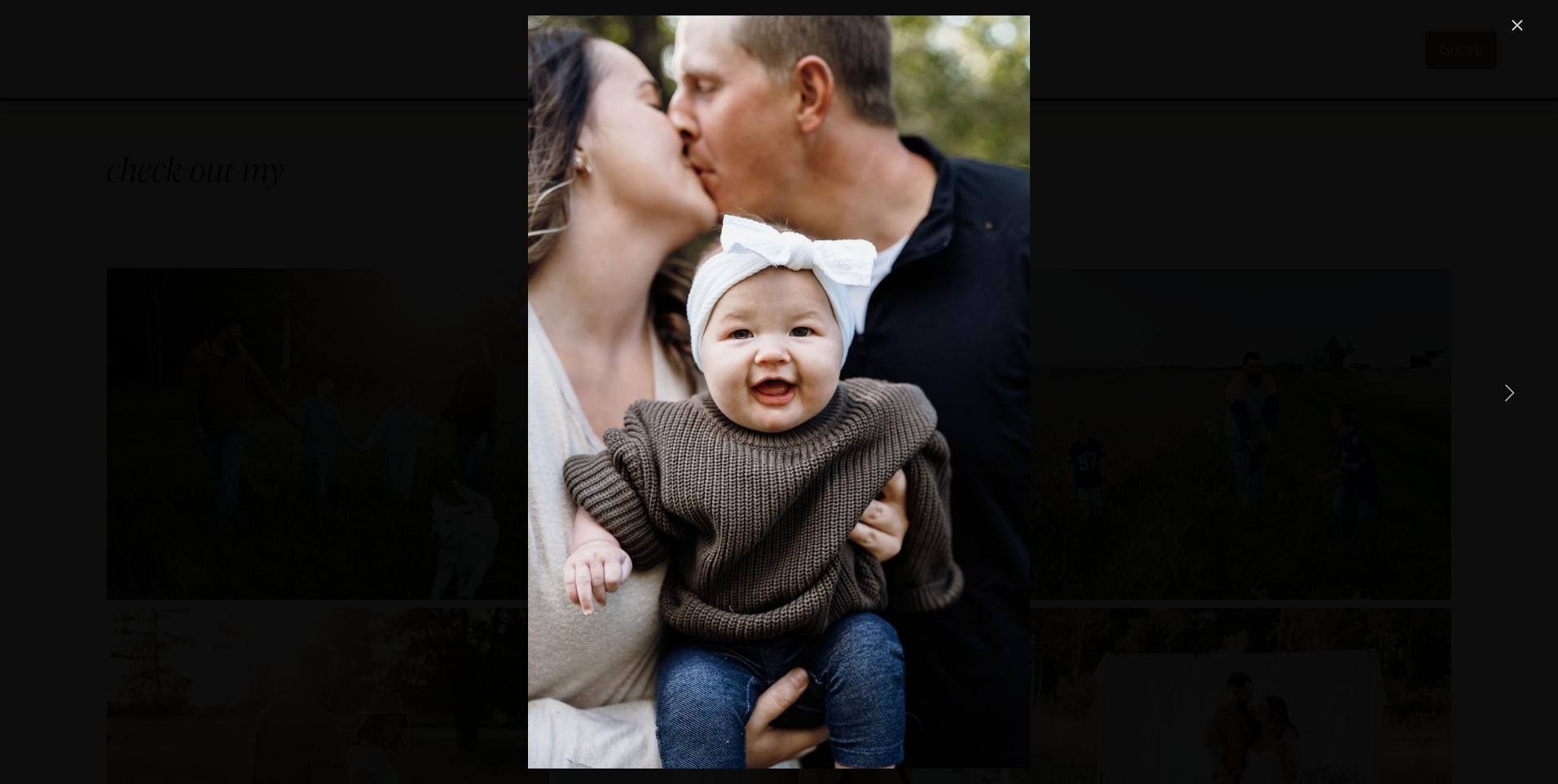
click at [1508, 395] on link "Next Item" at bounding box center [1509, 391] width 36 height 36
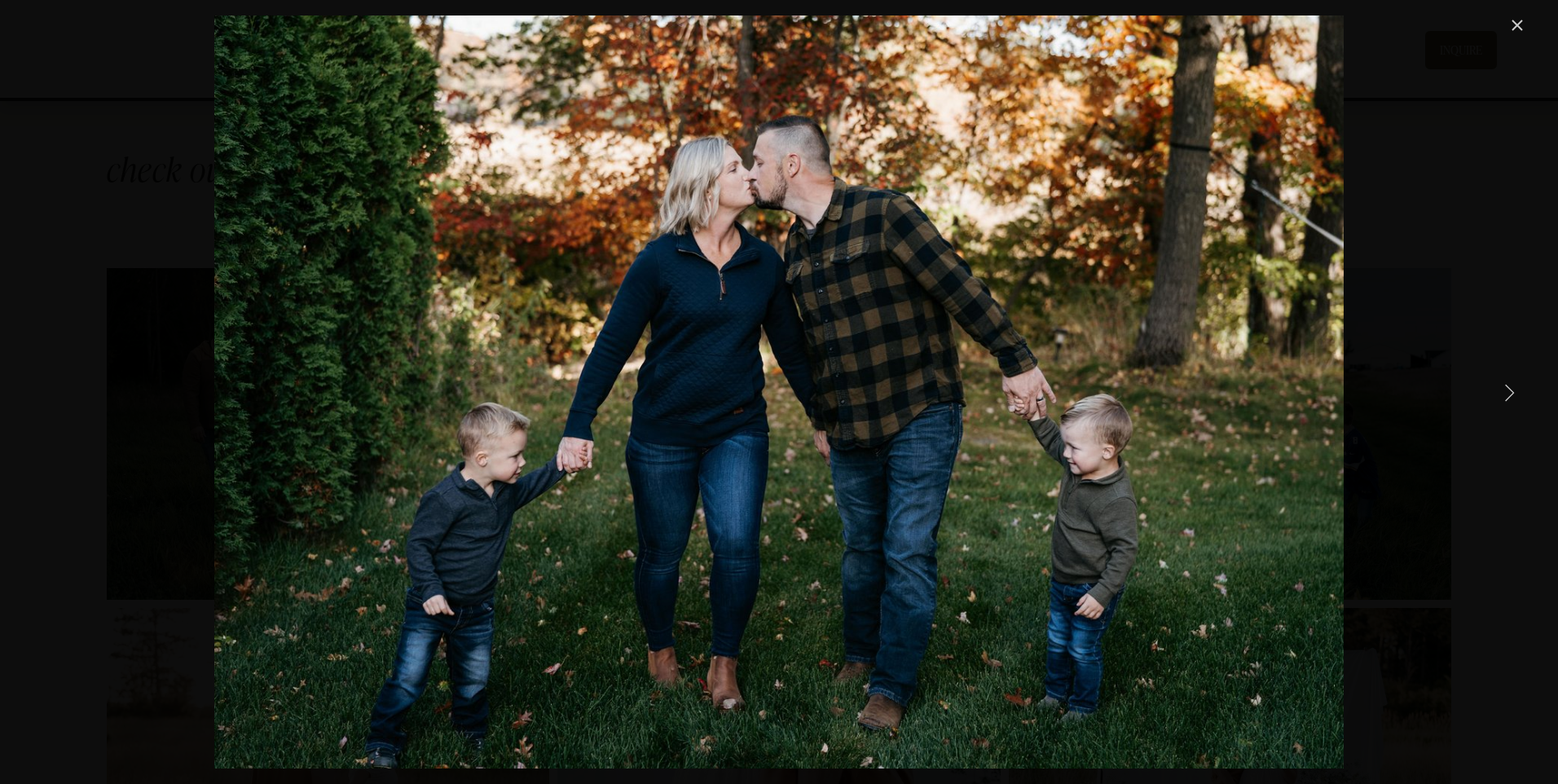
click at [1510, 394] on link "Next Item" at bounding box center [1509, 391] width 36 height 36
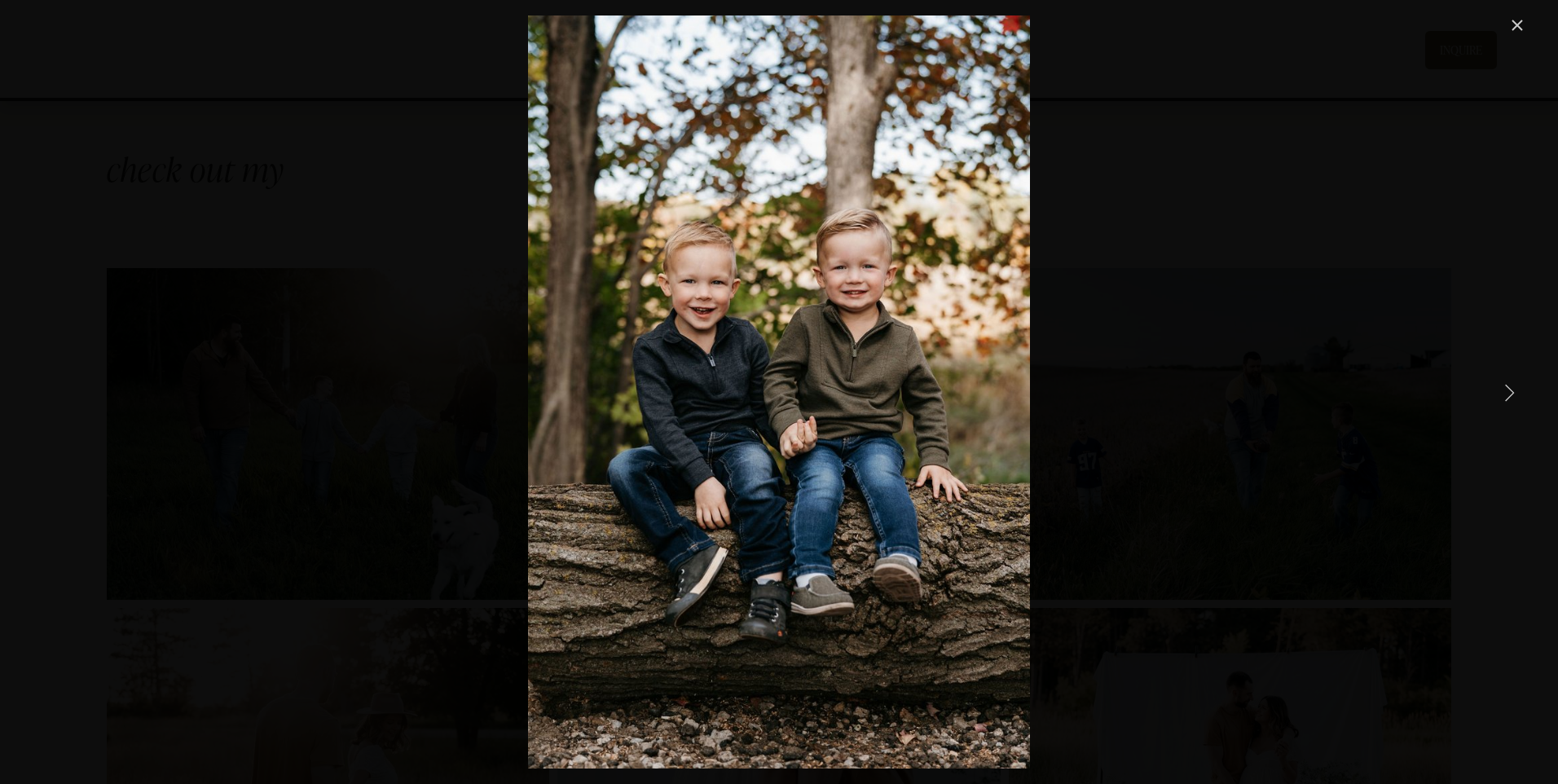
click at [1510, 394] on link "Next Item" at bounding box center [1509, 391] width 36 height 36
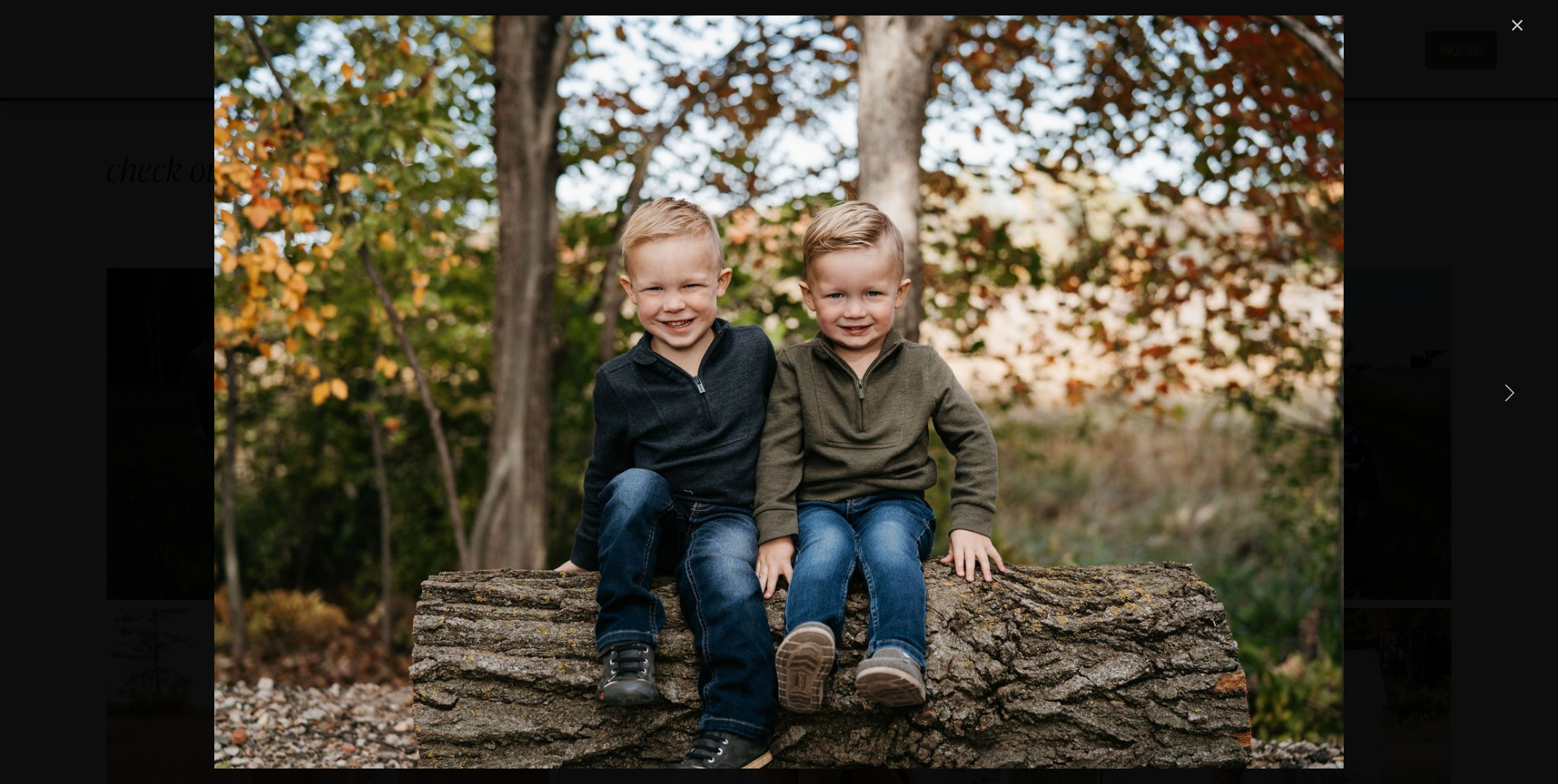
click at [1510, 394] on link "Next Item" at bounding box center [1509, 391] width 36 height 36
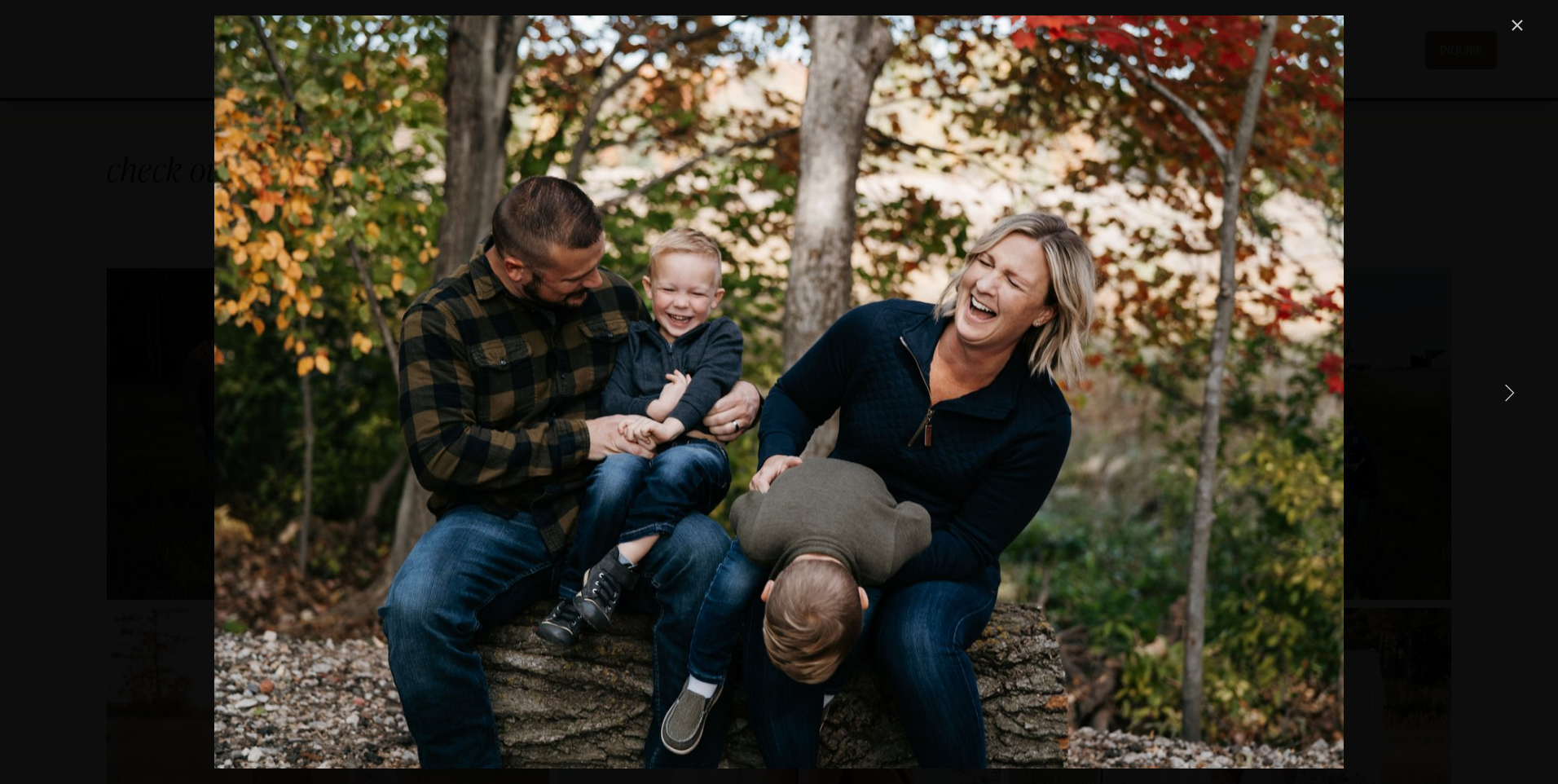
click at [1510, 394] on link "Next Item" at bounding box center [1509, 391] width 36 height 36
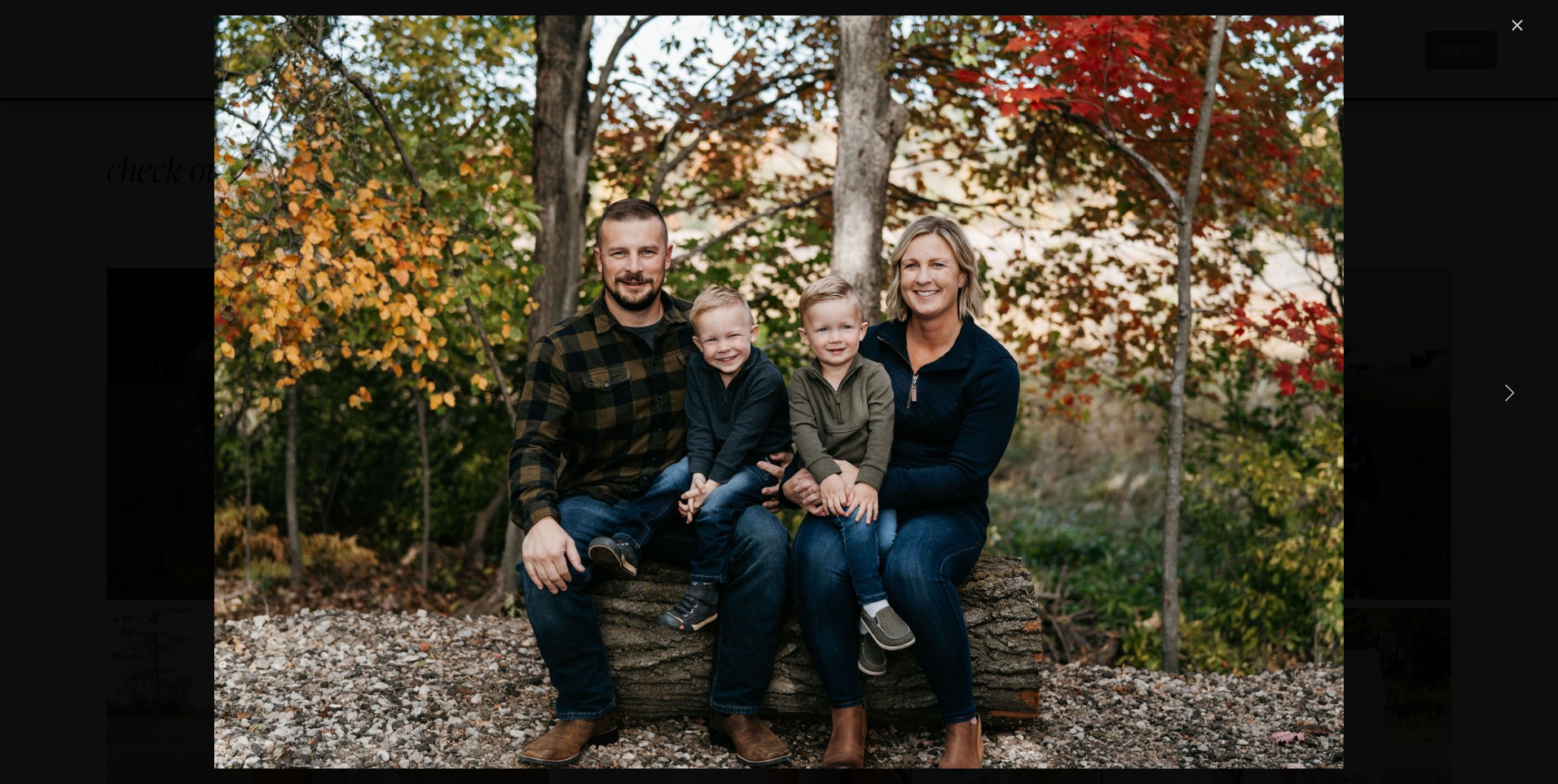
click at [1510, 394] on link "Next Item" at bounding box center [1509, 391] width 36 height 36
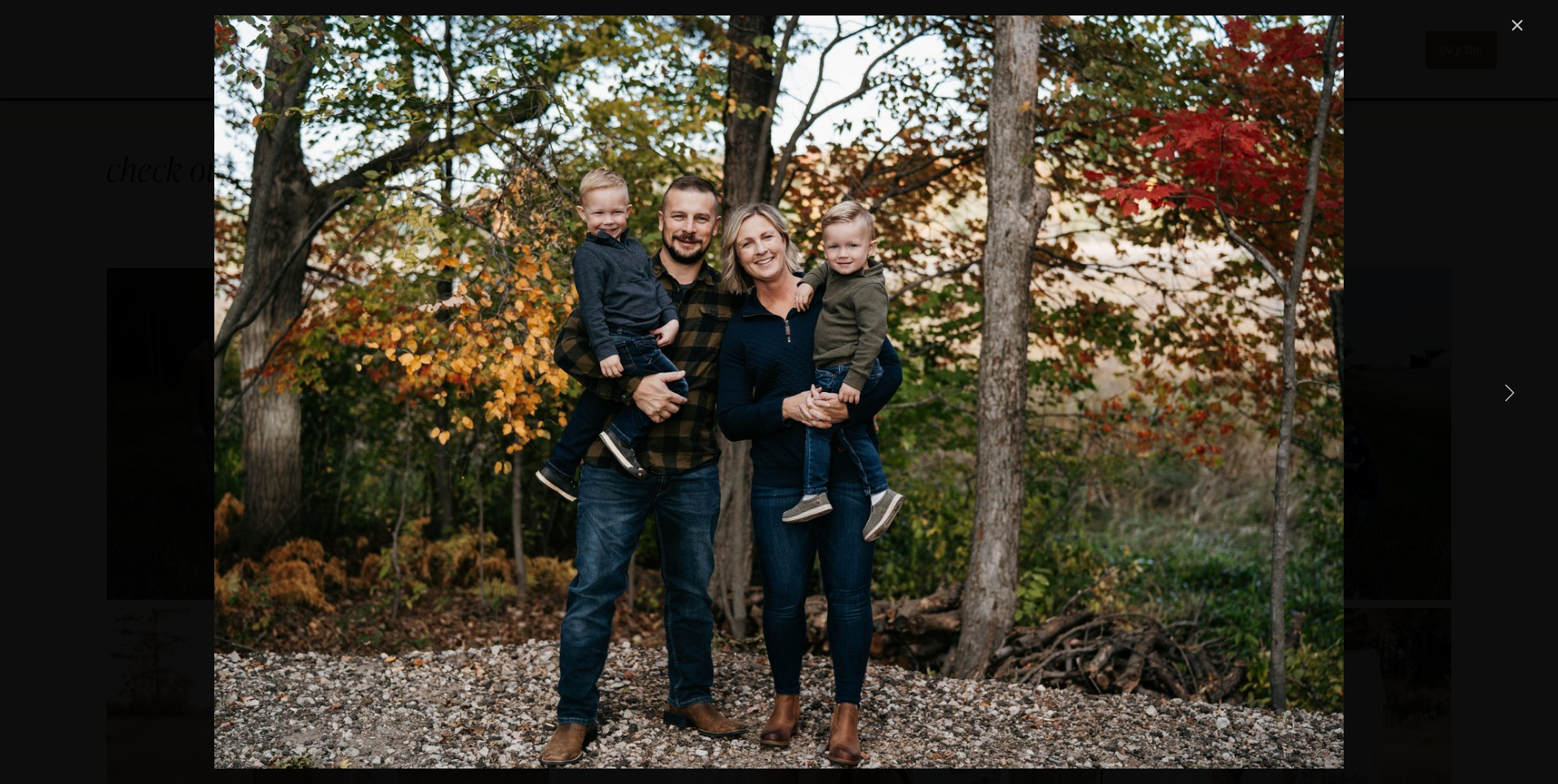
click at [1509, 393] on link "Next Item" at bounding box center [1509, 391] width 36 height 36
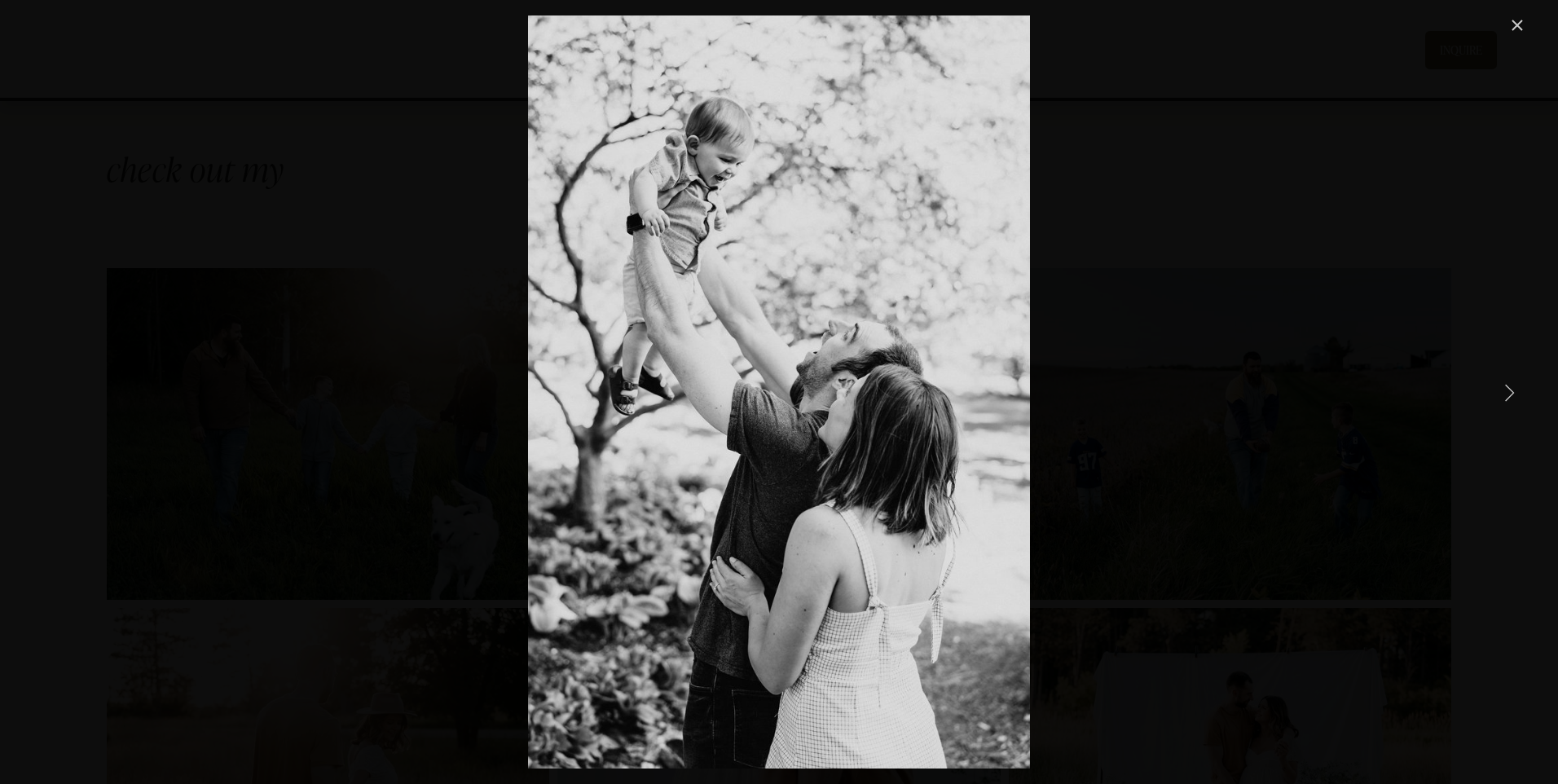
click at [1509, 393] on link "Next Item" at bounding box center [1509, 391] width 36 height 36
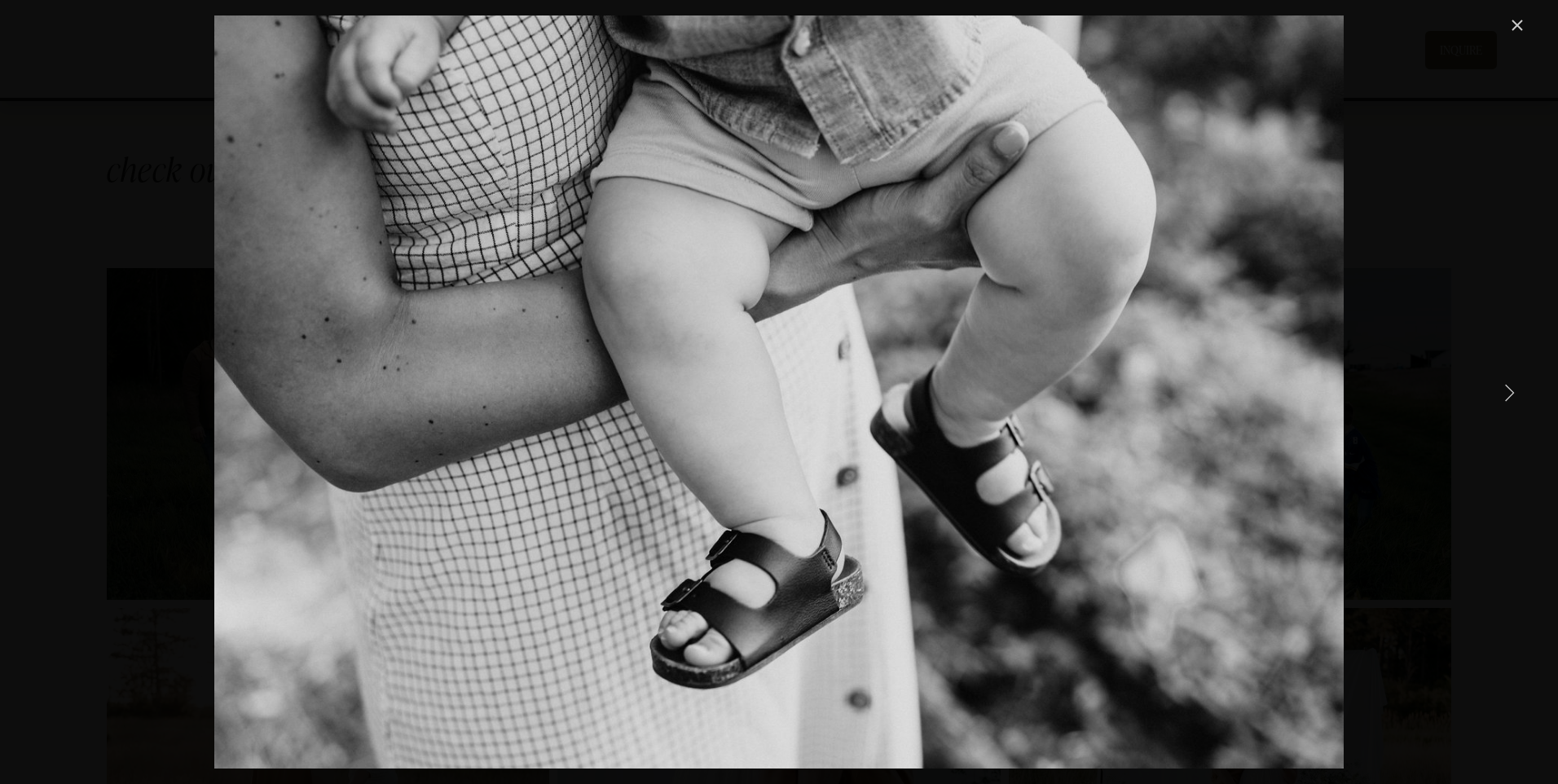
click at [1509, 393] on link "Next Item" at bounding box center [1509, 391] width 36 height 36
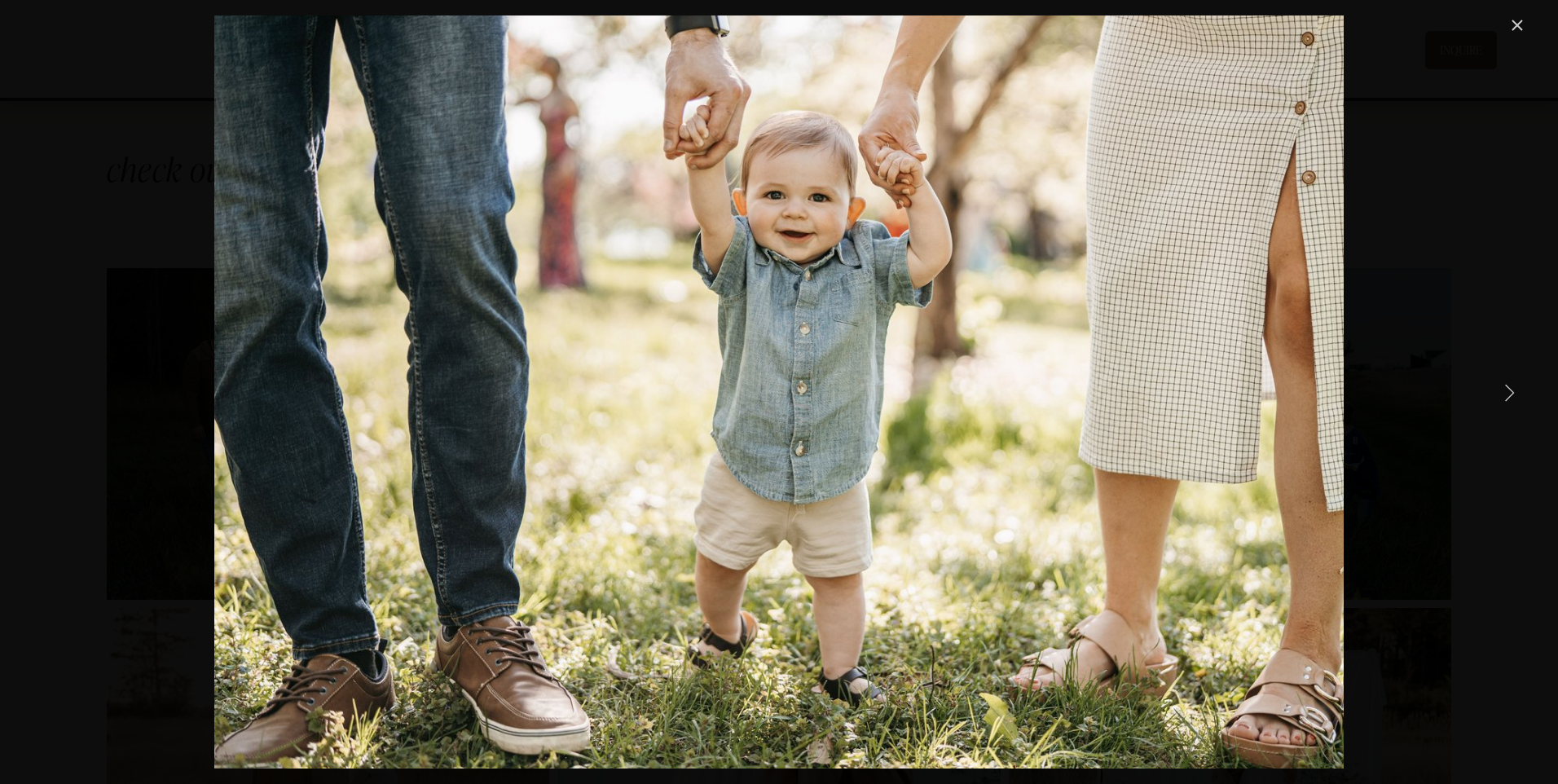
click at [1509, 393] on link "Next Item" at bounding box center [1509, 391] width 36 height 36
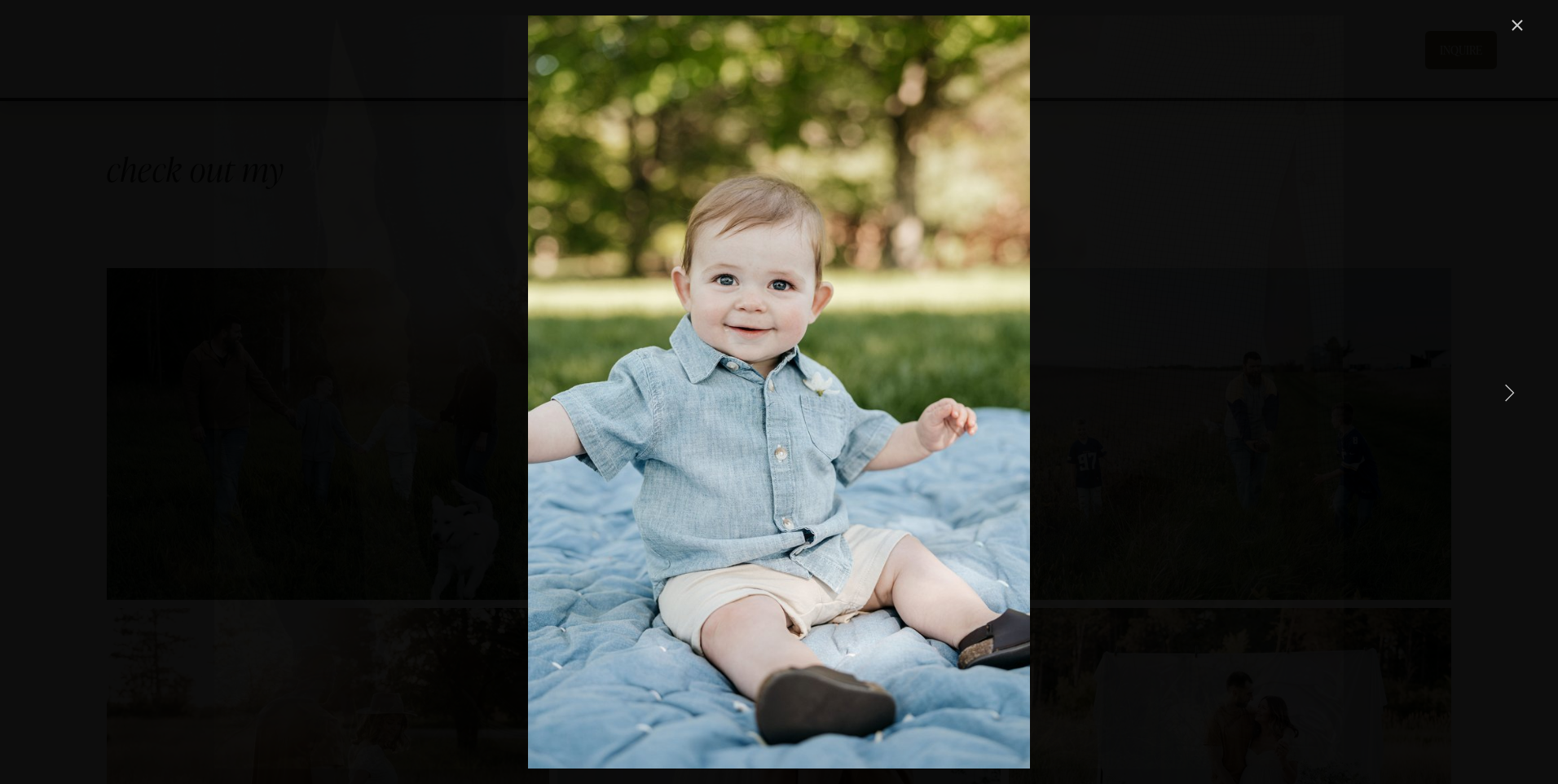
click at [1509, 393] on link "Next Item" at bounding box center [1509, 391] width 36 height 36
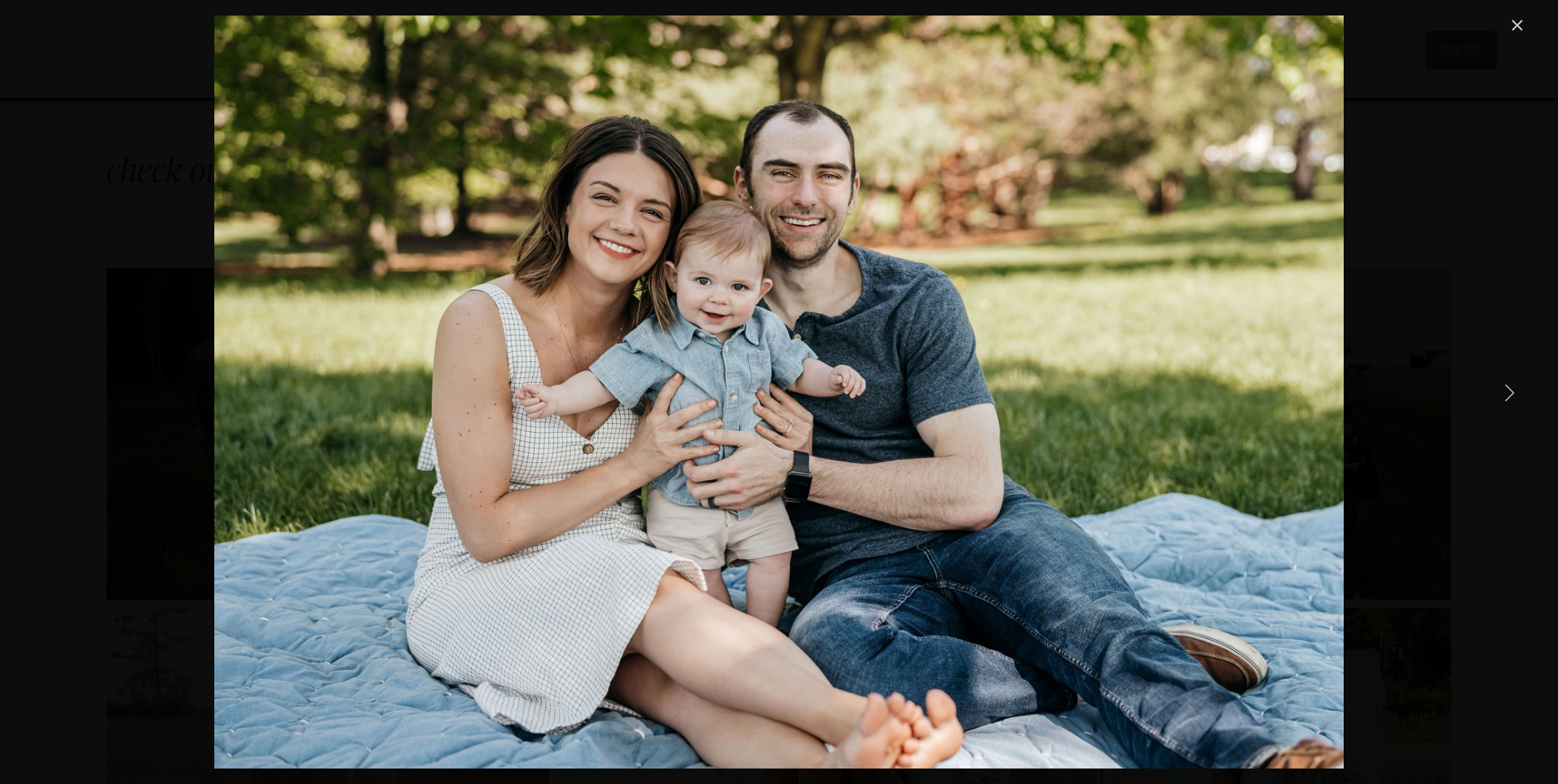
click at [1510, 393] on link "Next Item" at bounding box center [1509, 391] width 36 height 36
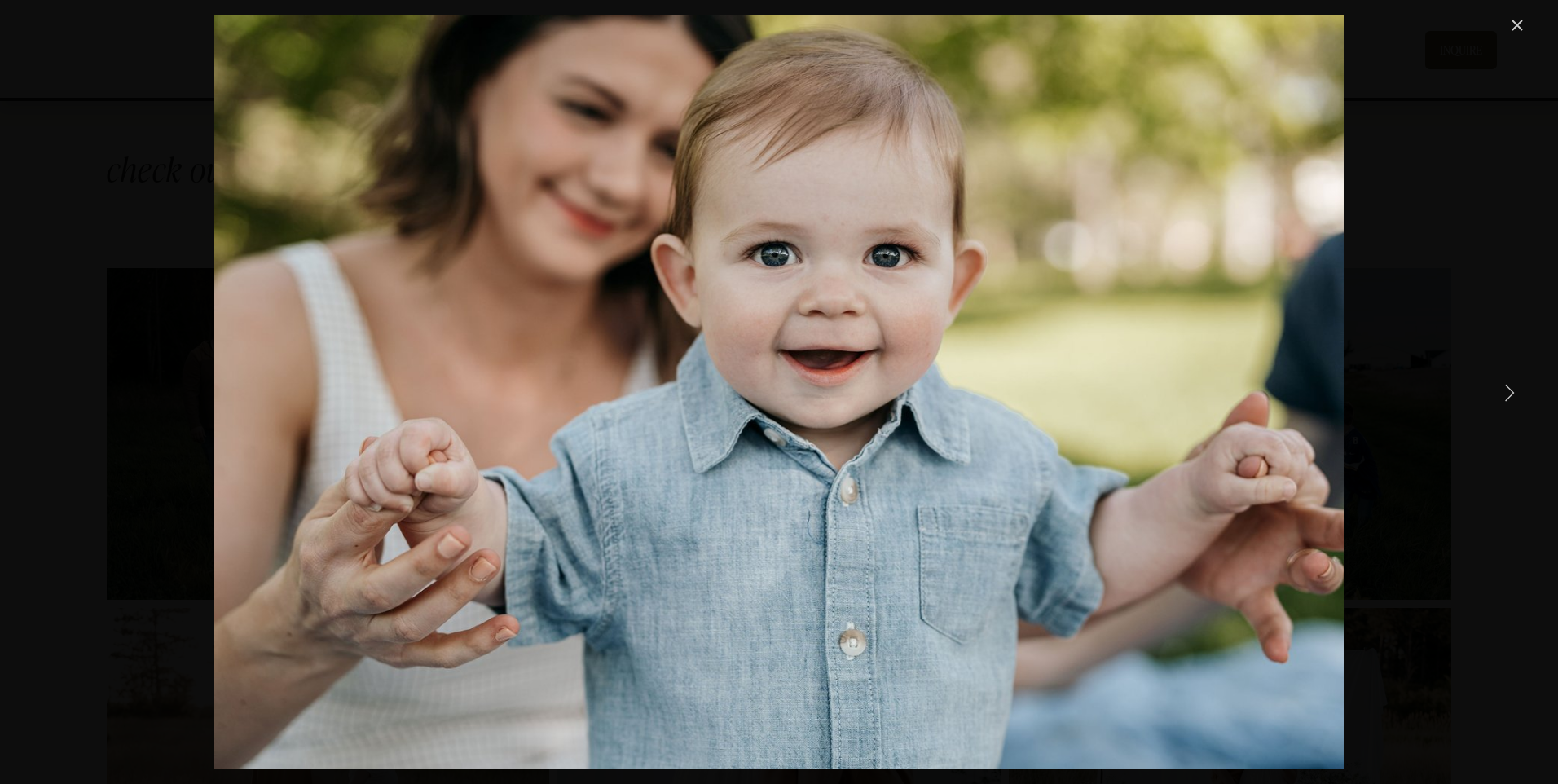
click at [1510, 393] on link "Next Item" at bounding box center [1509, 391] width 36 height 36
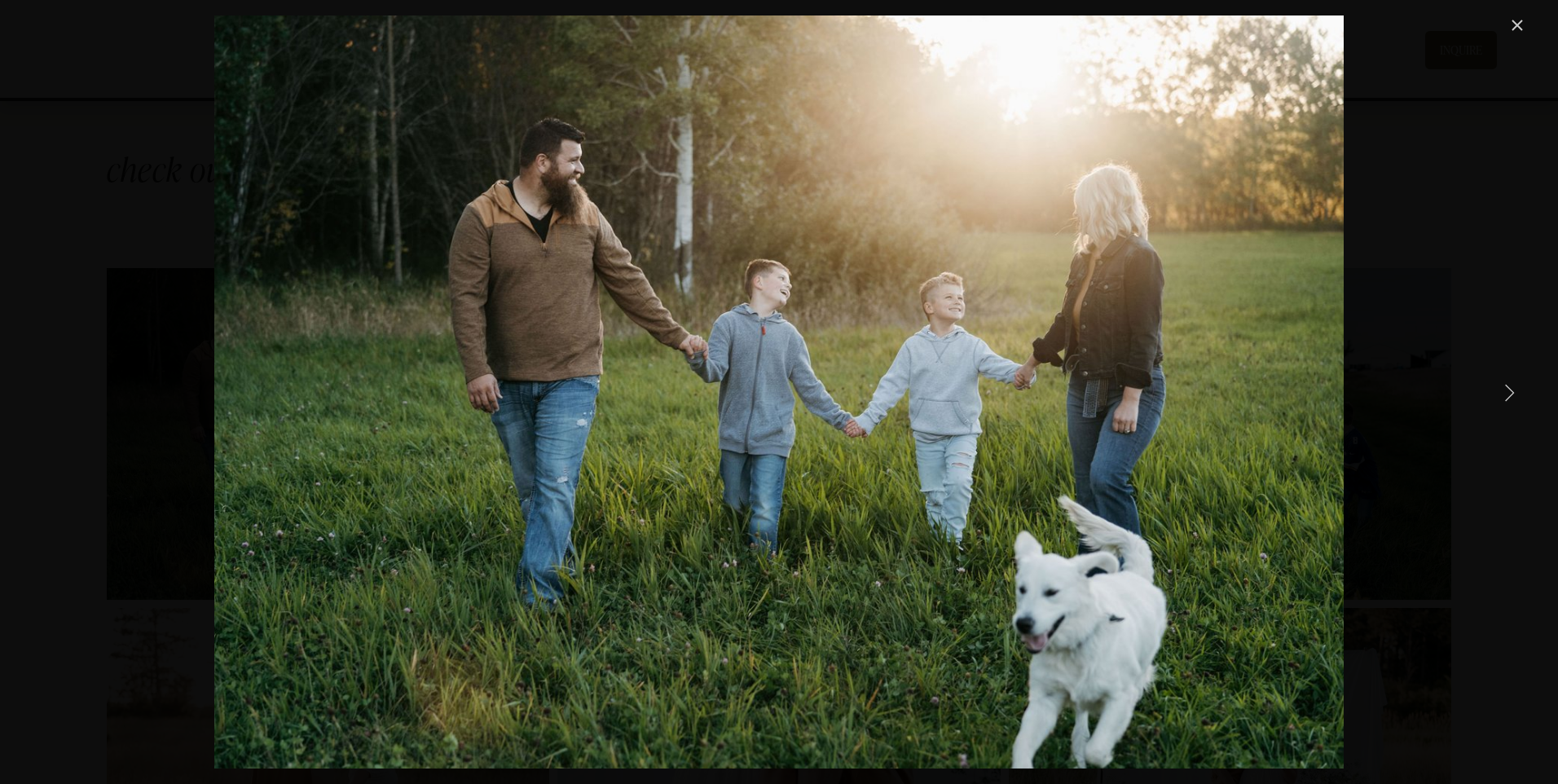
click at [1509, 393] on link "Next Item" at bounding box center [1509, 391] width 36 height 36
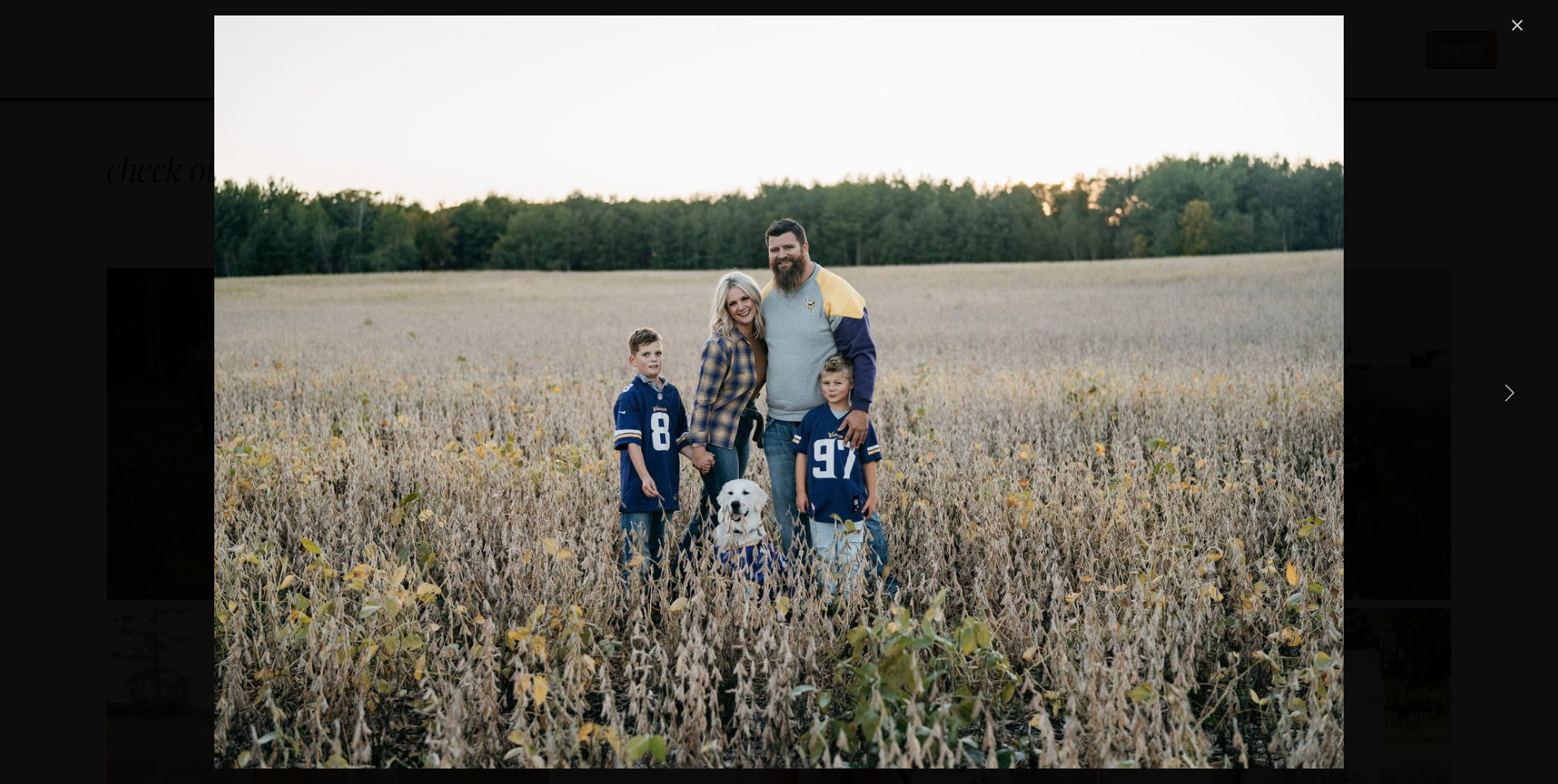
click at [1514, 19] on link "Close" at bounding box center [1517, 25] width 19 height 19
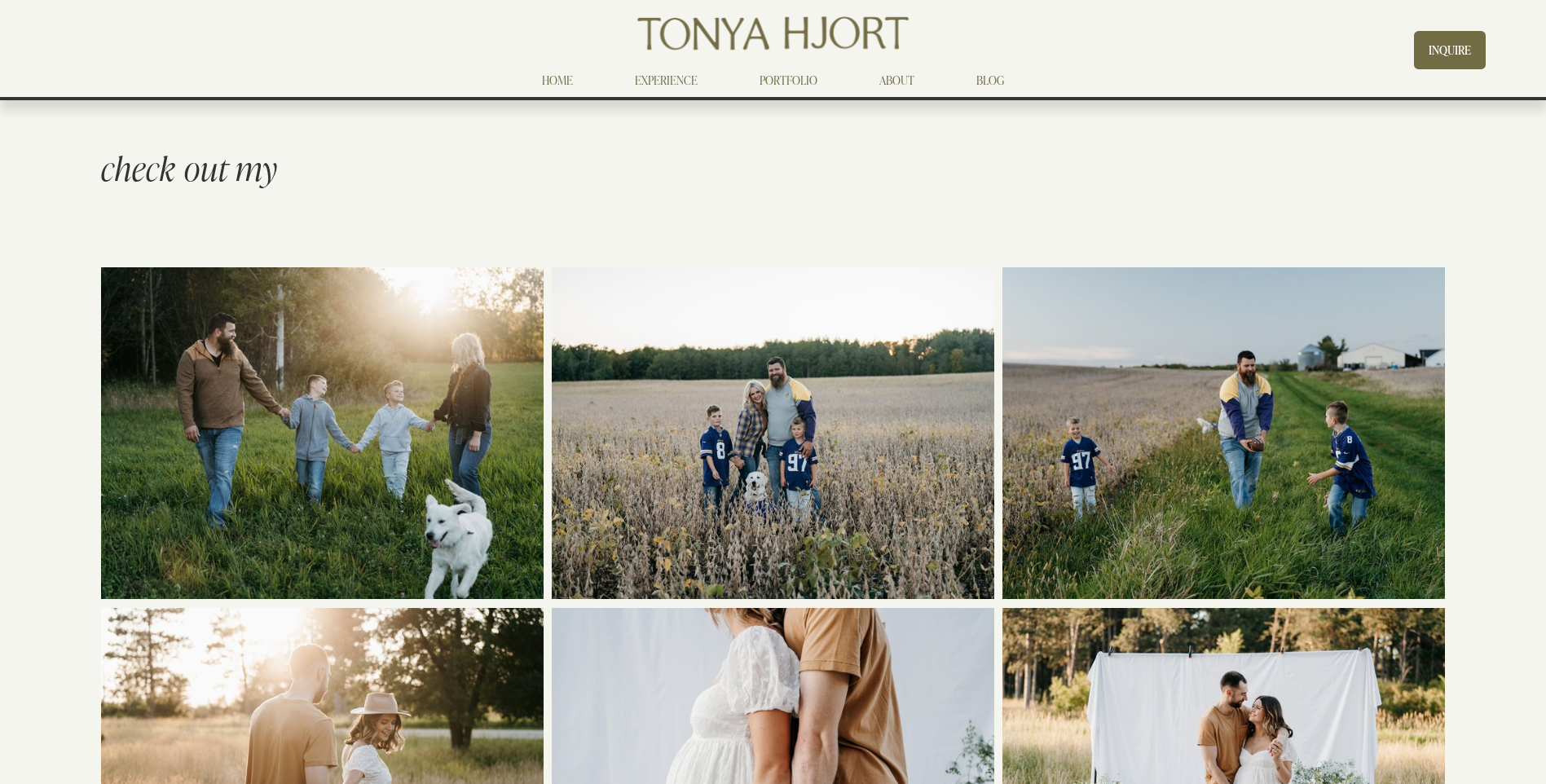
click at [326, 454] on img at bounding box center [323, 433] width 498 height 332
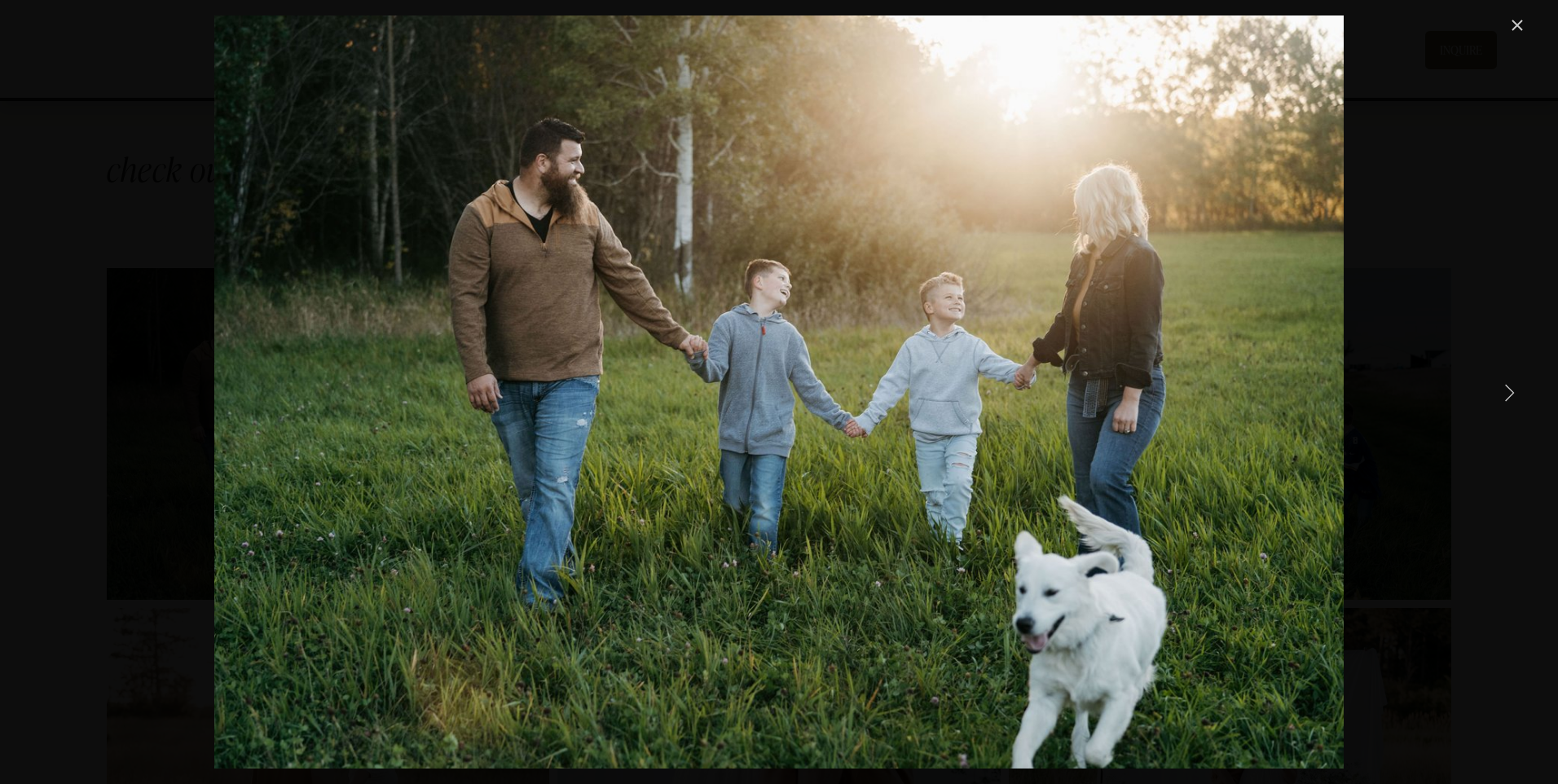
click at [1509, 389] on link "Next Item" at bounding box center [1509, 391] width 36 height 36
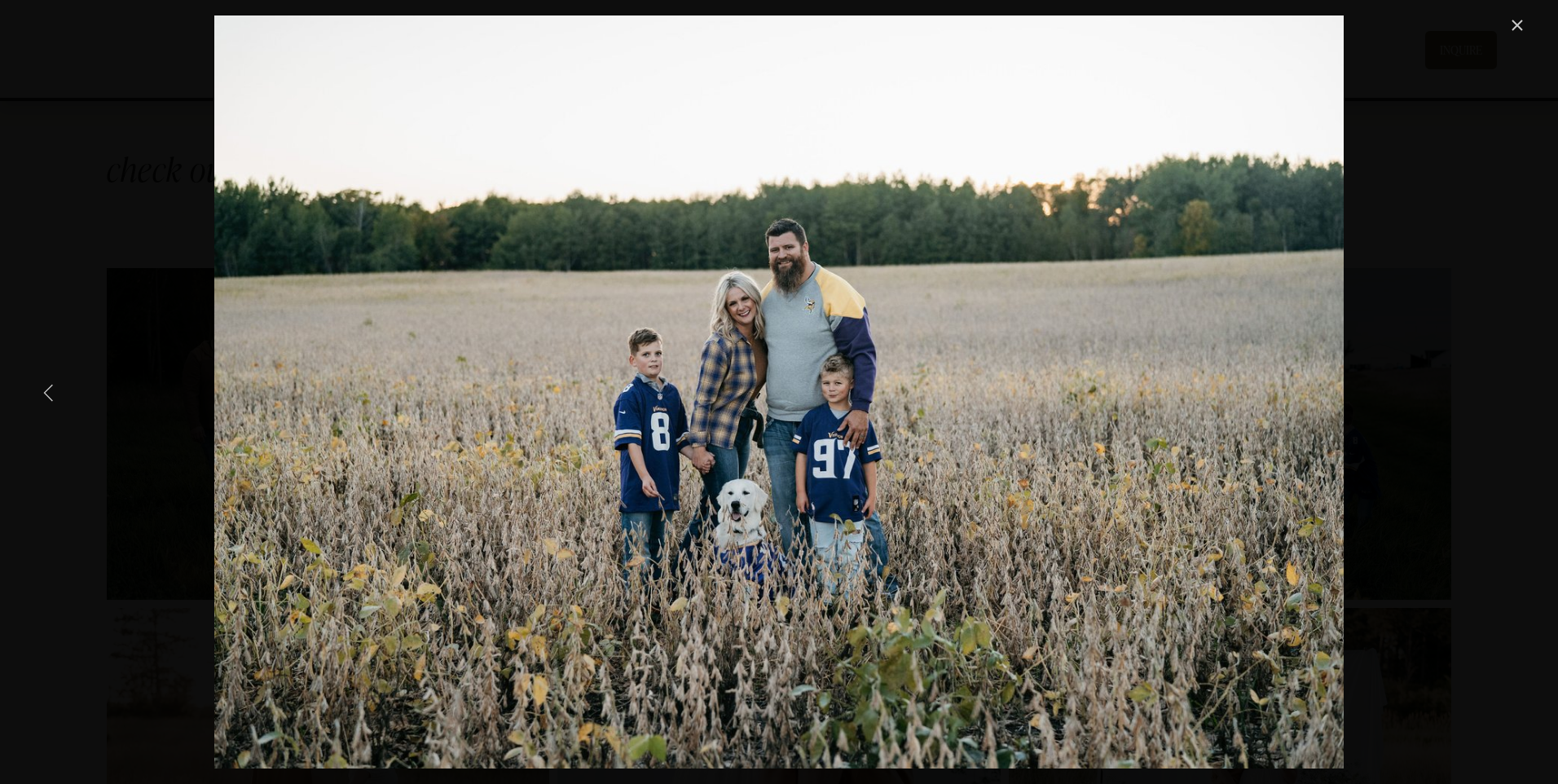
click at [46, 389] on link "Previous Item" at bounding box center [48, 391] width 36 height 36
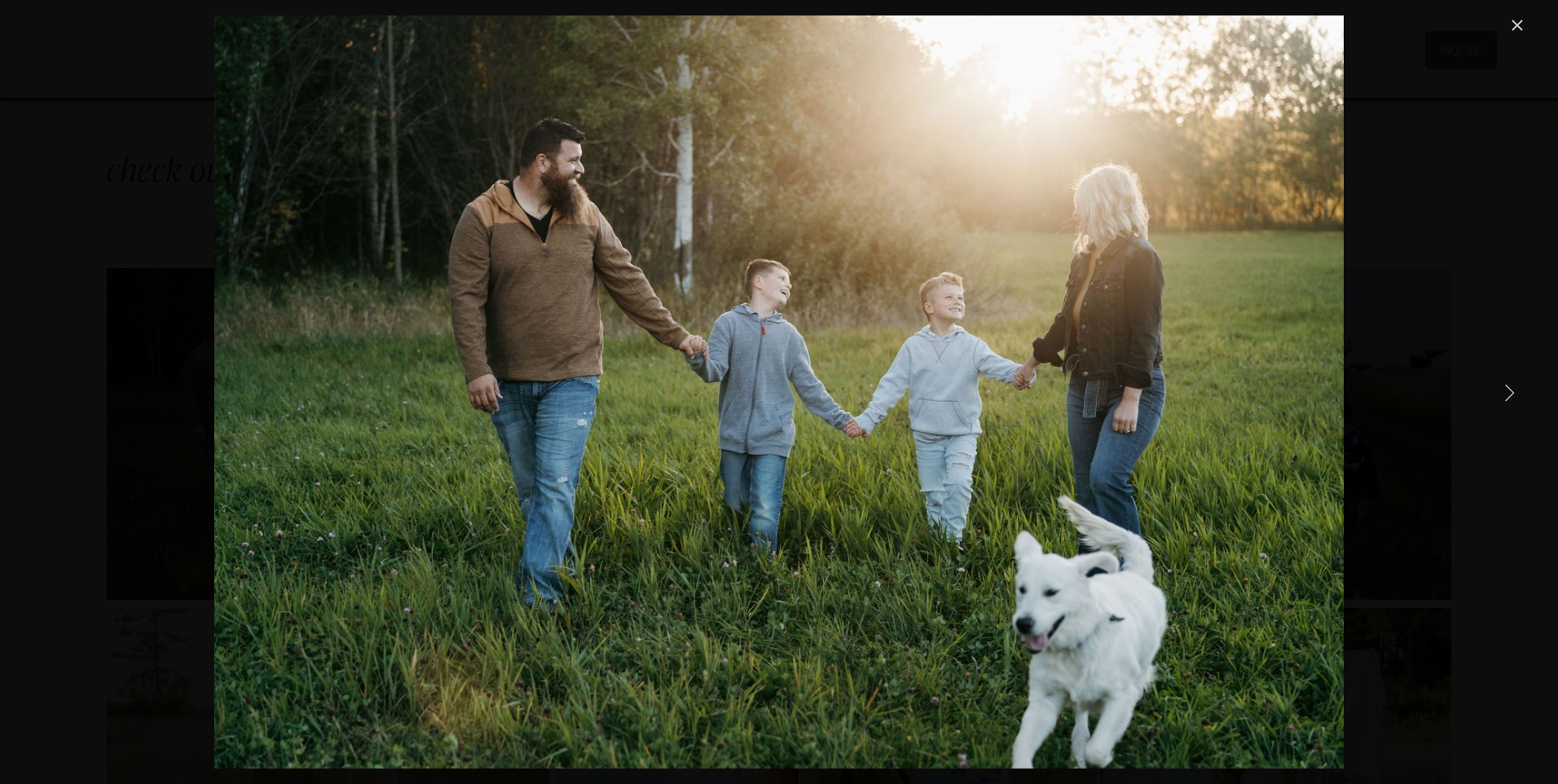
click at [1512, 21] on link "Close" at bounding box center [1517, 25] width 19 height 19
